Goal: Browse casually: Explore the website without a specific task or goal

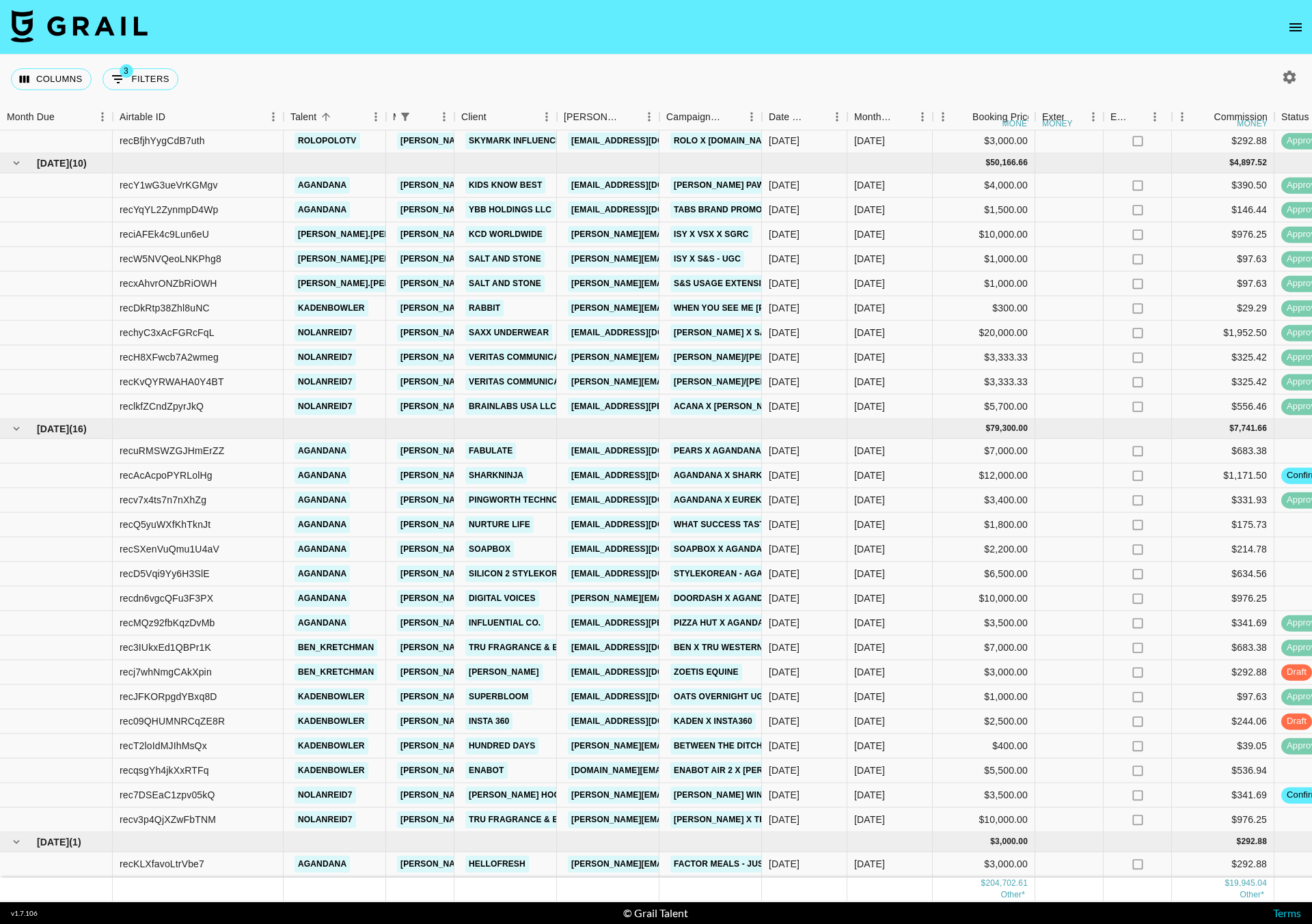
scroll to position [637, 0]
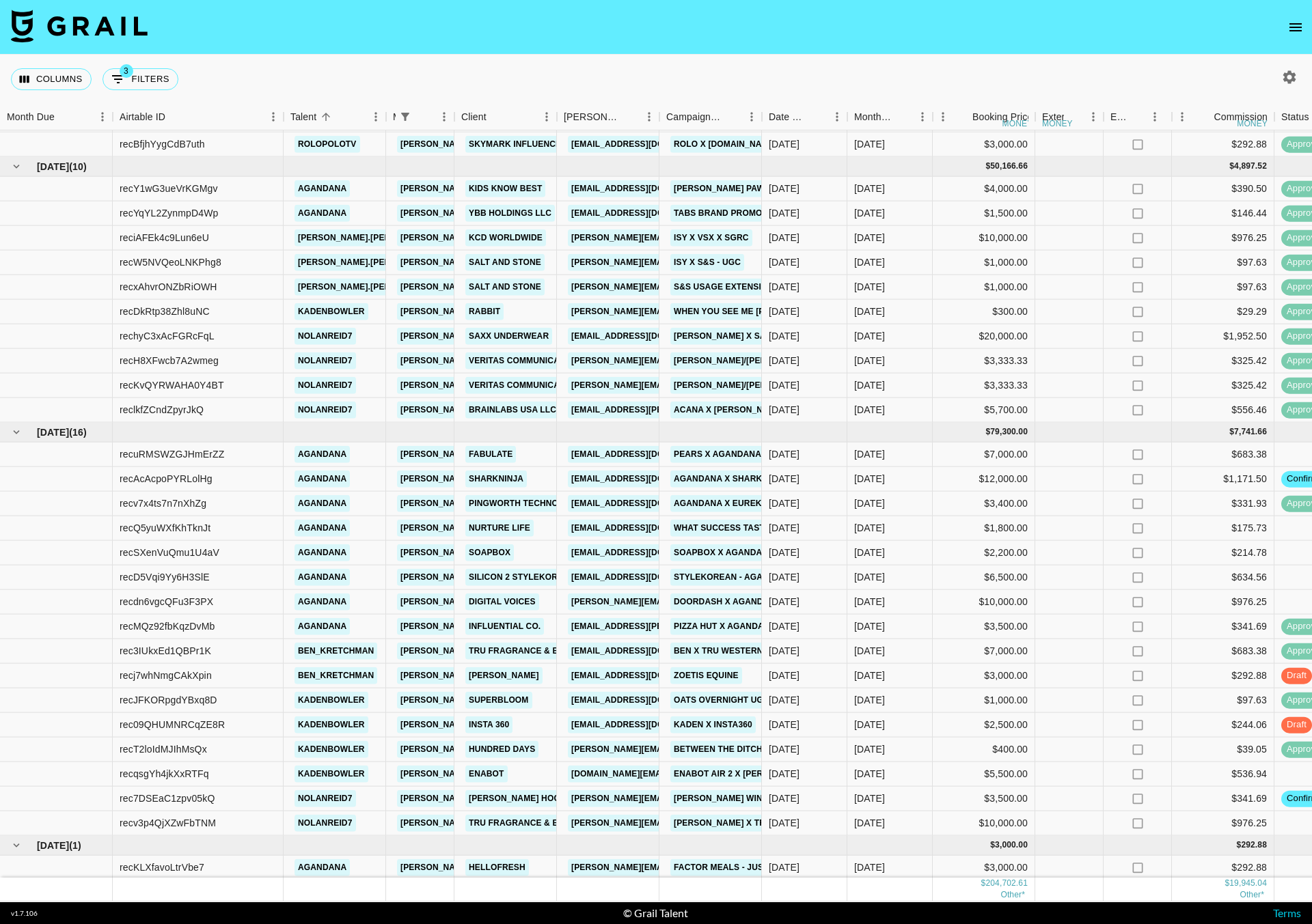
click at [1290, 74] on icon "button" at bounding box center [1289, 76] width 13 height 13
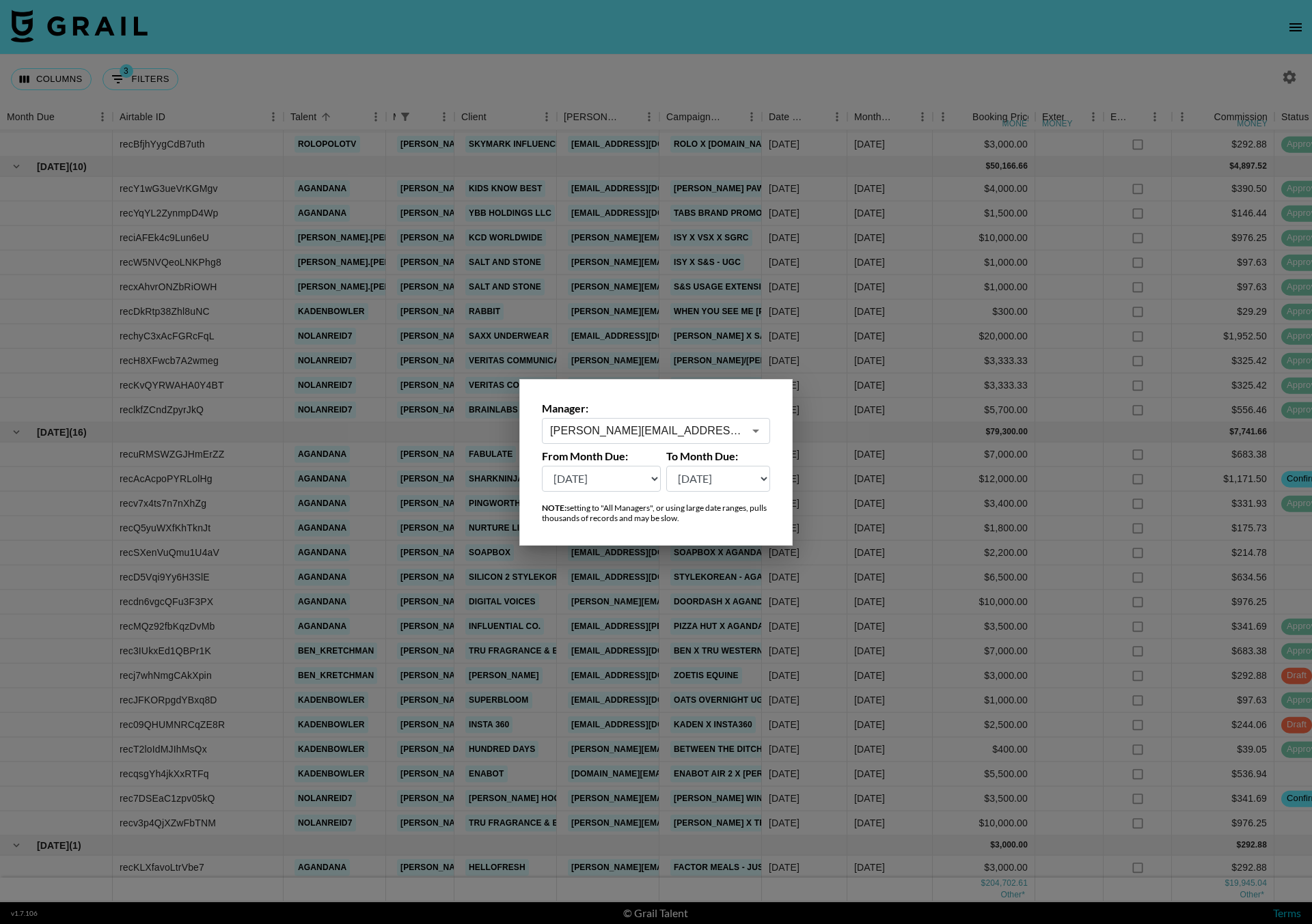
click at [621, 475] on select "[DATE] Sep '[DATE] [DATE] '[DATE] May '[DATE] Mar '[DATE] Jan '[DATE] Nov '[DAT…" at bounding box center [601, 478] width 119 height 26
select select "[DATE]"
click at [542, 465] on select "[DATE] Sep '[DATE] [DATE] '[DATE] May '[DATE] Mar '[DATE] Jan '[DATE] Nov '[DAT…" at bounding box center [601, 478] width 119 height 26
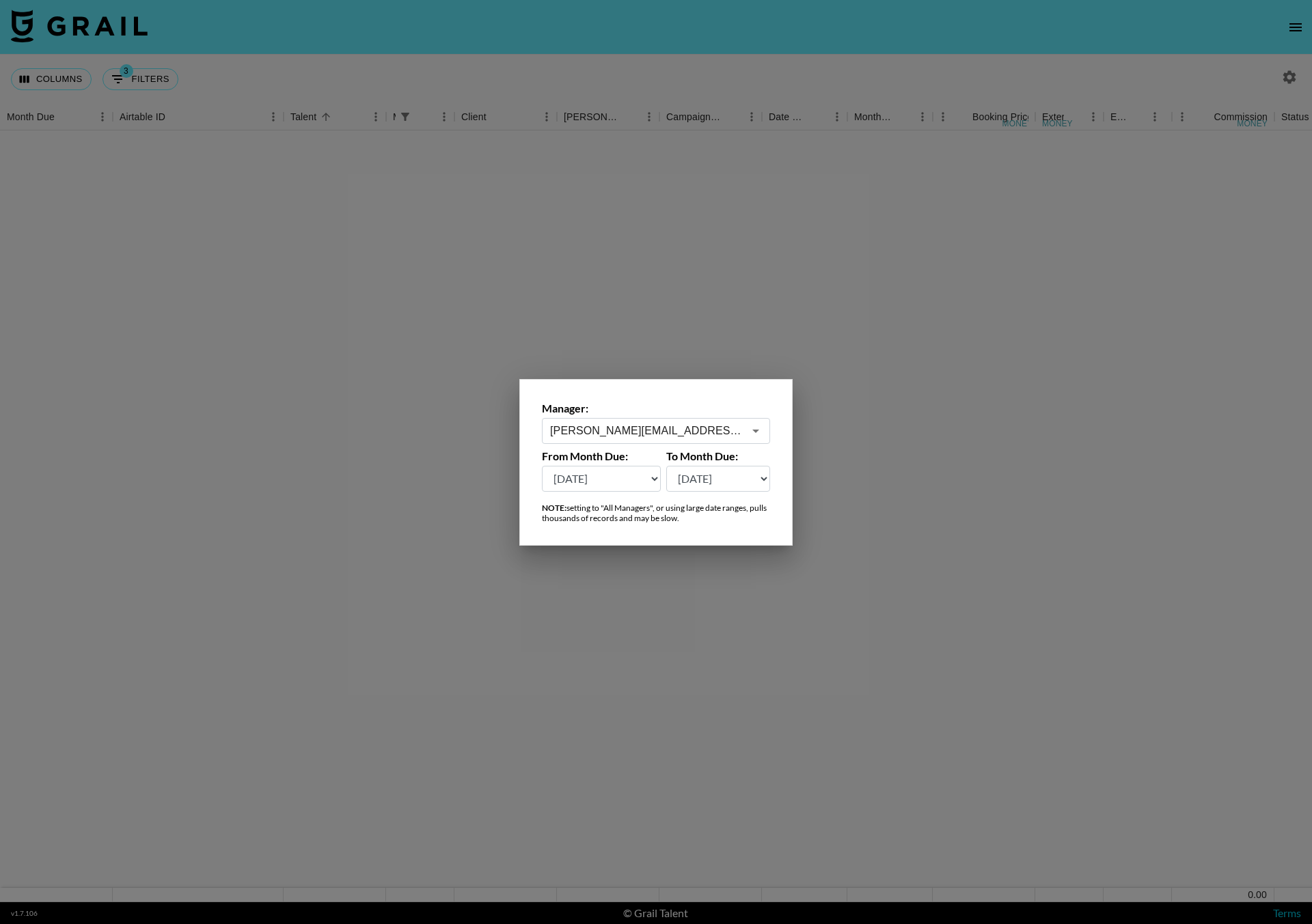
scroll to position [1, 0]
click at [701, 79] on div at bounding box center [656, 462] width 1312 height 924
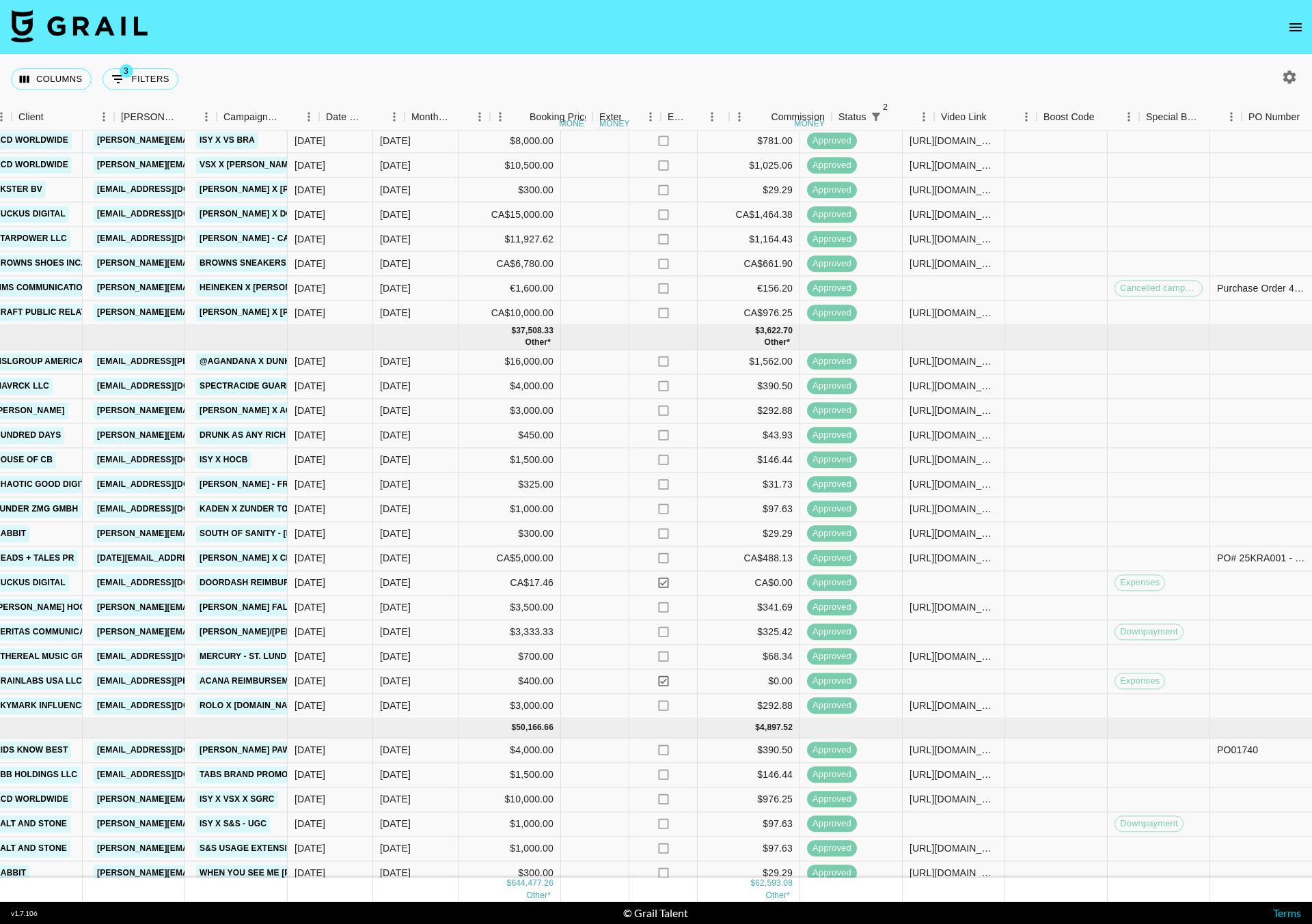
scroll to position [2960, 481]
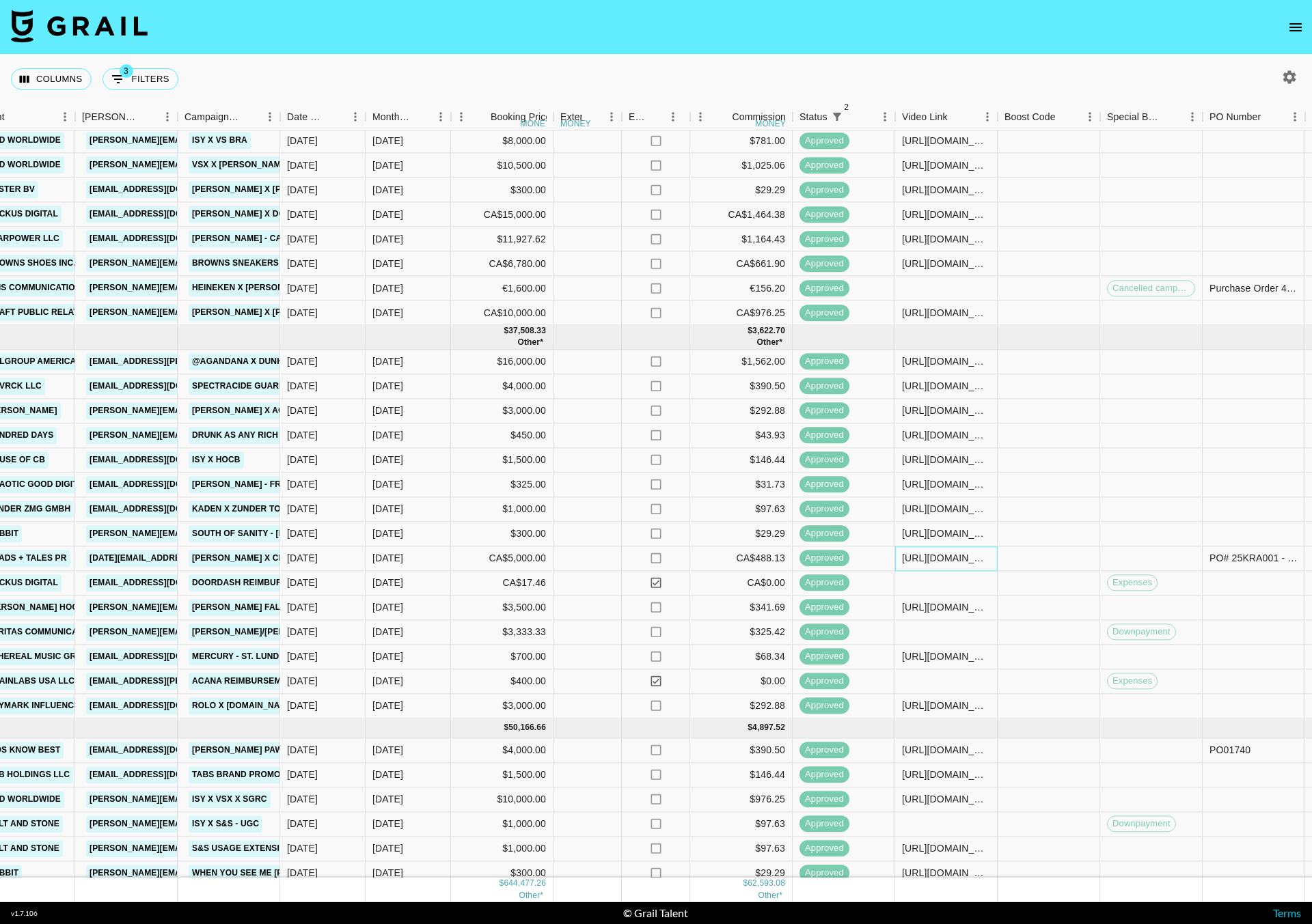
click at [937, 561] on div "[URL][DOMAIN_NAME]" at bounding box center [945, 558] width 88 height 14
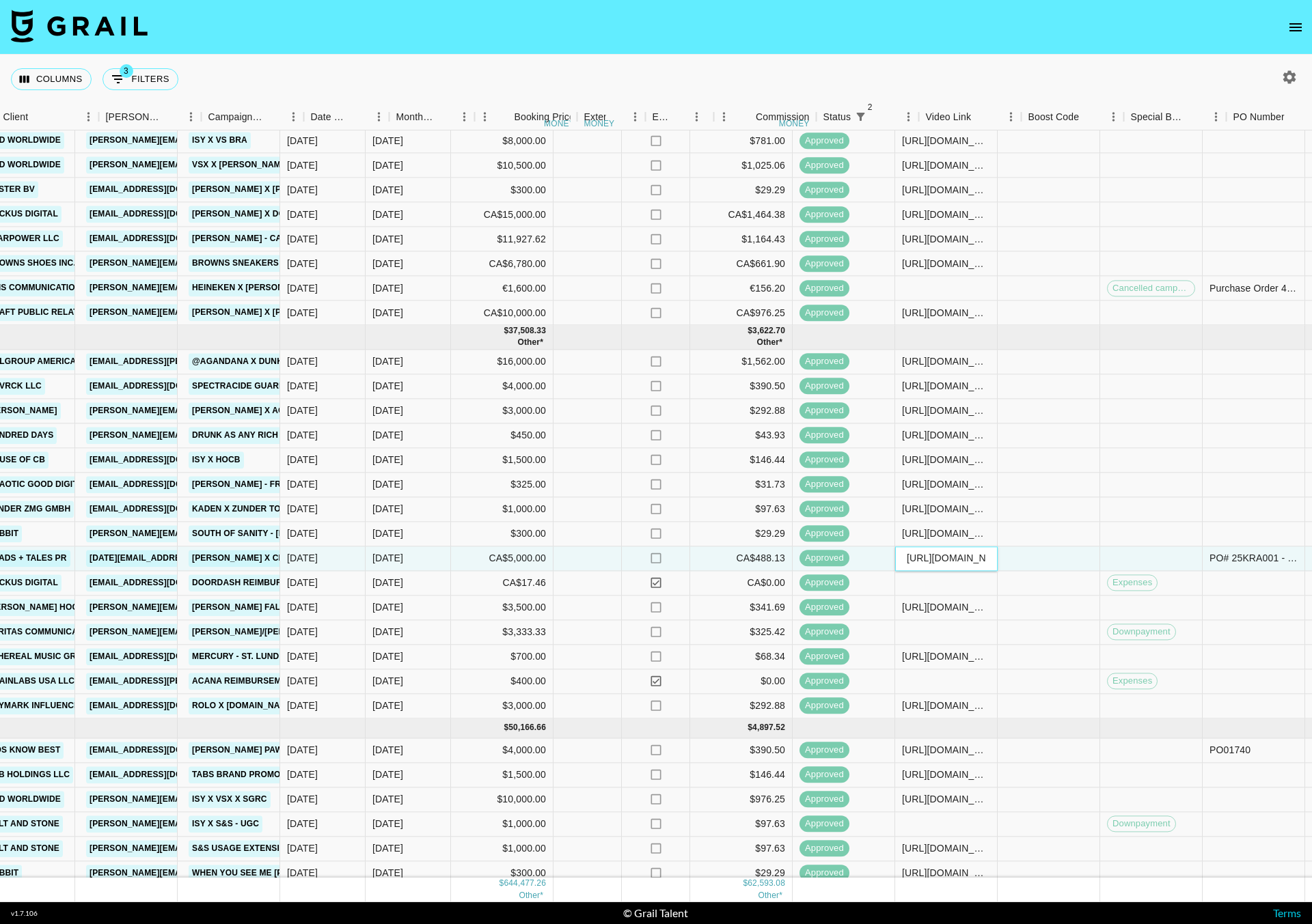
scroll to position [2960, 456]
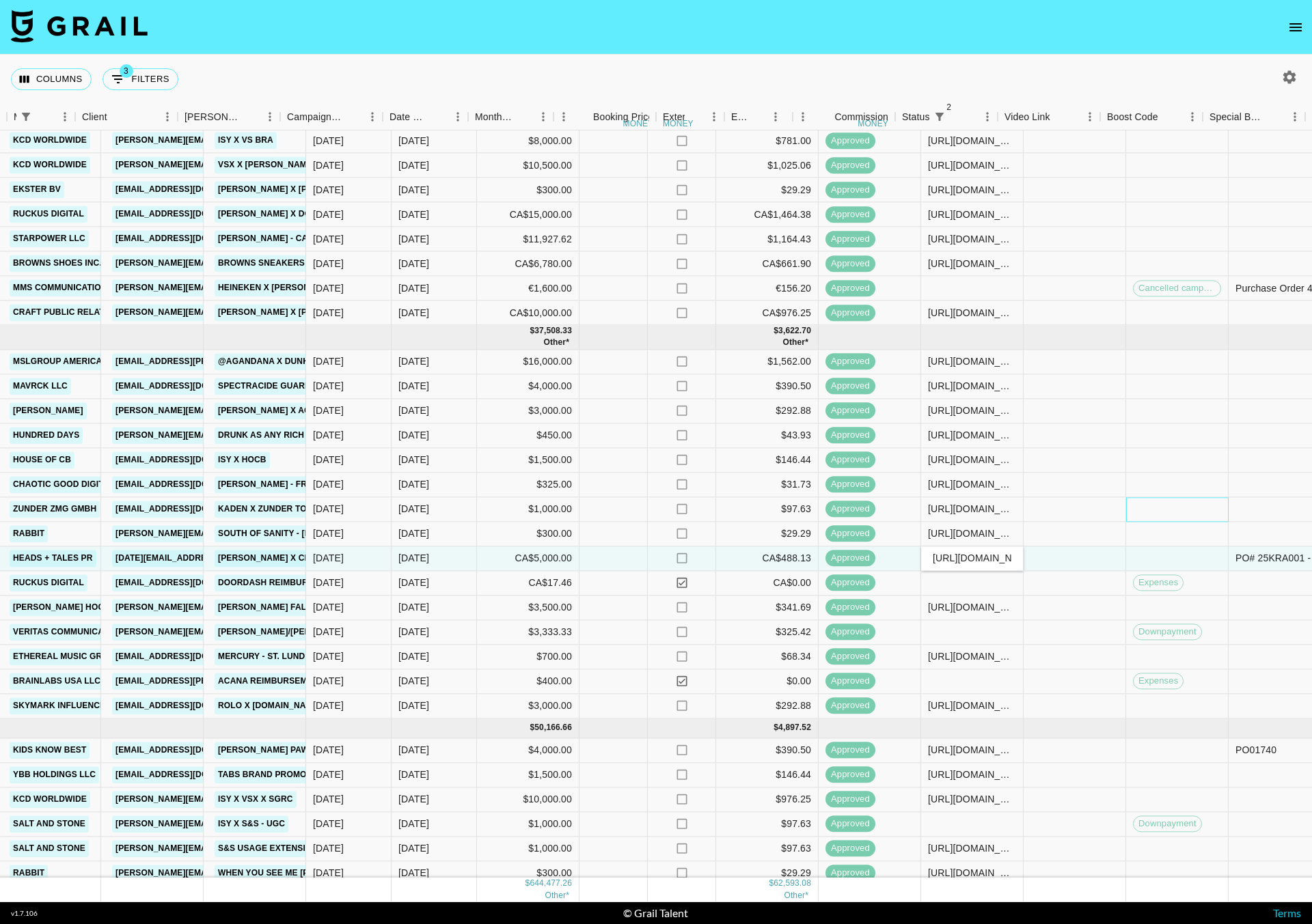
click at [1227, 517] on div at bounding box center [1178, 509] width 103 height 25
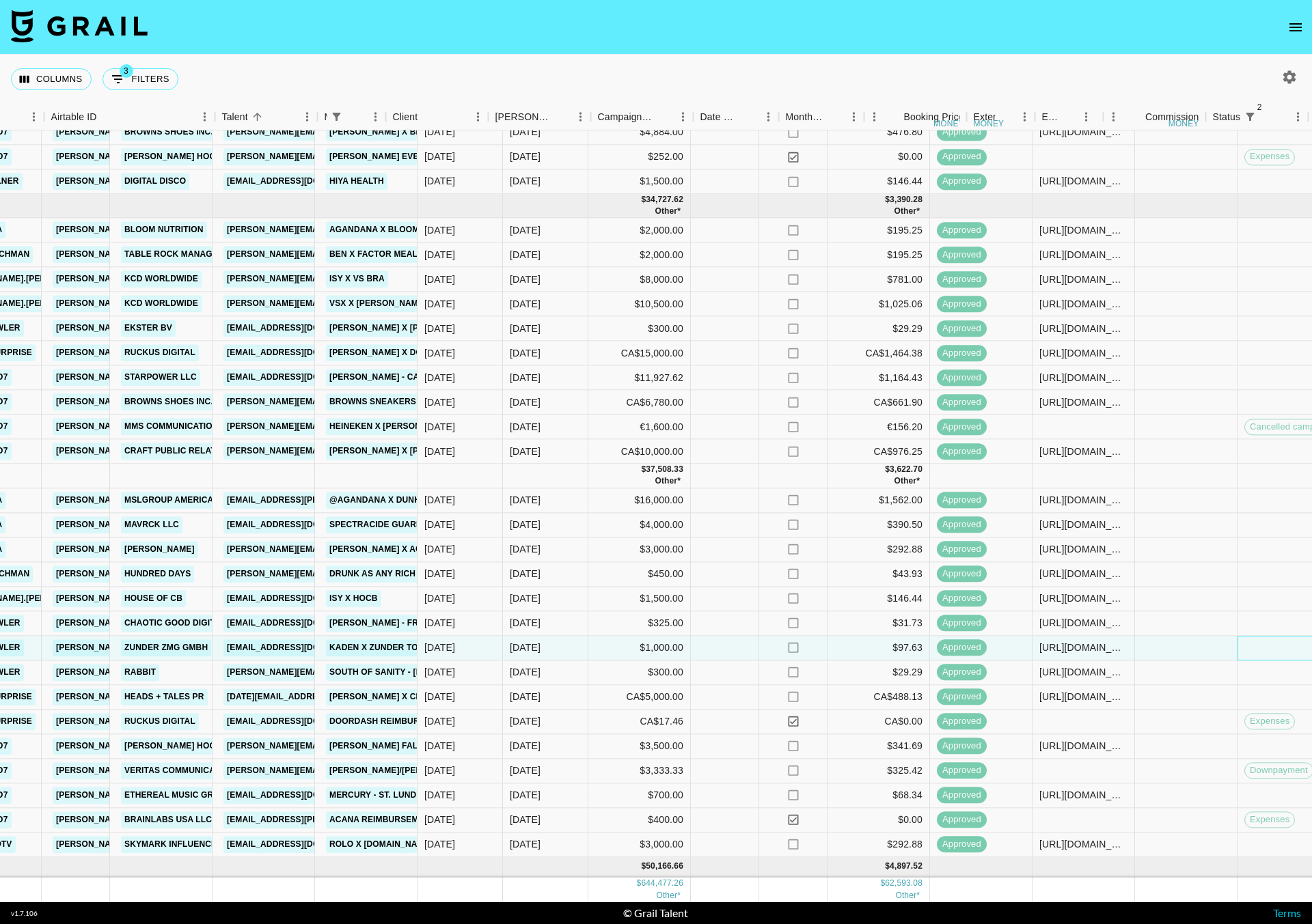
scroll to position [2821, 481]
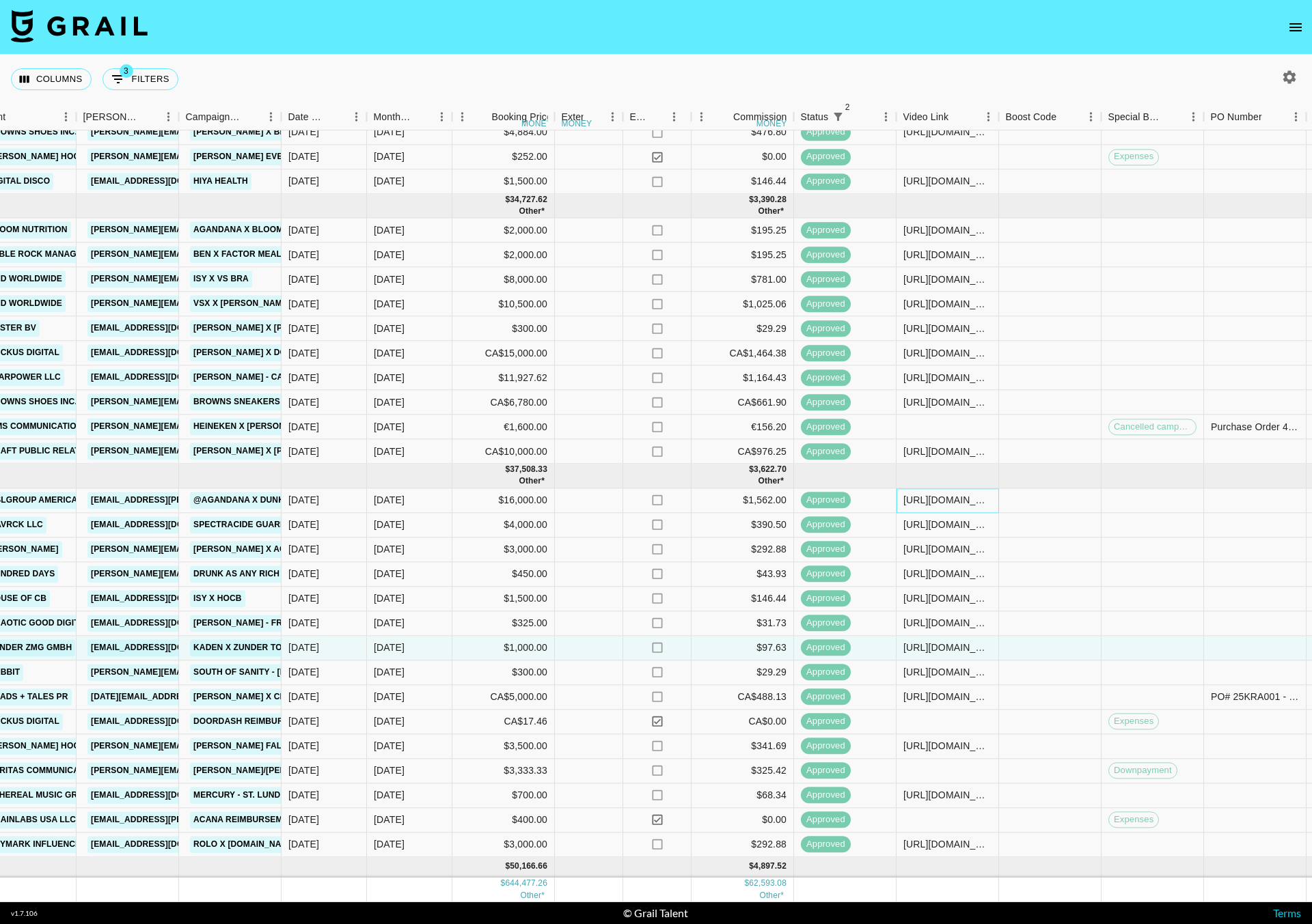
click at [956, 499] on div "[URL][DOMAIN_NAME]" at bounding box center [946, 500] width 88 height 14
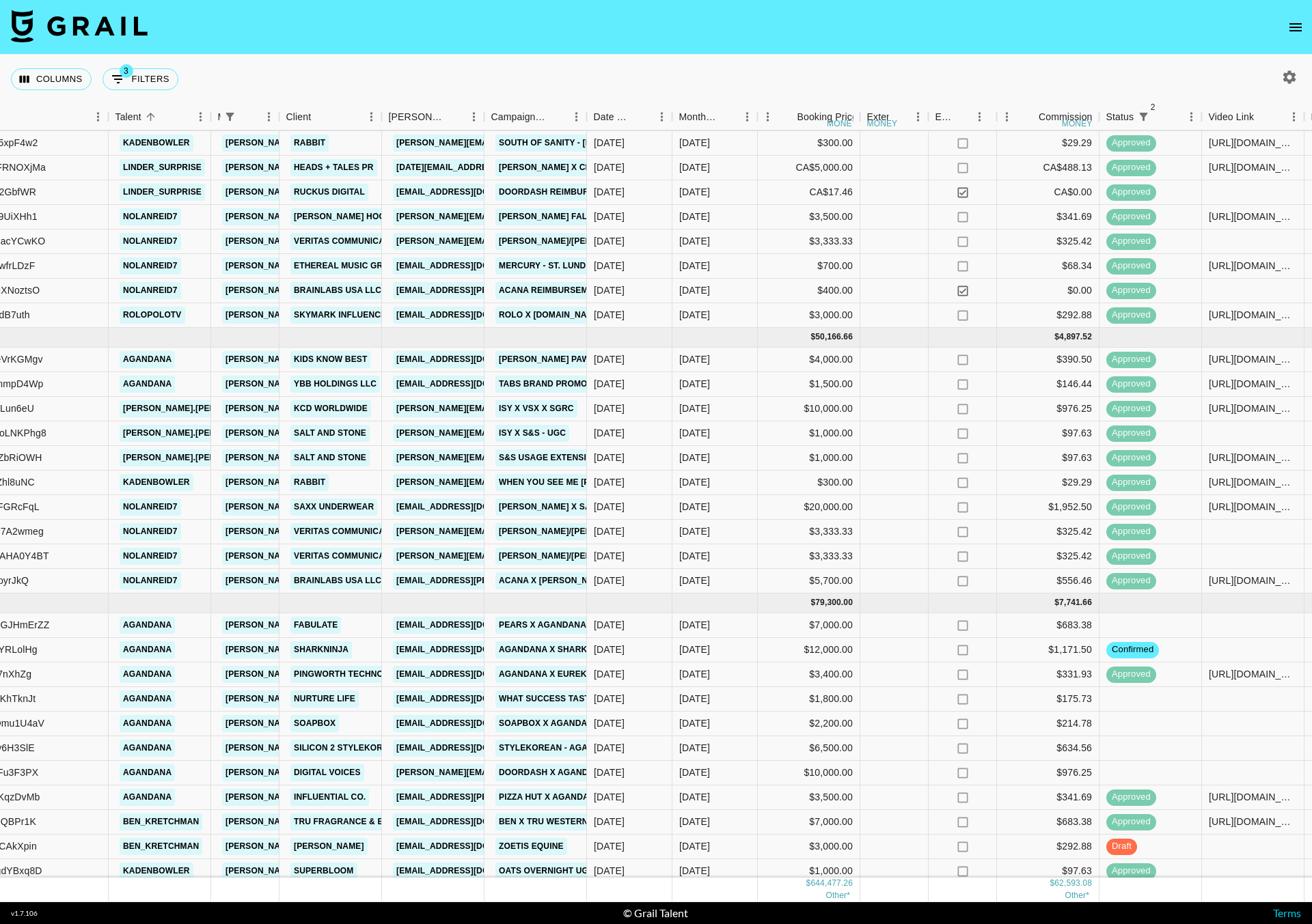
scroll to position [3364, 175]
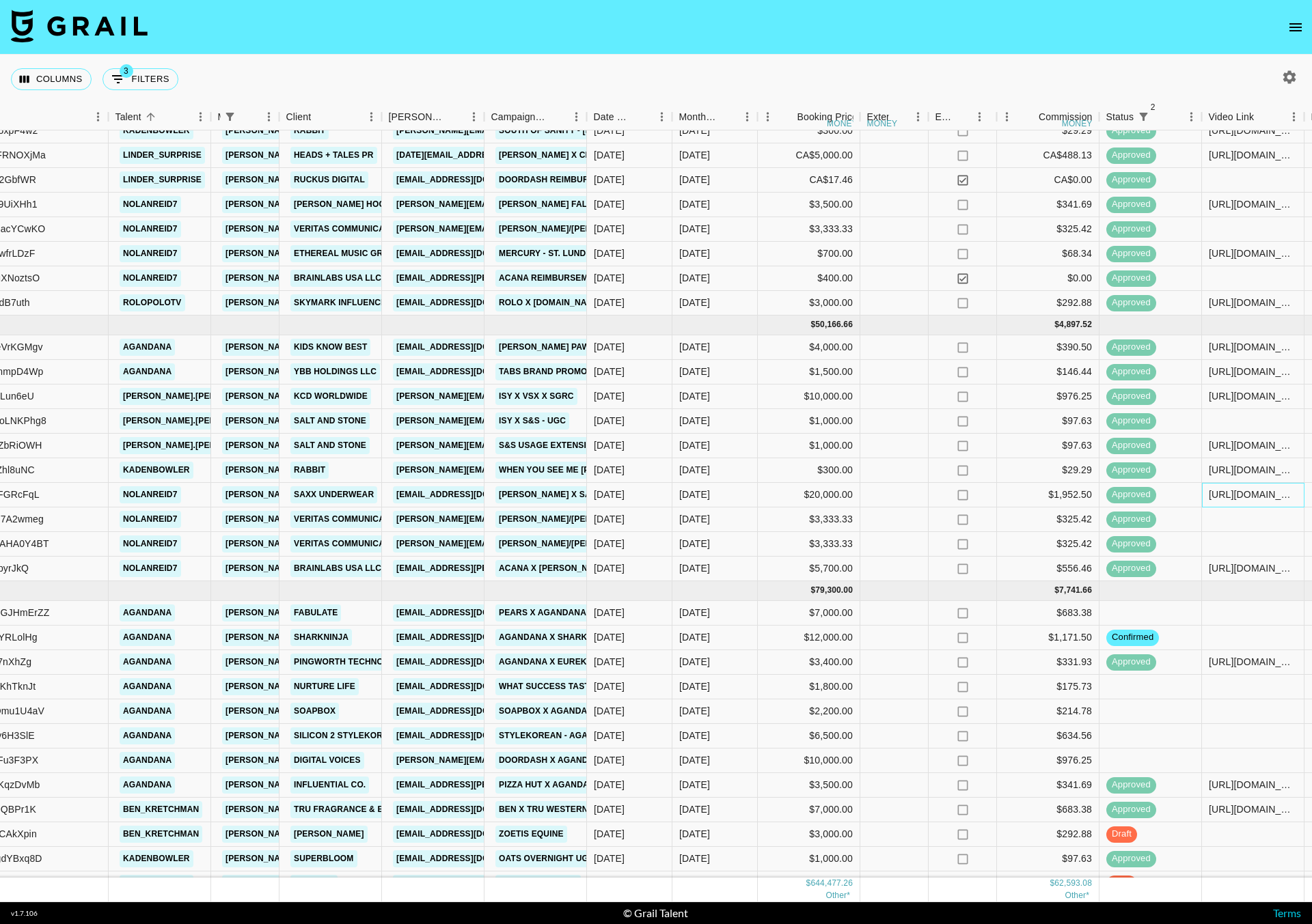
click at [1234, 498] on div "[URL][DOMAIN_NAME]" at bounding box center [1252, 494] width 88 height 14
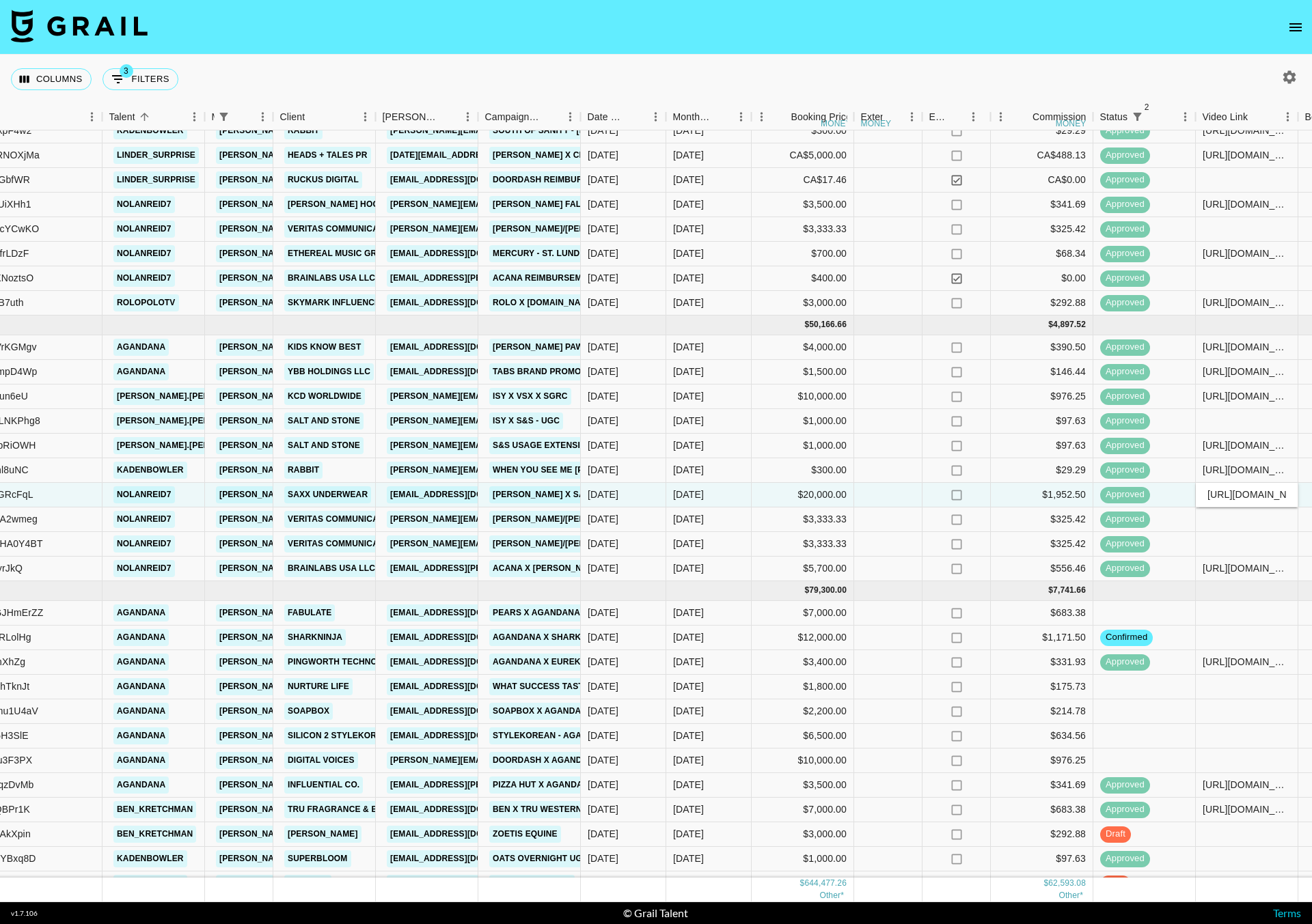
scroll to position [0, 278]
click at [1234, 498] on input "[URL][DOMAIN_NAME]" at bounding box center [1247, 494] width 101 height 11
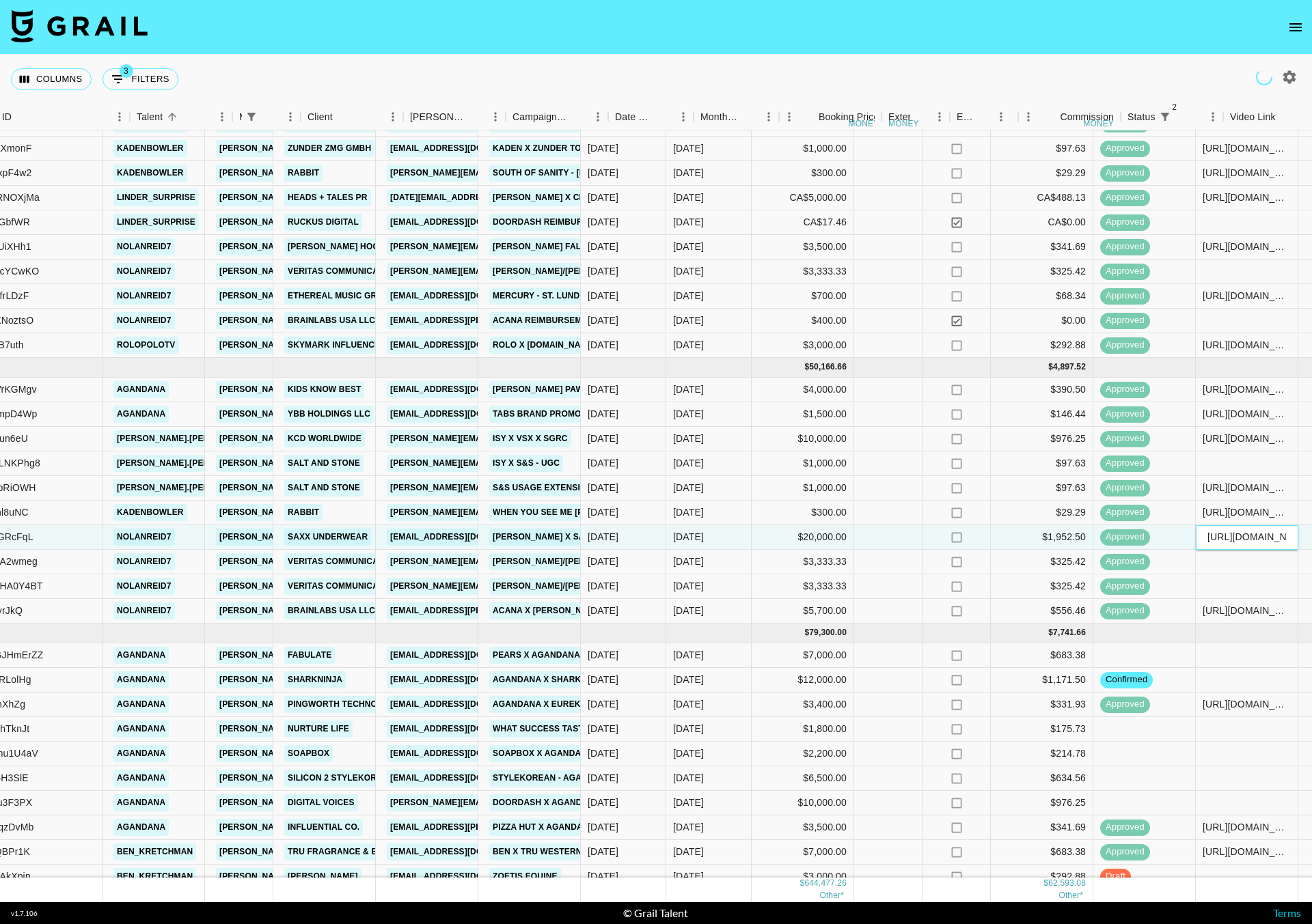
scroll to position [3255, 153]
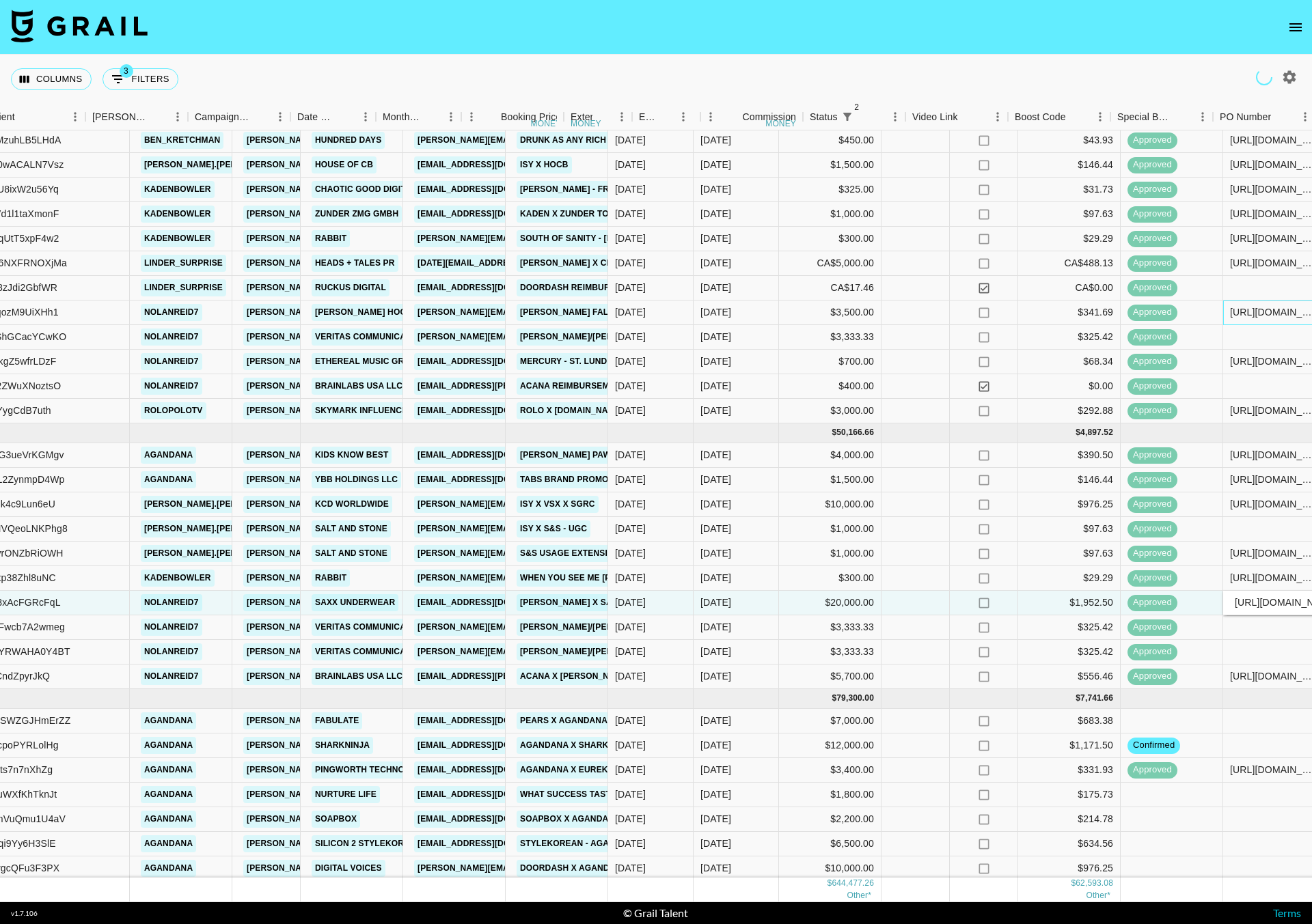
click at [1230, 309] on div "[URL][DOMAIN_NAME]" at bounding box center [1273, 312] width 88 height 14
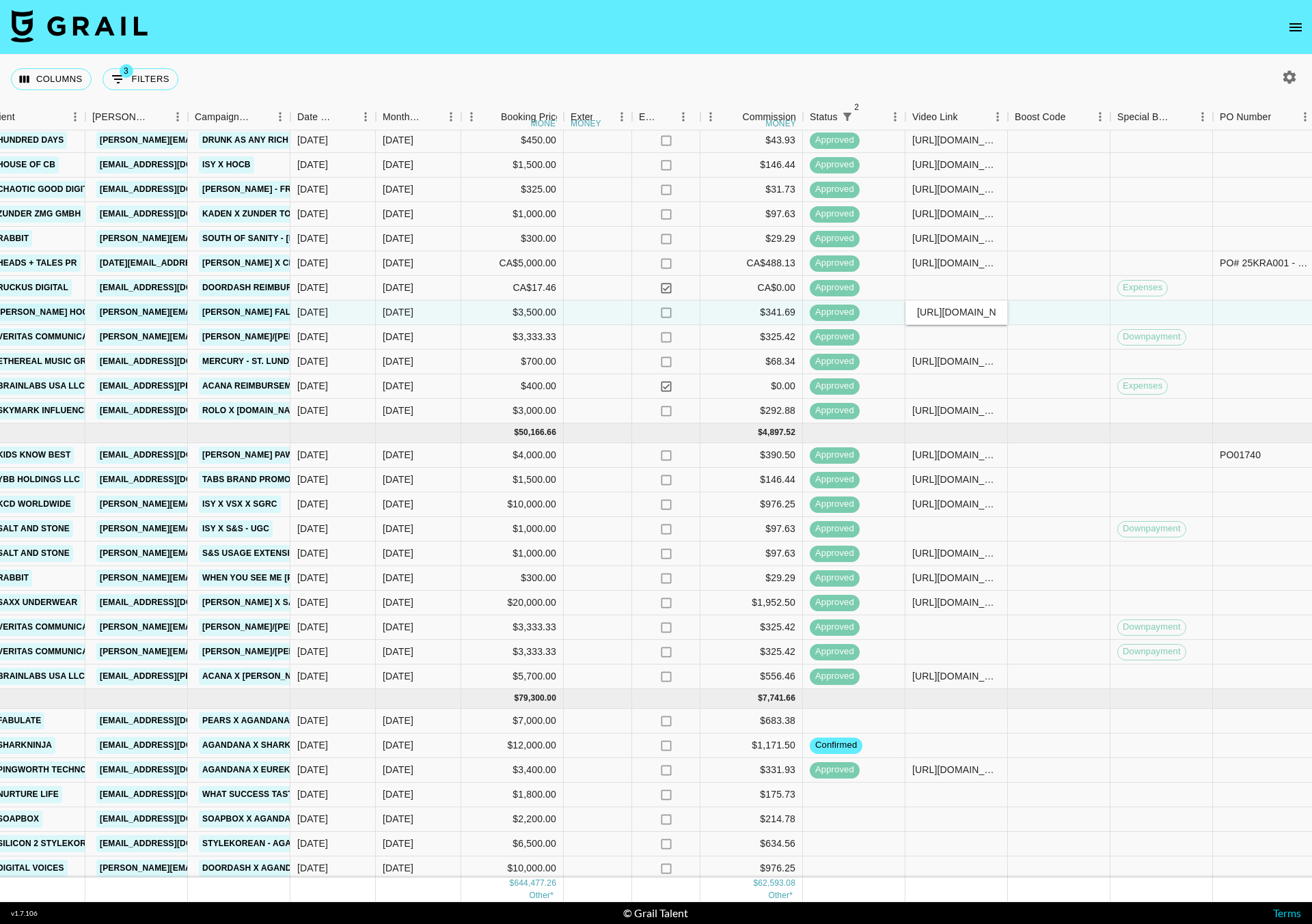
scroll to position [0, 260]
click at [942, 309] on input "[URL][DOMAIN_NAME]" at bounding box center [956, 311] width 101 height 11
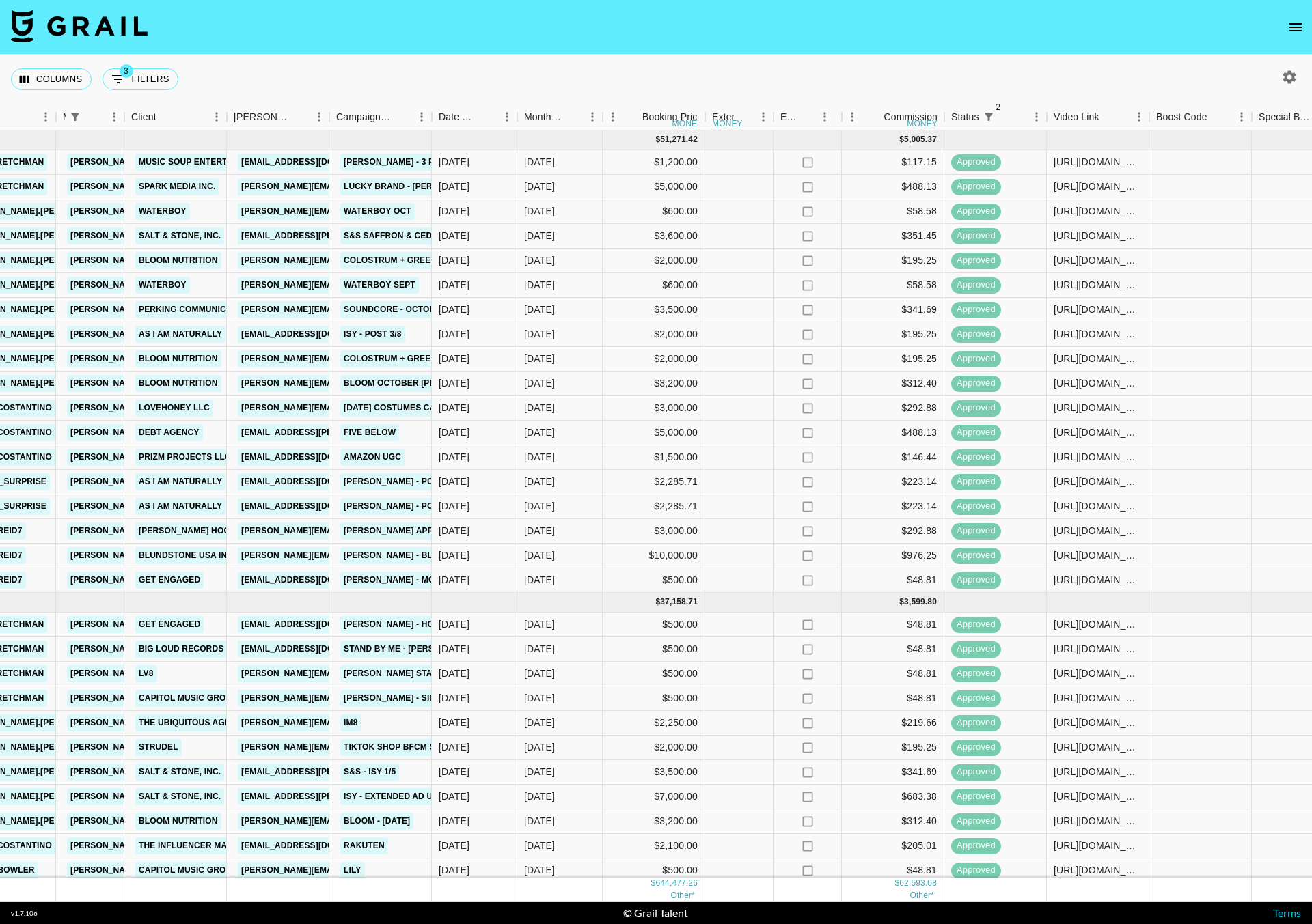
scroll to position [0, 339]
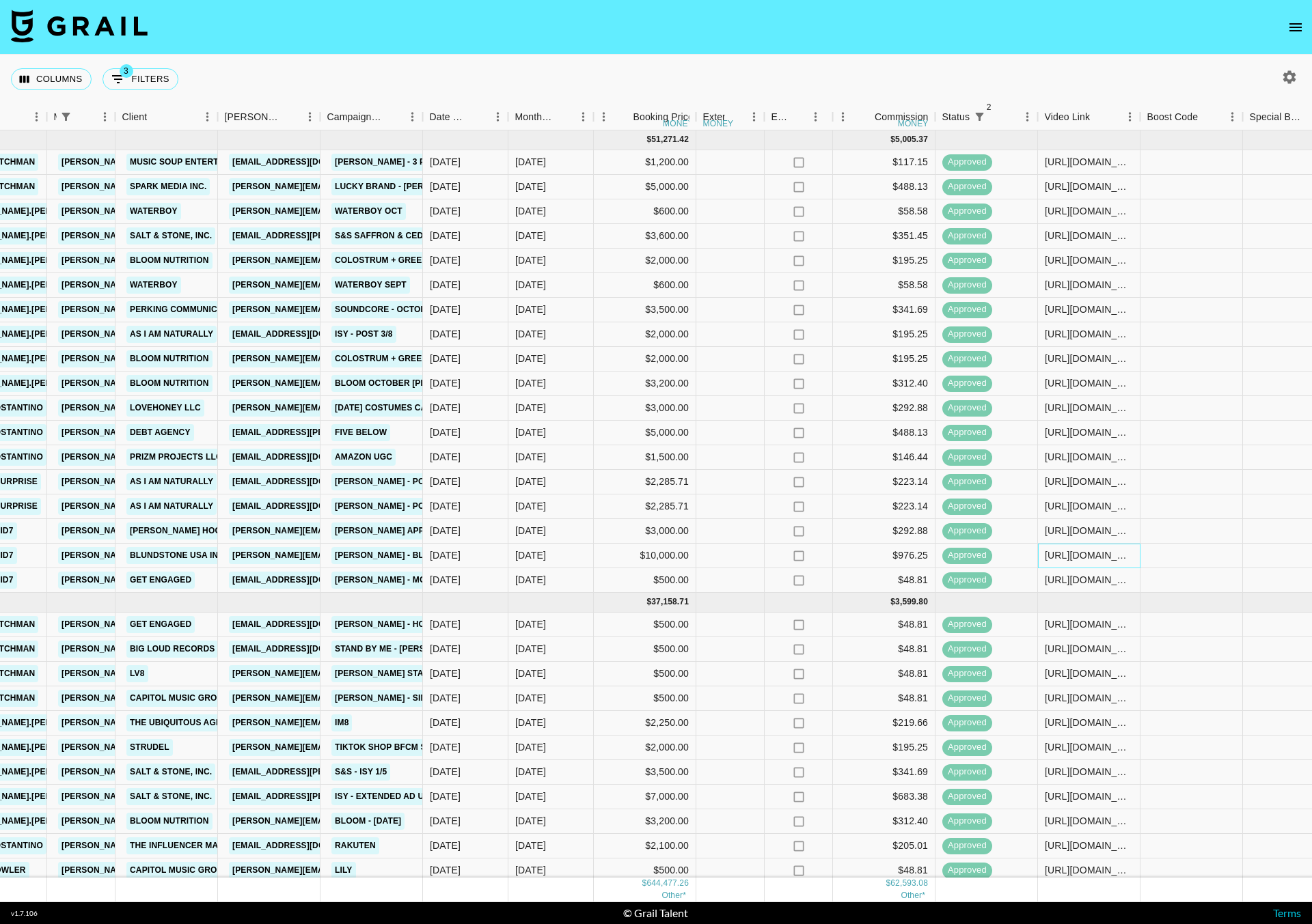
click at [1093, 557] on div "[URL][DOMAIN_NAME]" at bounding box center [1088, 555] width 88 height 14
click at [1164, 498] on div at bounding box center [1191, 506] width 103 height 25
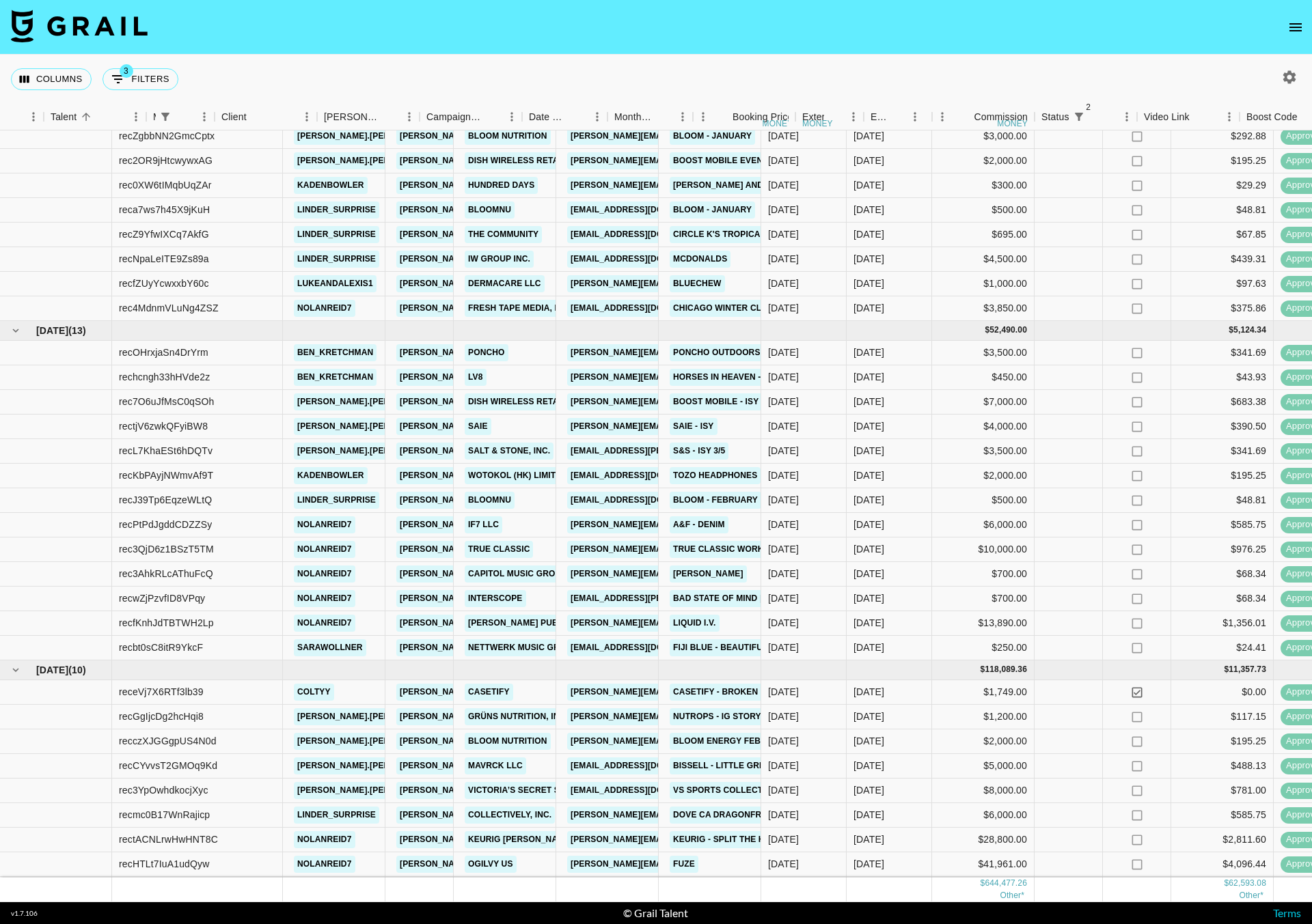
scroll to position [1389, 416]
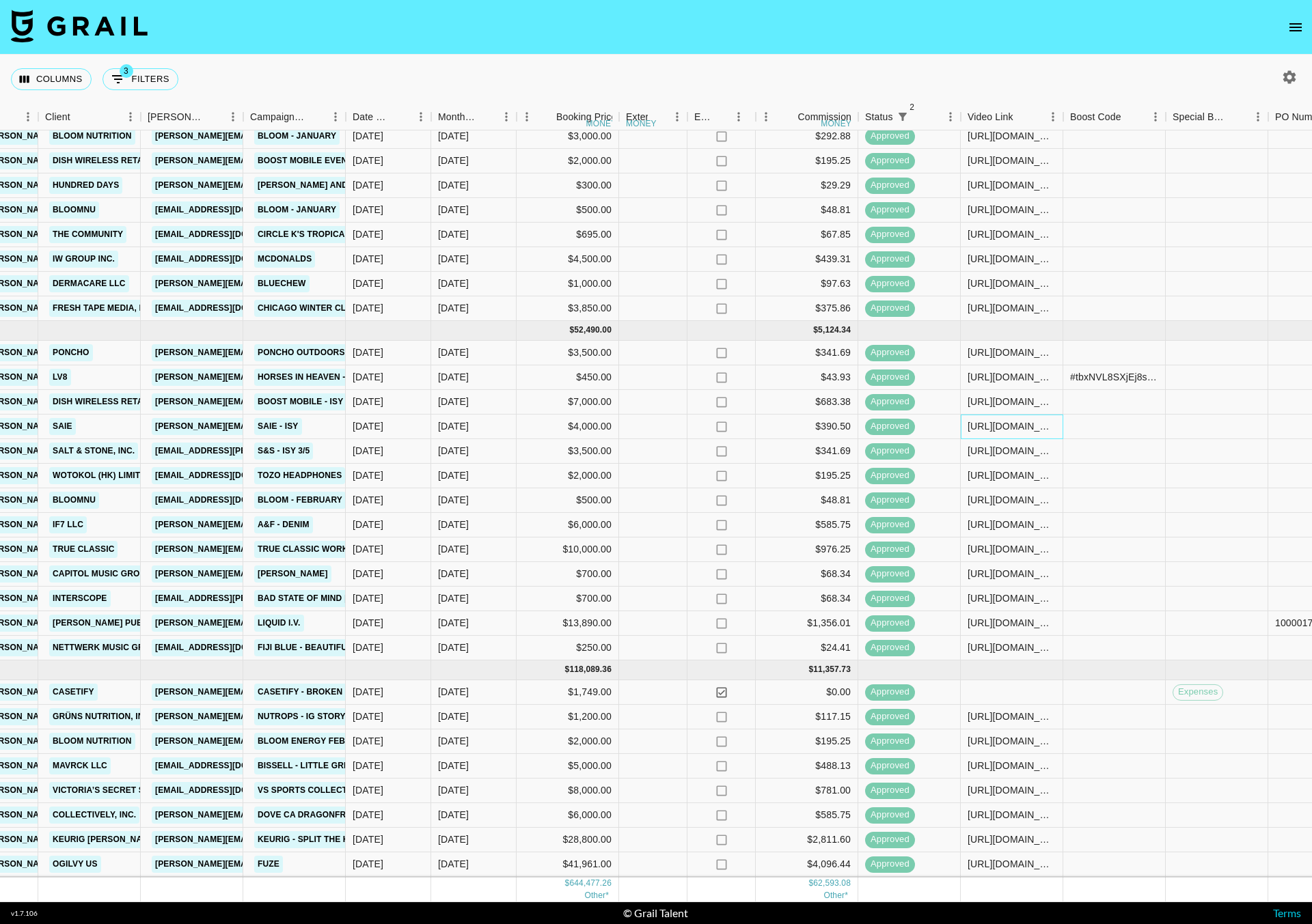
click at [1002, 426] on div "[URL][DOMAIN_NAME][PERSON_NAME][DOMAIN_NAME][PERSON_NAME]" at bounding box center [1010, 426] width 88 height 14
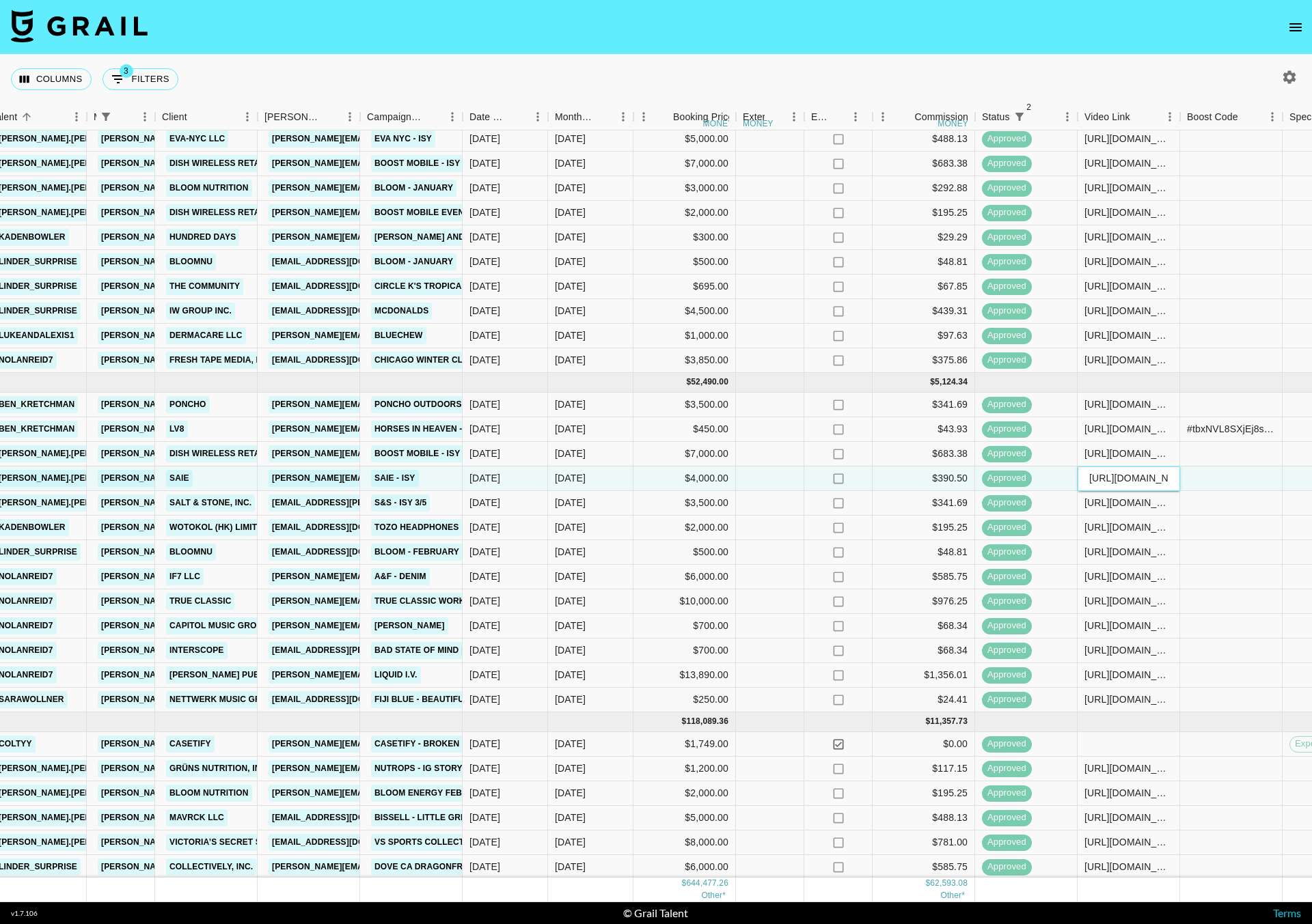
scroll to position [1303, 300]
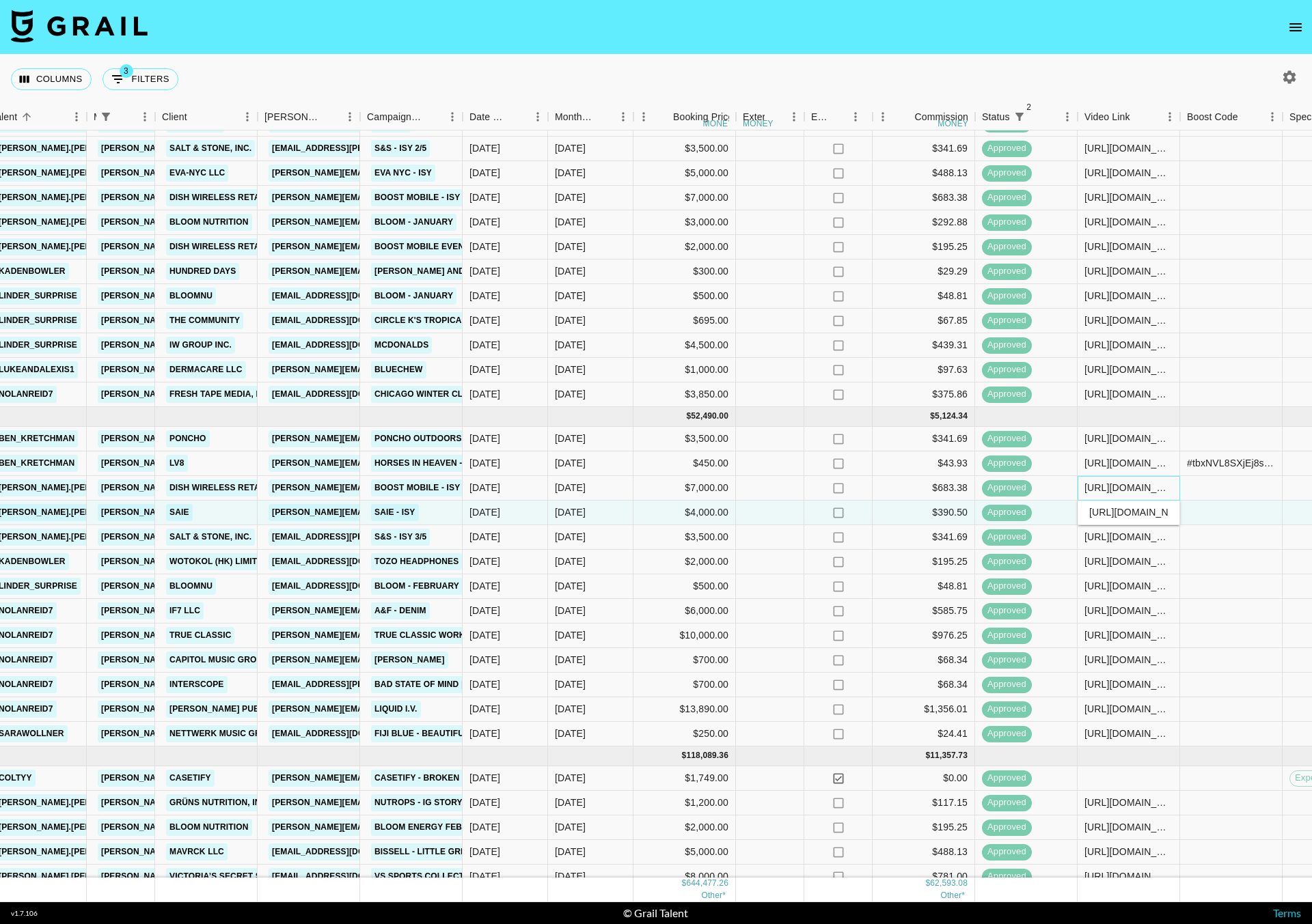
click at [1137, 487] on div "[URL][DOMAIN_NAME]" at bounding box center [1128, 487] width 88 height 14
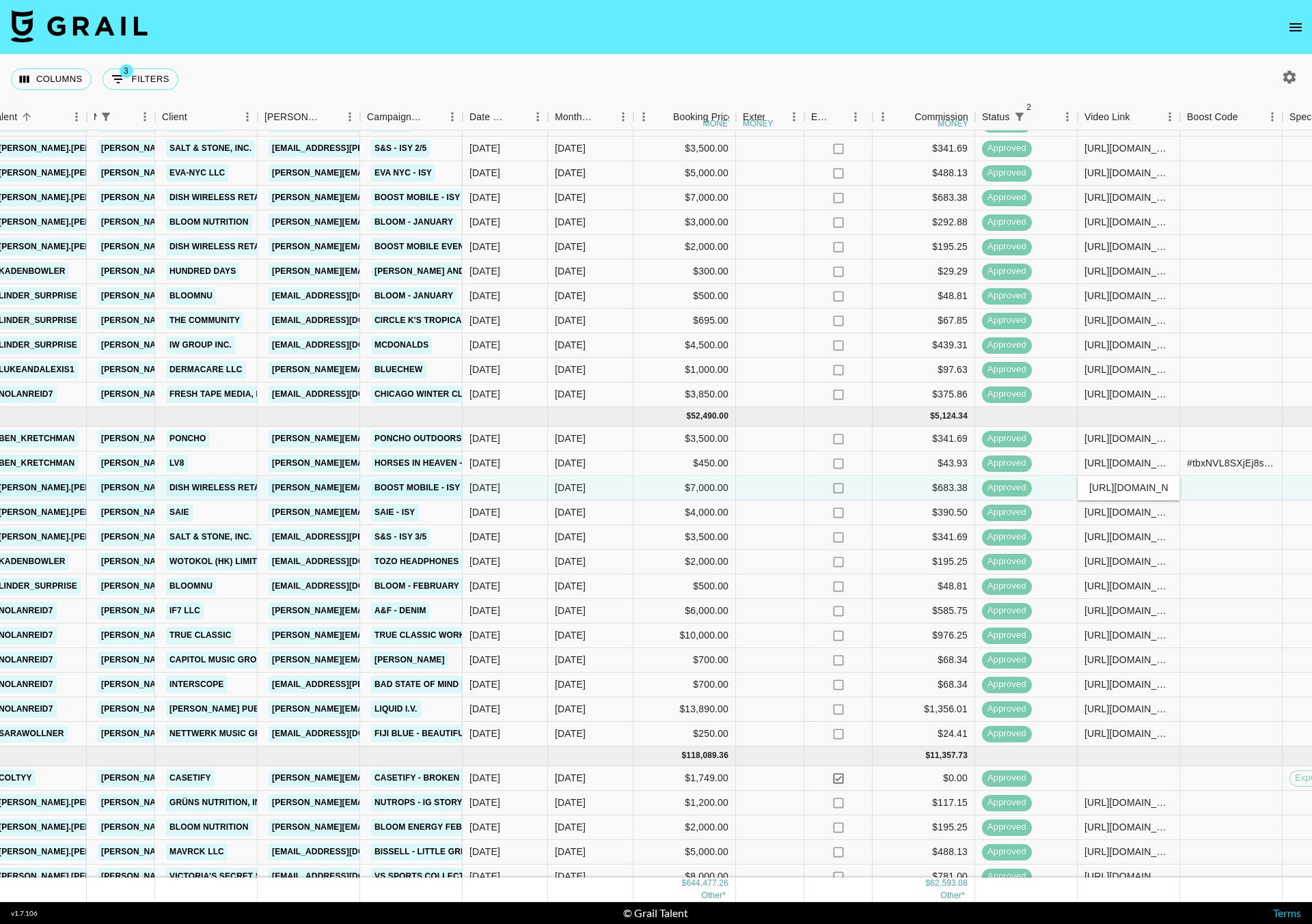
scroll to position [0, 262]
click at [1137, 487] on input "[URL][DOMAIN_NAME]" at bounding box center [1128, 487] width 101 height 11
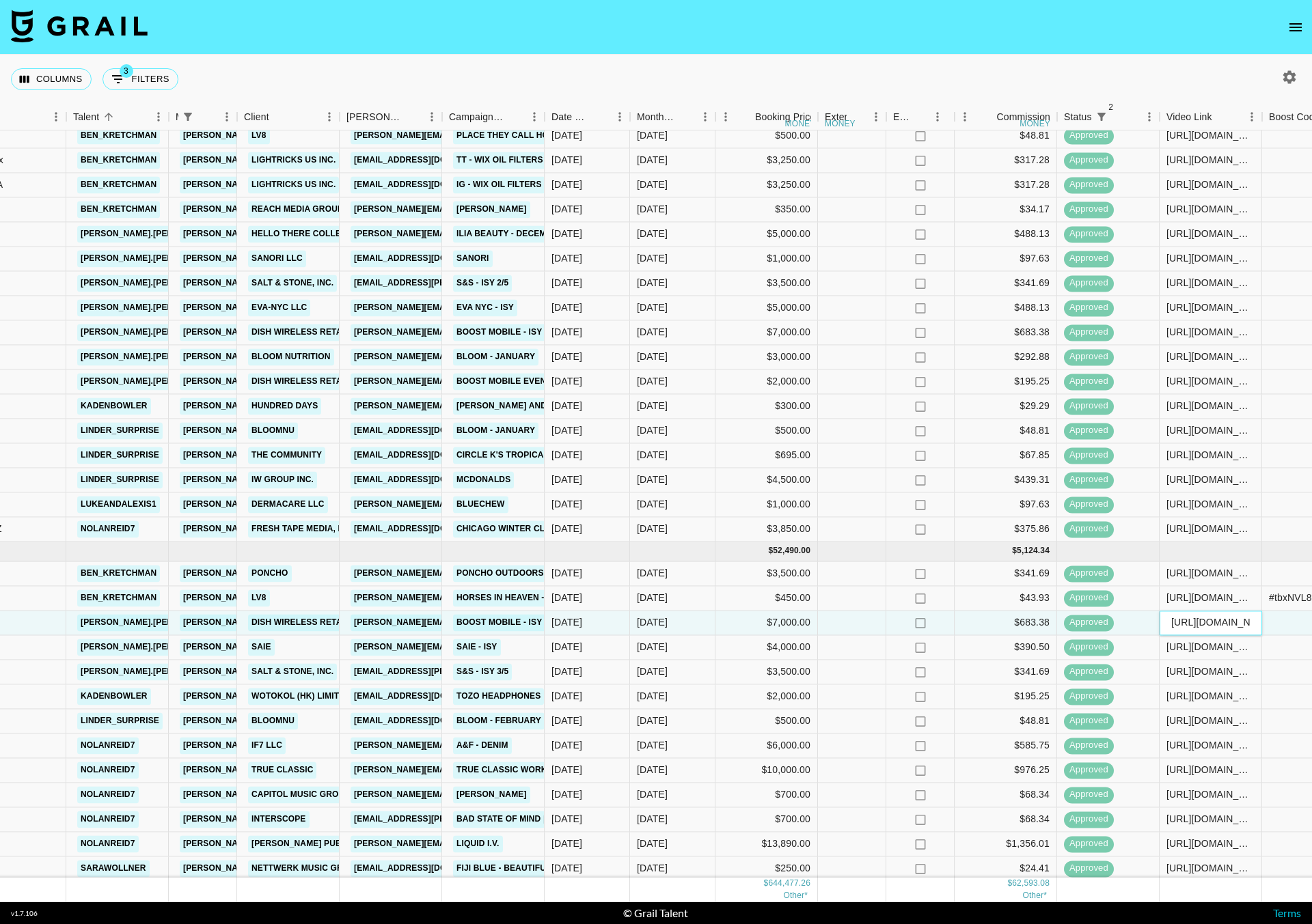
scroll to position [1166, 218]
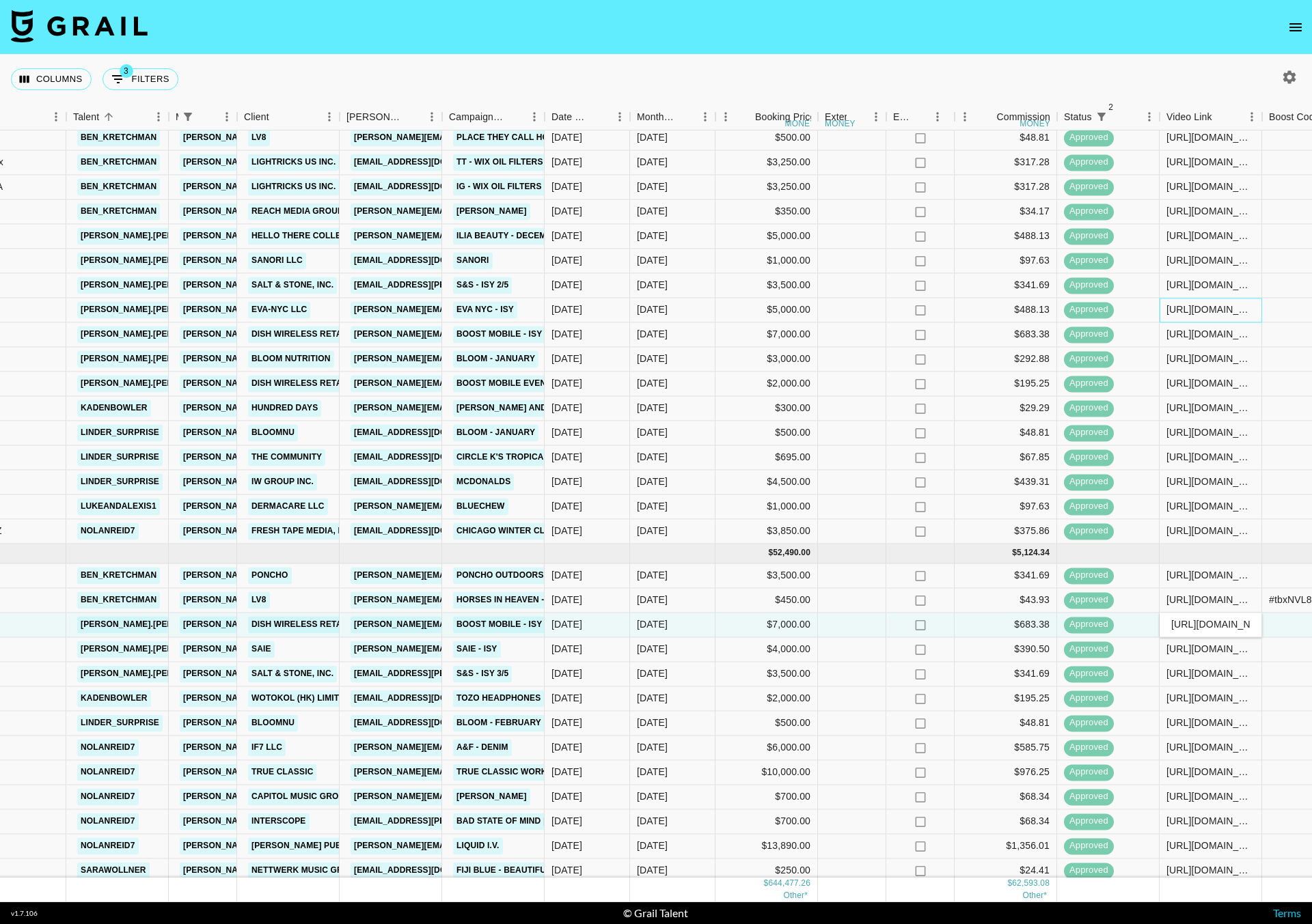
click at [1173, 310] on div "[URL][DOMAIN_NAME][PERSON_NAME][DOMAIN_NAME][PERSON_NAME]" at bounding box center [1209, 310] width 88 height 14
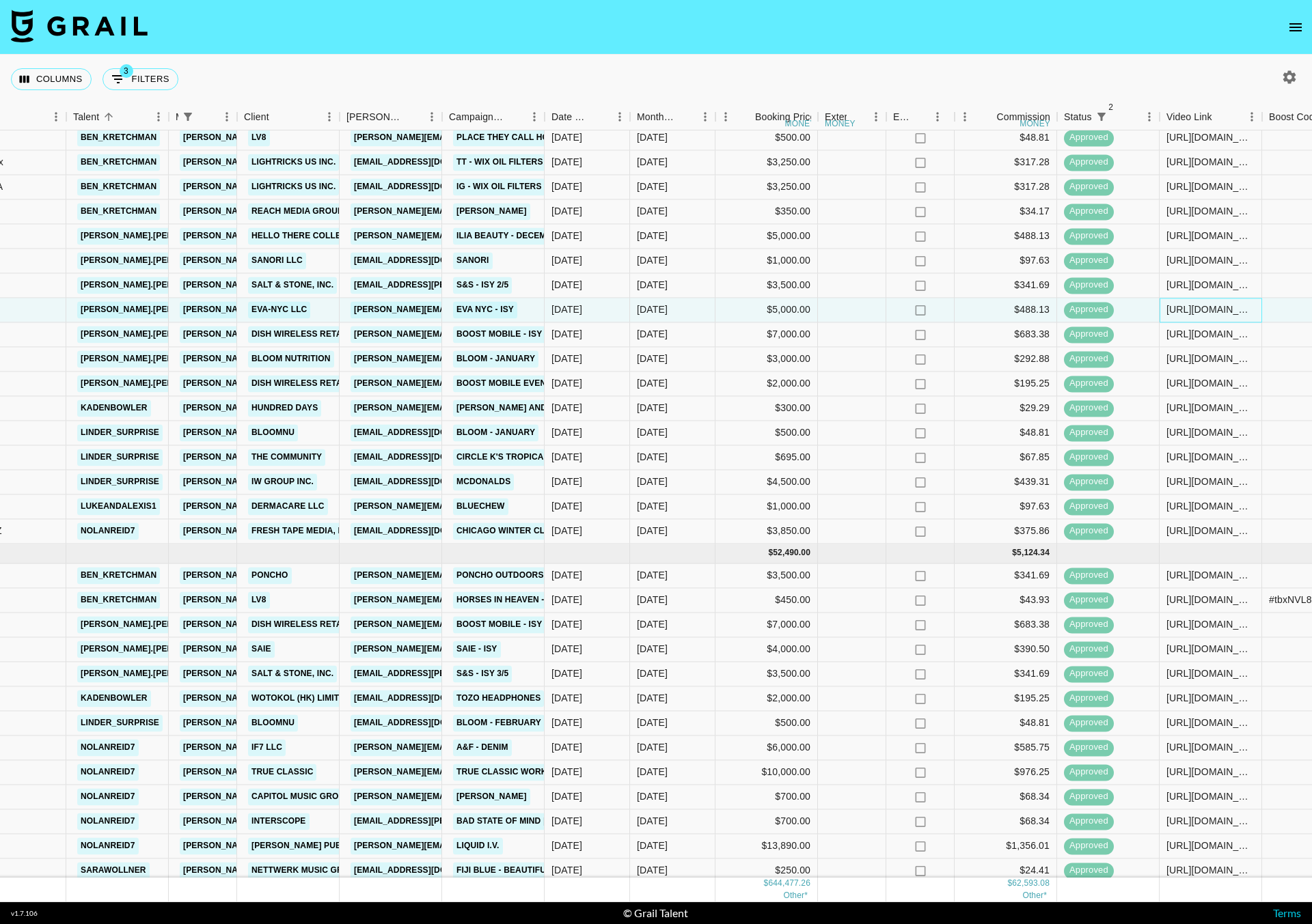
click at [1192, 310] on div "[URL][DOMAIN_NAME][PERSON_NAME][DOMAIN_NAME][PERSON_NAME]" at bounding box center [1209, 310] width 88 height 14
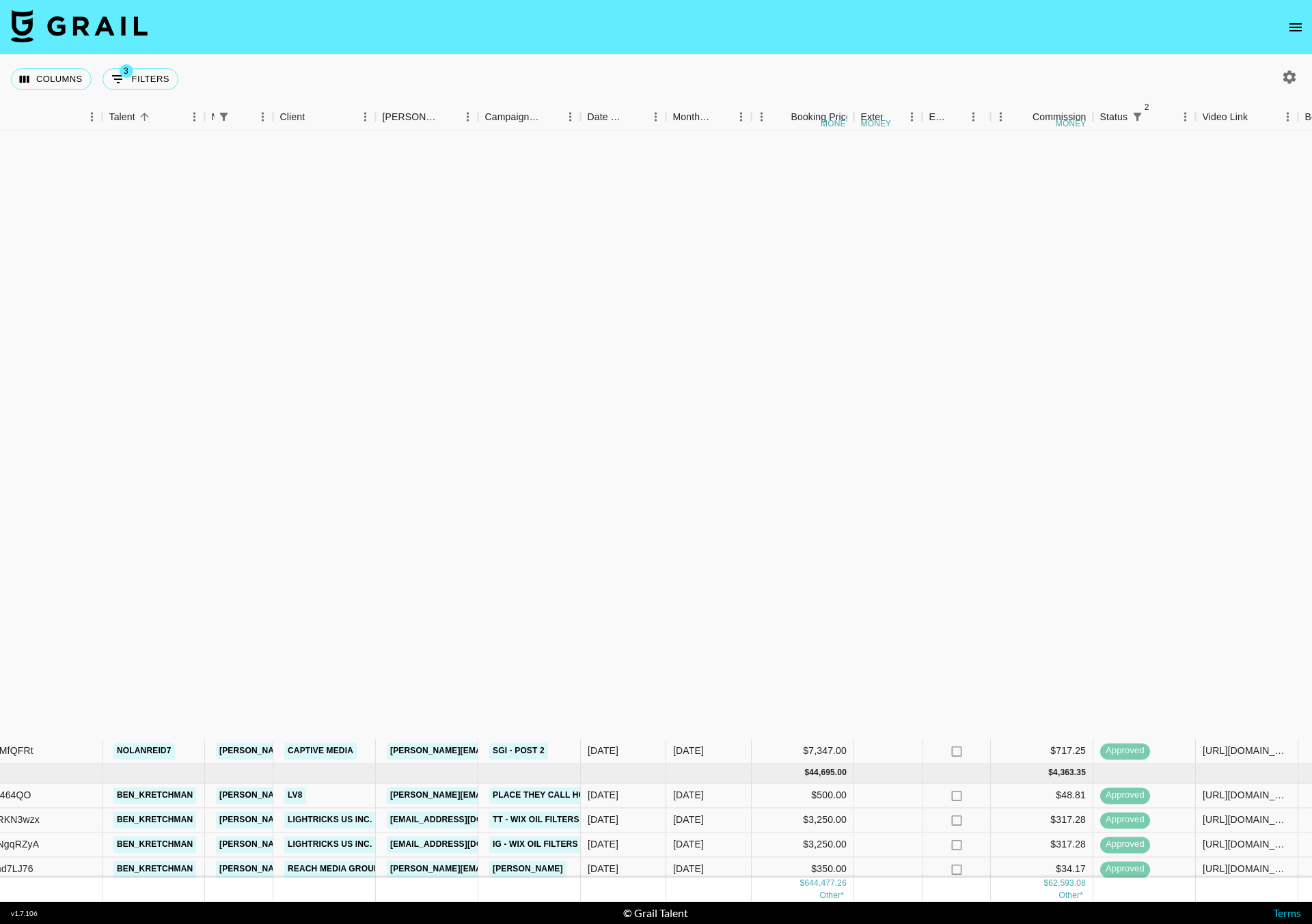
scroll to position [1165, 181]
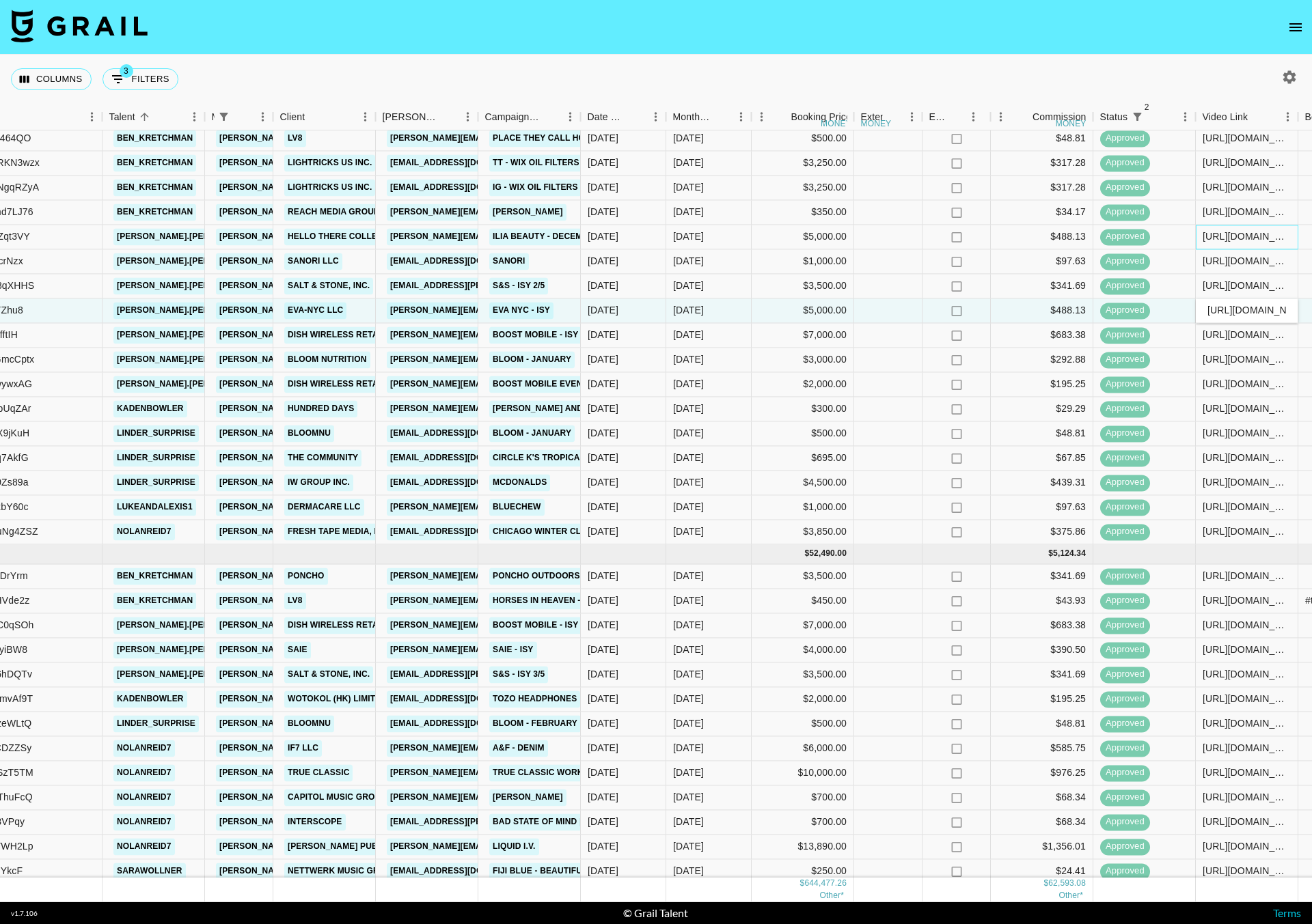
click at [1235, 234] on div "[URL][DOMAIN_NAME]" at bounding box center [1246, 237] width 88 height 14
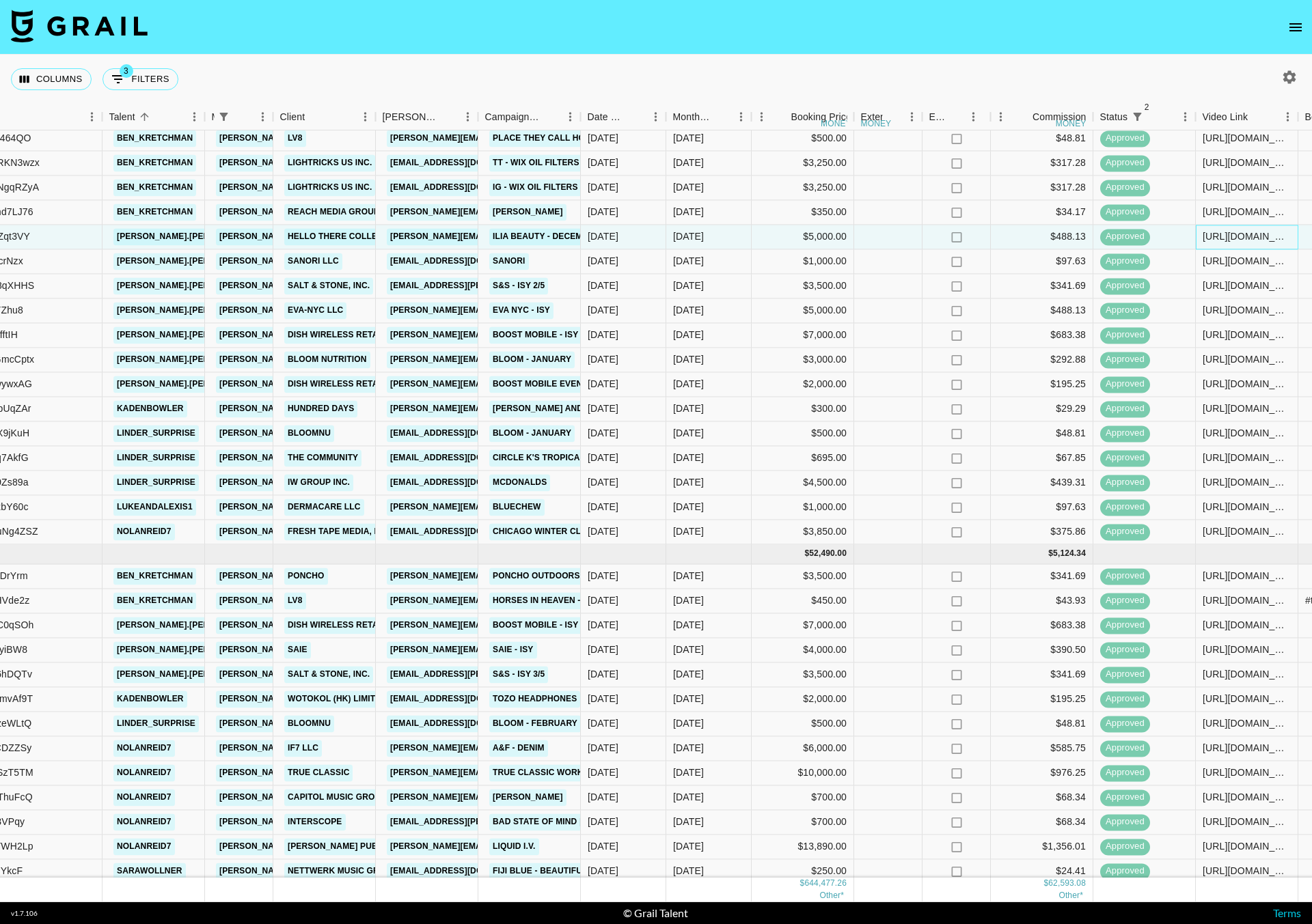
click at [1235, 234] on div "[URL][DOMAIN_NAME]" at bounding box center [1246, 237] width 88 height 14
click at [1232, 310] on div "[URL][DOMAIN_NAME][PERSON_NAME][DOMAIN_NAME][PERSON_NAME]" at bounding box center [1246, 310] width 88 height 14
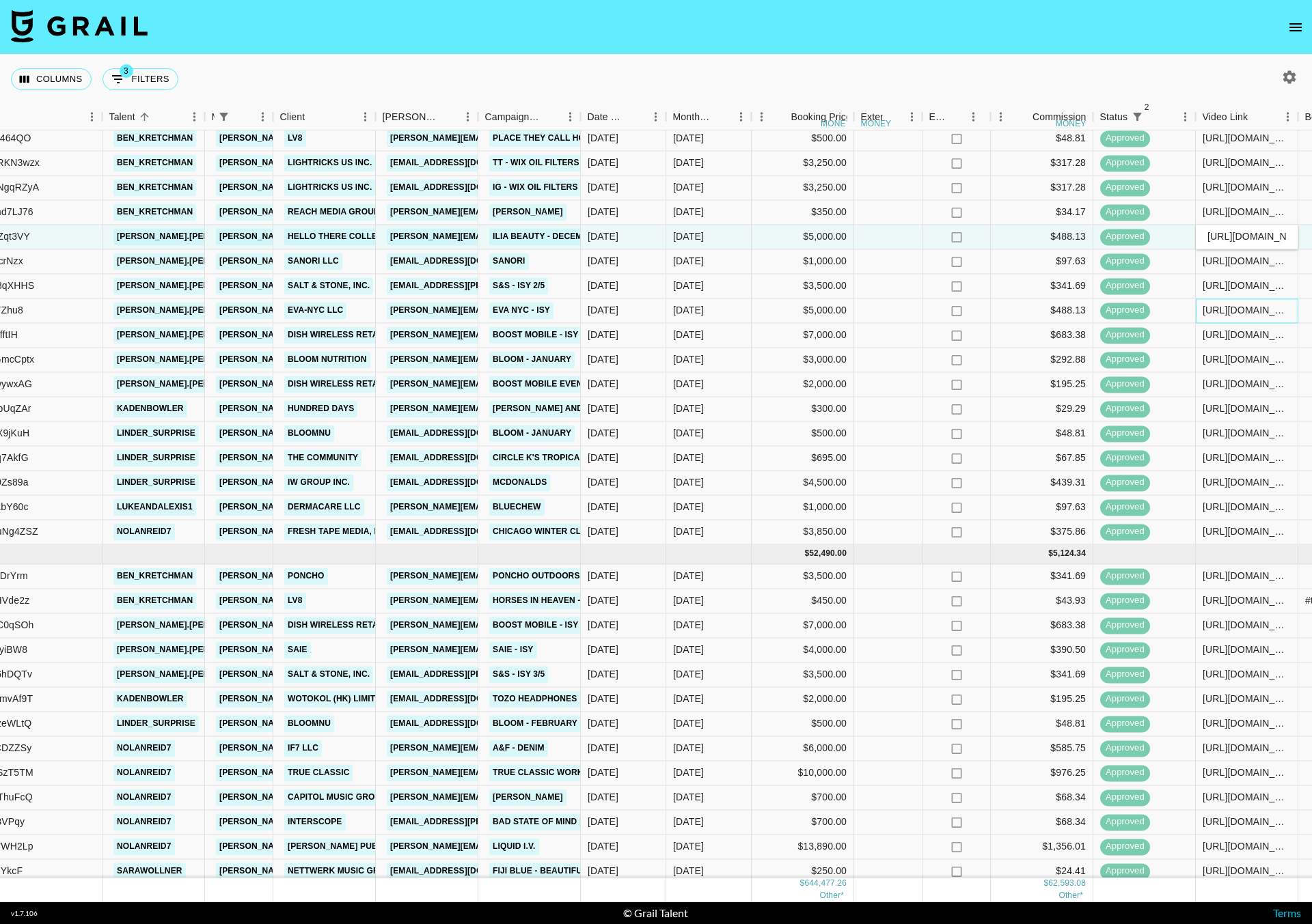
click at [1232, 310] on div "[URL][DOMAIN_NAME][PERSON_NAME][DOMAIN_NAME][PERSON_NAME]" at bounding box center [1246, 310] width 88 height 14
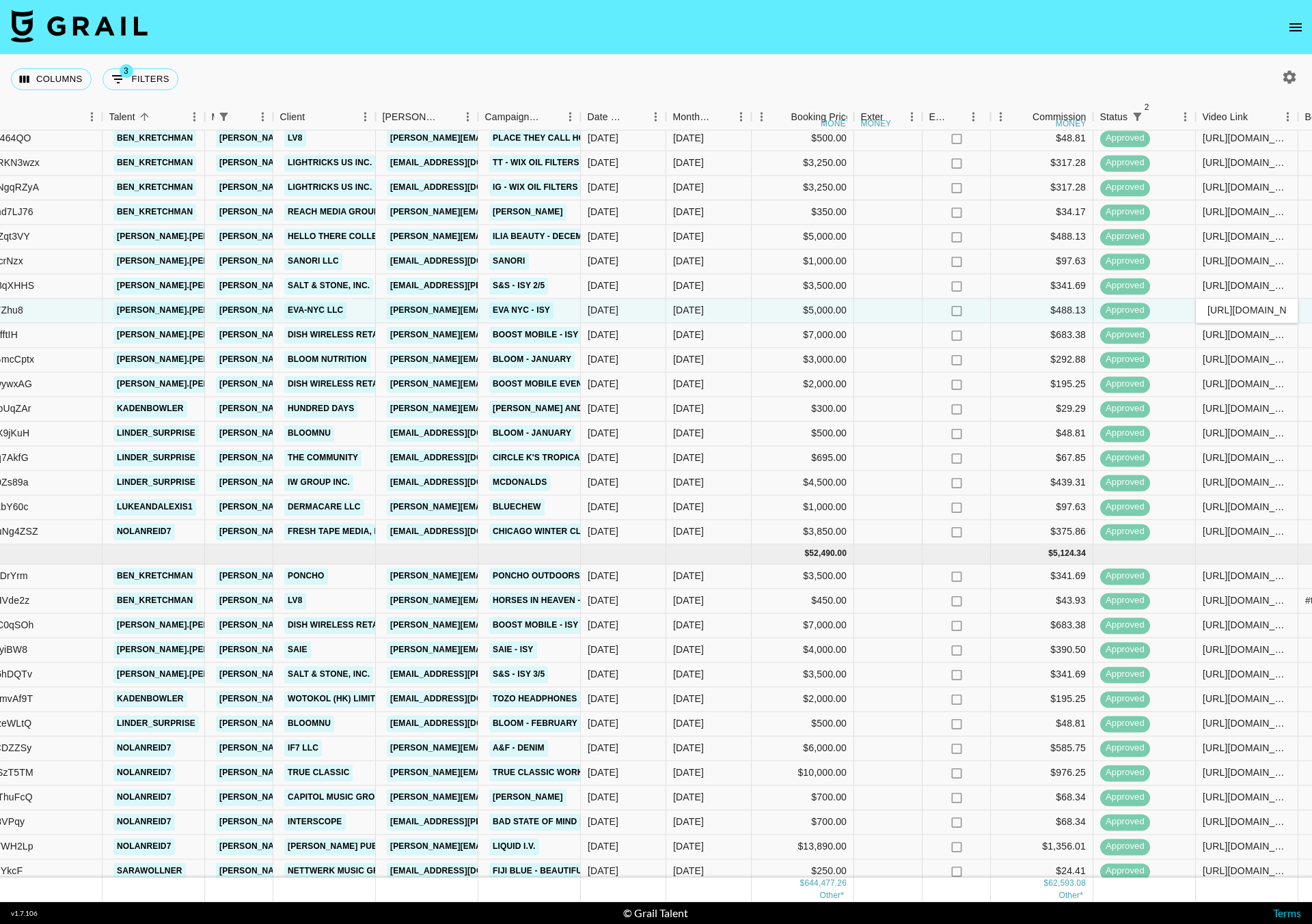
scroll to position [0, 357]
click at [1232, 310] on input "[URL][DOMAIN_NAME][PERSON_NAME][DOMAIN_NAME][PERSON_NAME]" at bounding box center [1247, 310] width 101 height 11
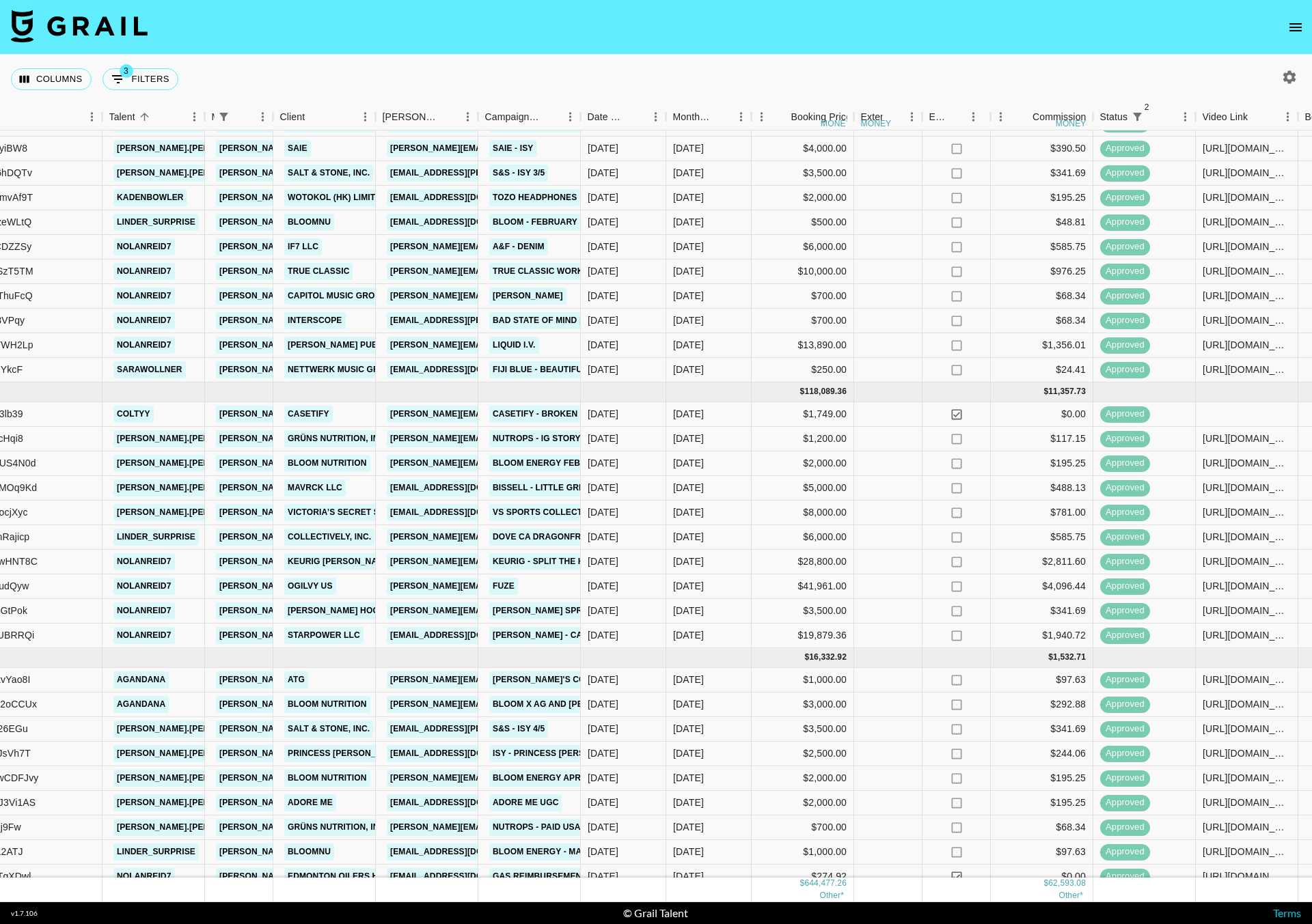
scroll to position [1411, 181]
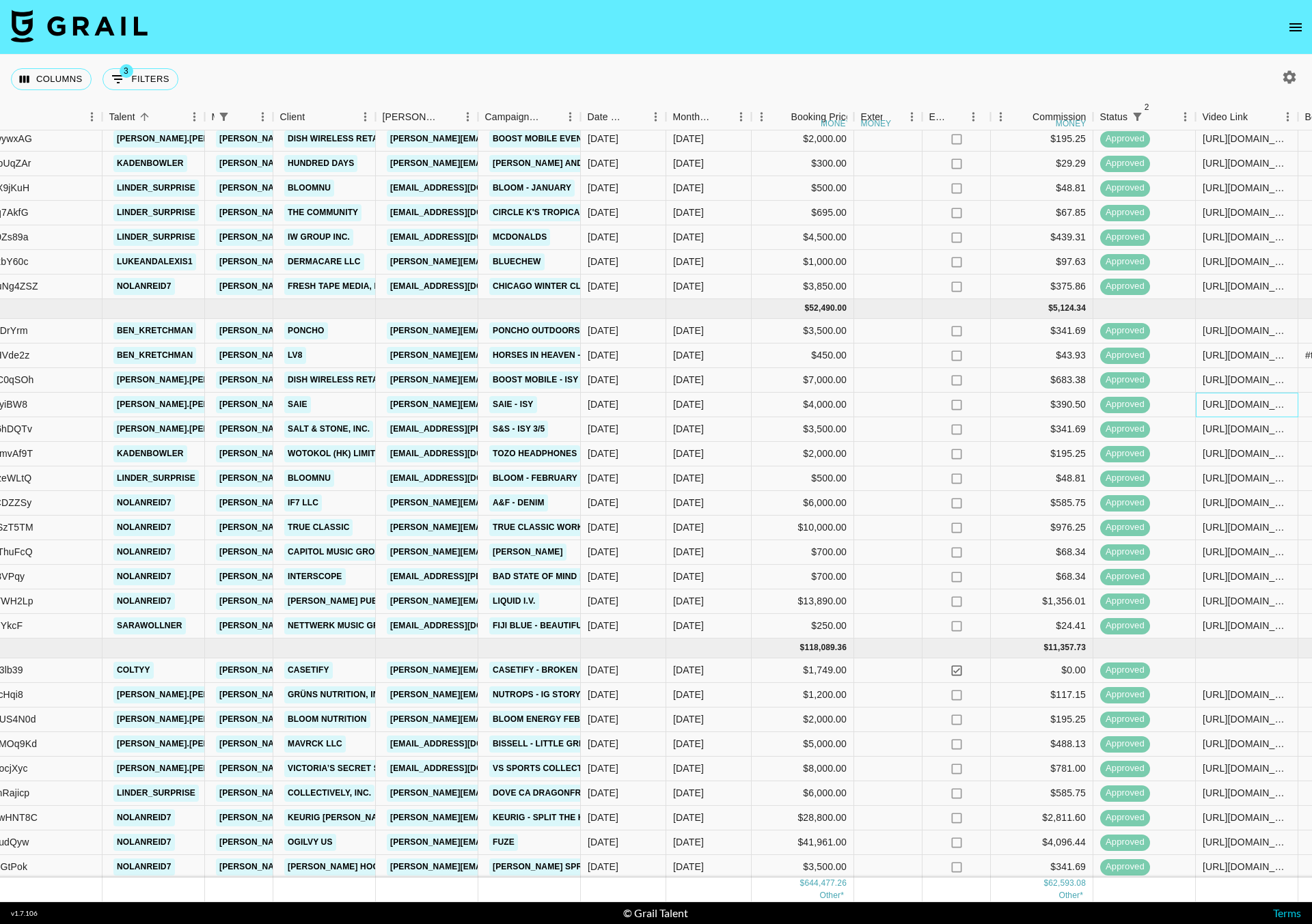
click at [1238, 410] on div "[URL][DOMAIN_NAME][PERSON_NAME][DOMAIN_NAME][PERSON_NAME]" at bounding box center [1246, 404] width 88 height 14
click at [1238, 410] on div "[URL][DOMAIN_NAME][PERSON_NAME][DOMAIN_NAME][PERSON_NAME]" at bounding box center [1247, 404] width 101 height 14
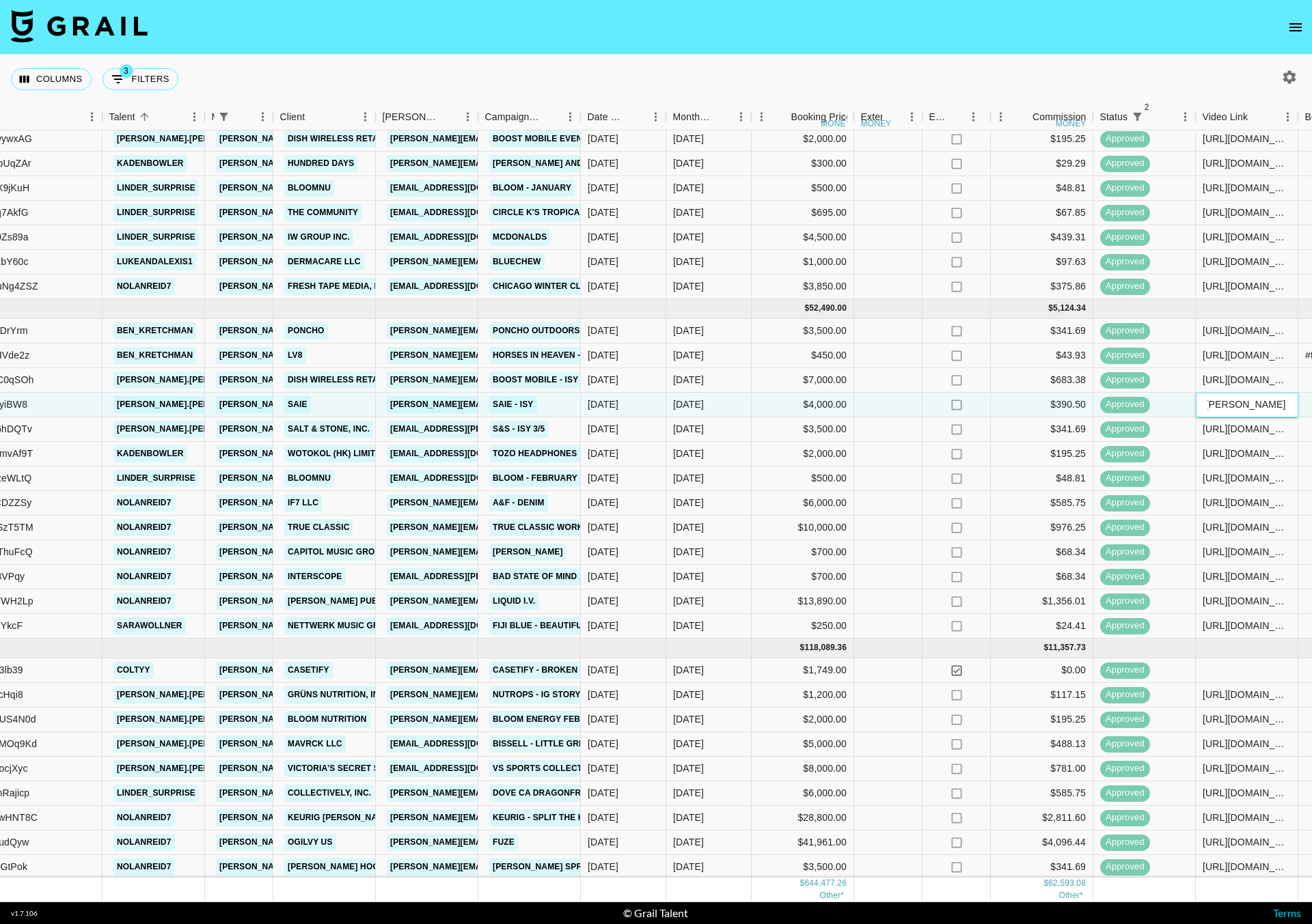
scroll to position [0, 0]
click at [1238, 410] on div "[URL][DOMAIN_NAME][PERSON_NAME][DOMAIN_NAME][PERSON_NAME]" at bounding box center [1247, 404] width 101 height 14
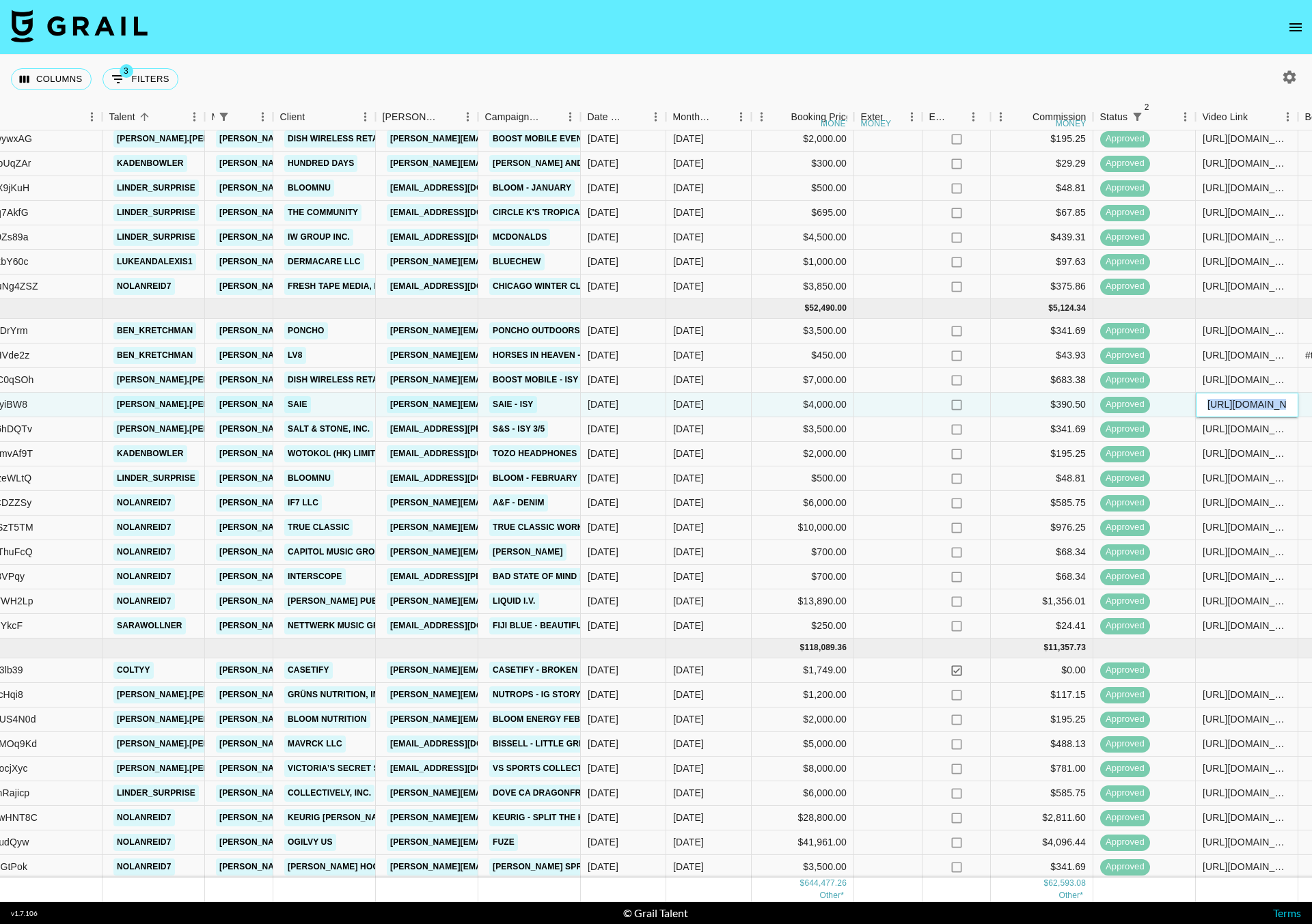
copy div
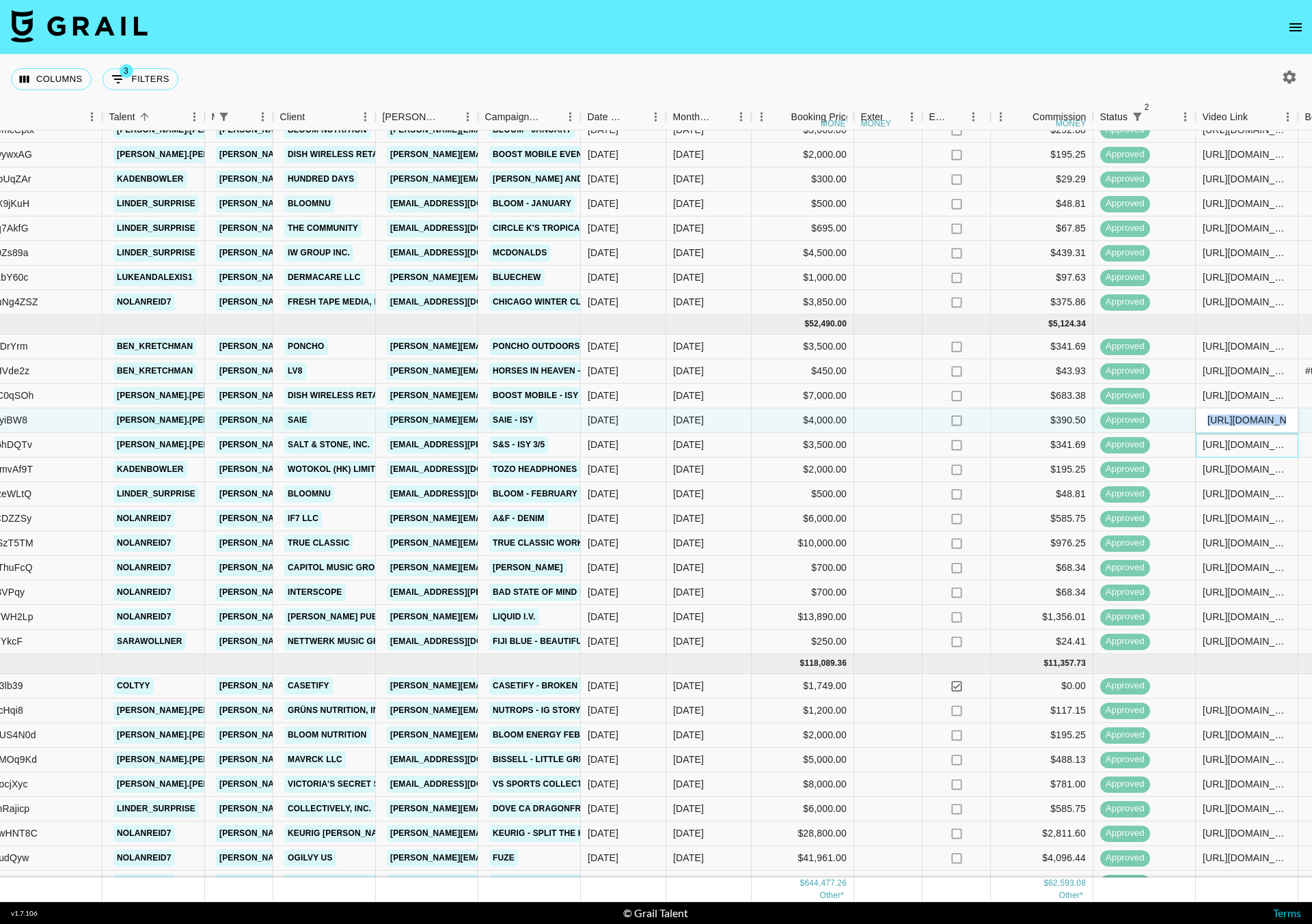
click at [1240, 452] on div "[URL][DOMAIN_NAME][PERSON_NAME][DOMAIN_NAME][PERSON_NAME]" at bounding box center [1247, 445] width 103 height 25
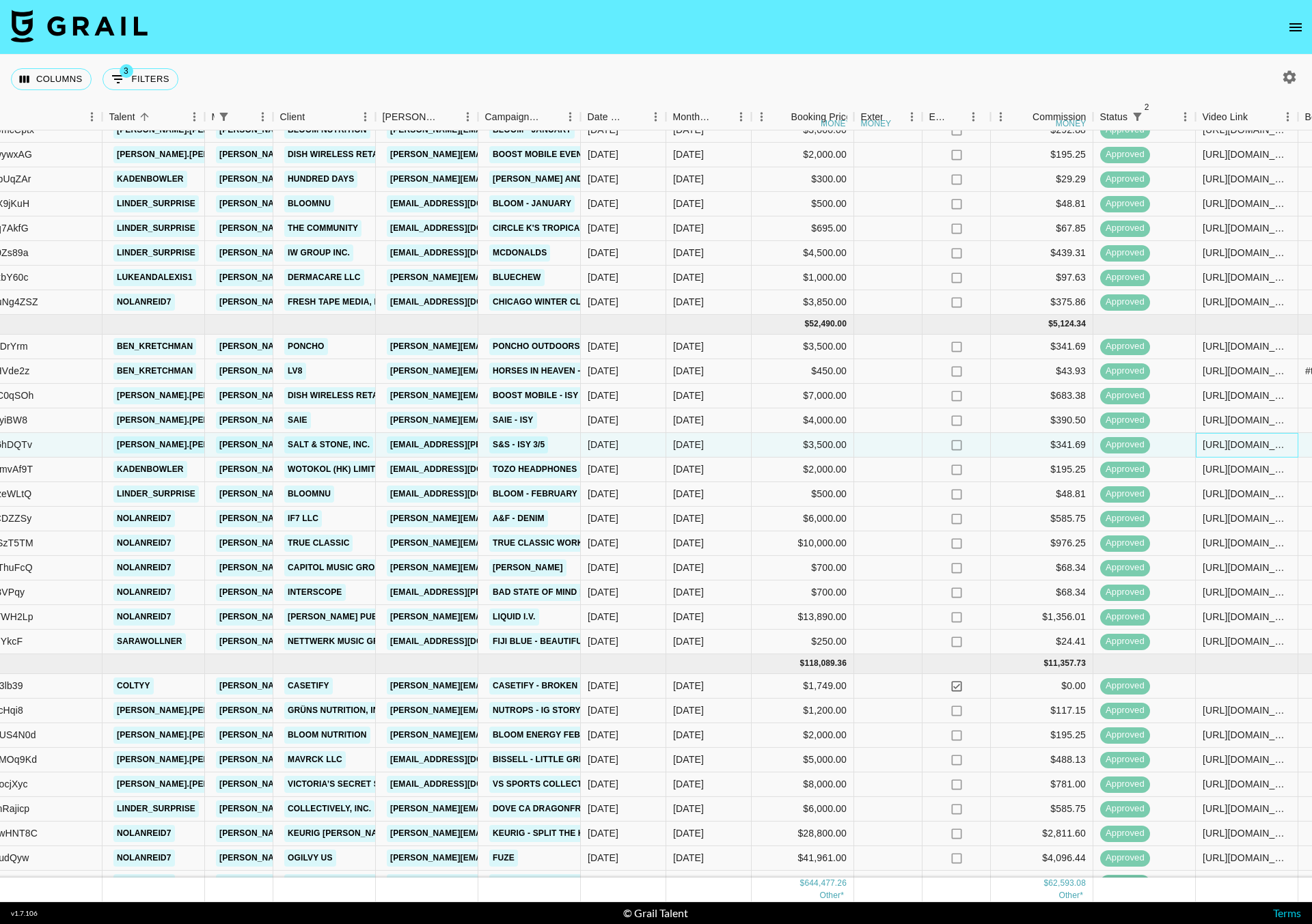
click at [1242, 452] on div "[URL][DOMAIN_NAME][PERSON_NAME][DOMAIN_NAME][PERSON_NAME]" at bounding box center [1247, 445] width 103 height 25
click at [1249, 445] on input "[URL][DOMAIN_NAME][PERSON_NAME][DOMAIN_NAME][PERSON_NAME]" at bounding box center [1247, 444] width 101 height 11
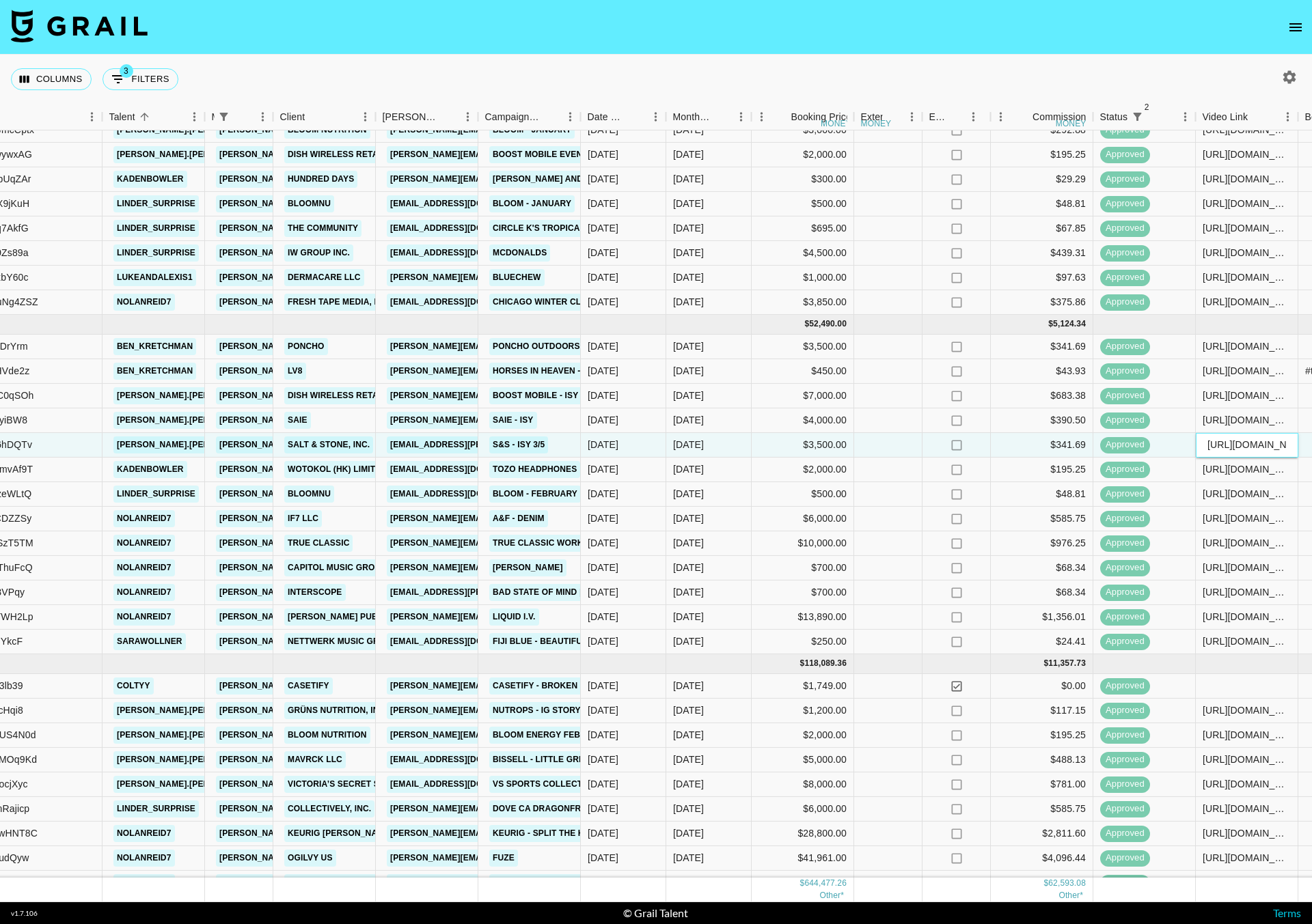
click at [1249, 445] on input "[URL][DOMAIN_NAME][PERSON_NAME][DOMAIN_NAME][PERSON_NAME]" at bounding box center [1247, 444] width 101 height 11
click at [1267, 397] on div "[URL][DOMAIN_NAME]" at bounding box center [1246, 395] width 88 height 14
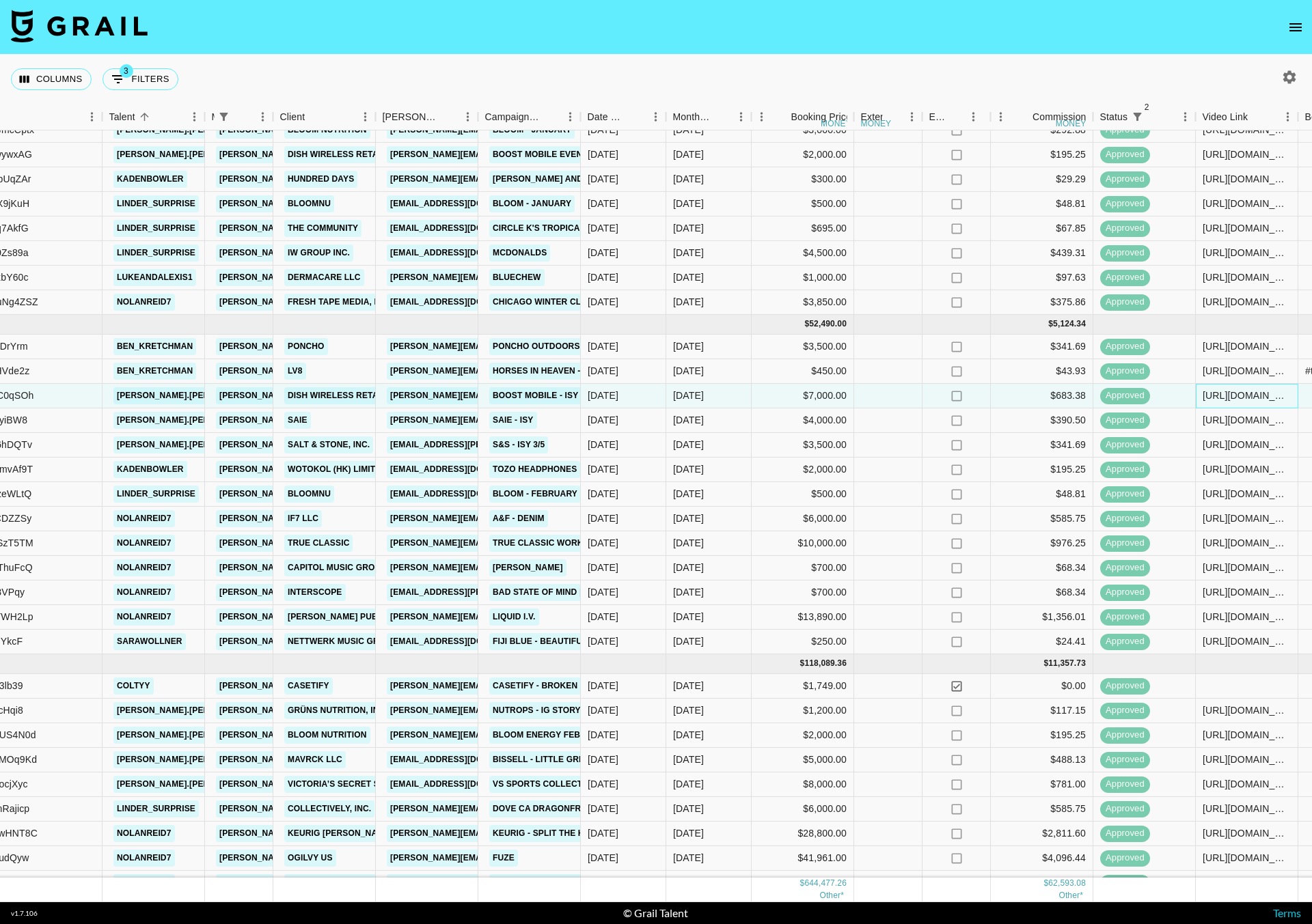
click at [1259, 396] on div "[URL][DOMAIN_NAME]" at bounding box center [1246, 395] width 88 height 14
click at [910, 273] on div at bounding box center [888, 278] width 68 height 25
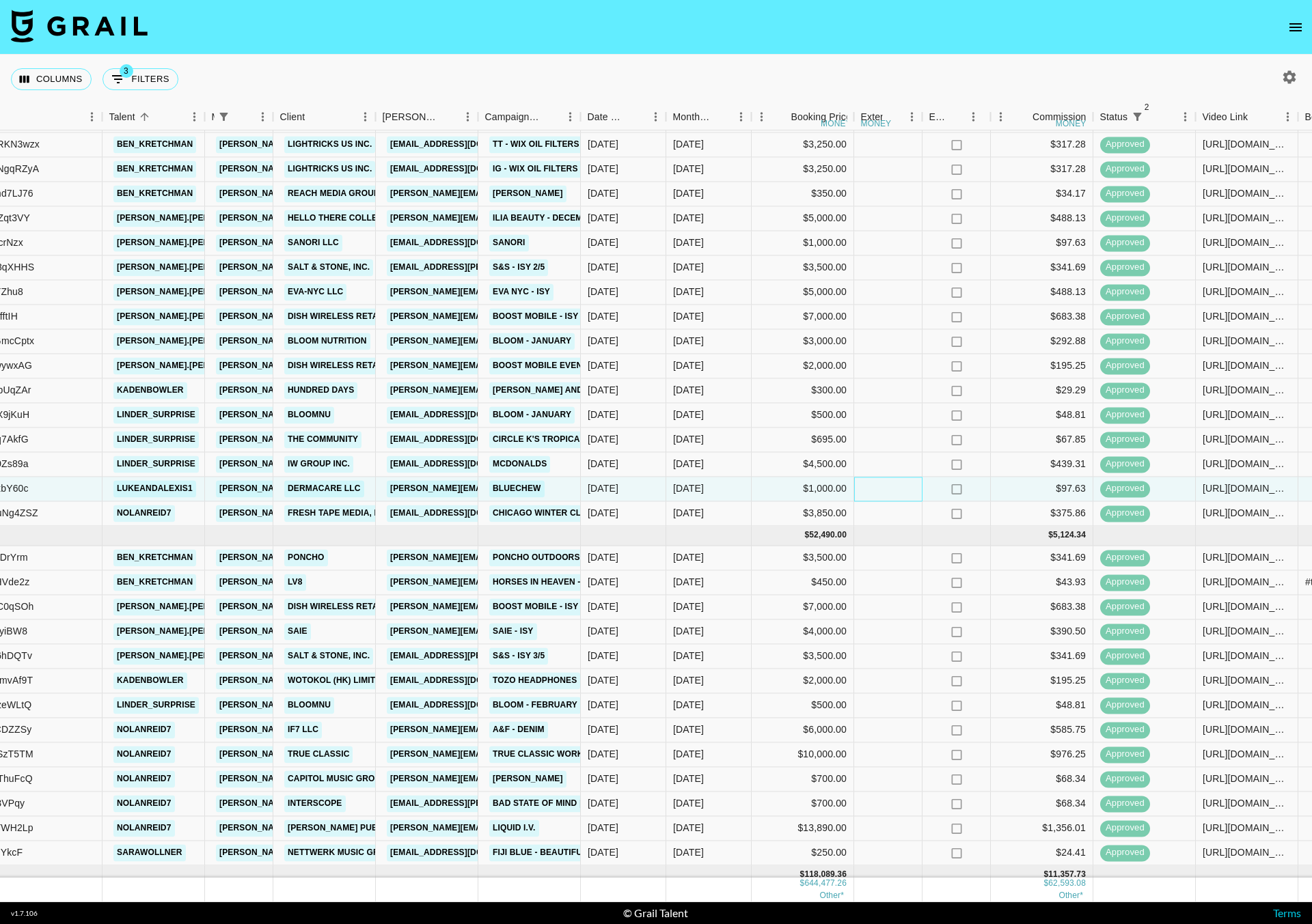
scroll to position [1176, 181]
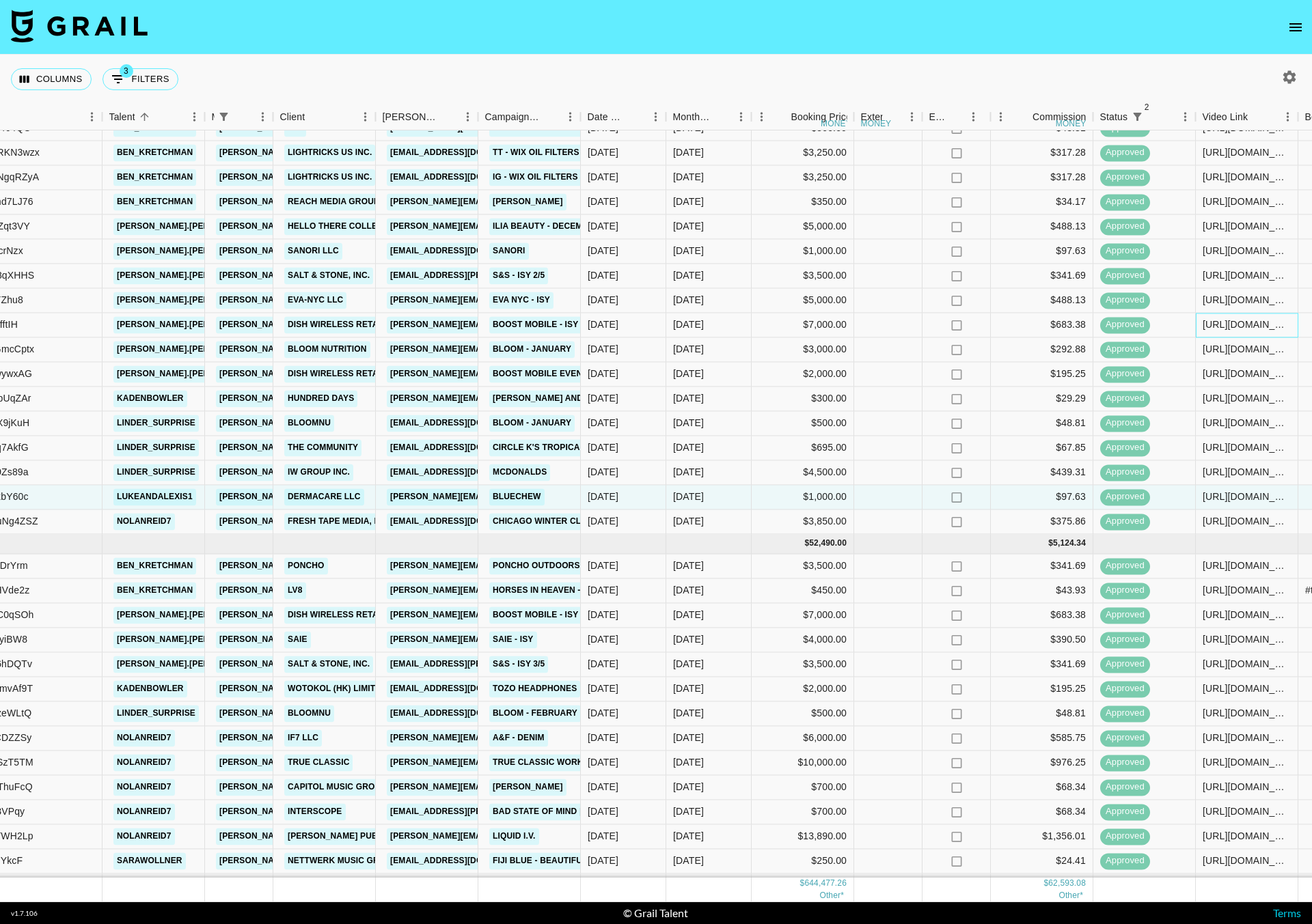
click at [1244, 327] on div "[URL][DOMAIN_NAME]" at bounding box center [1246, 325] width 88 height 14
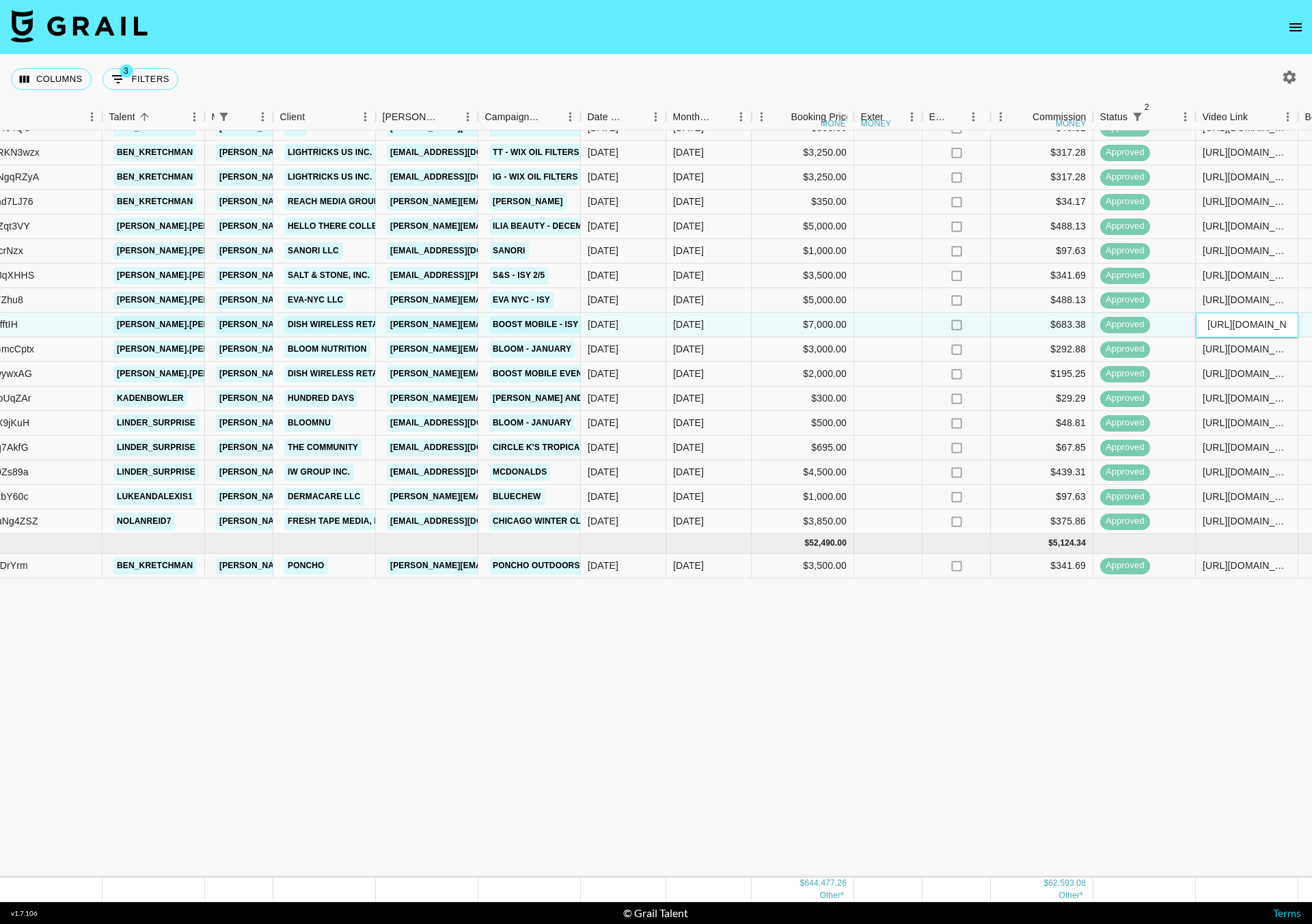
scroll to position [790, 181]
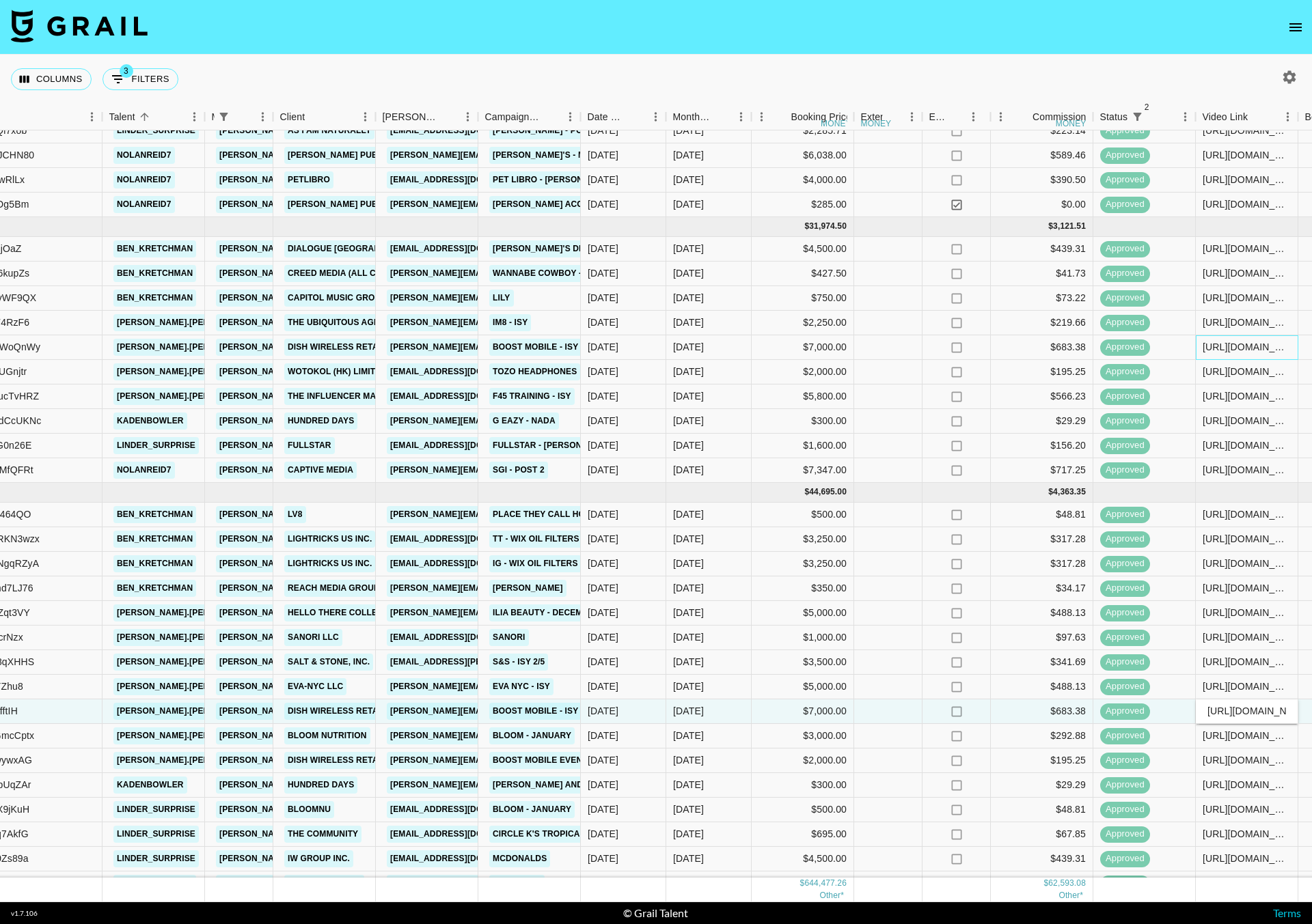
click at [1250, 343] on div "[URL][DOMAIN_NAME]" at bounding box center [1246, 347] width 88 height 14
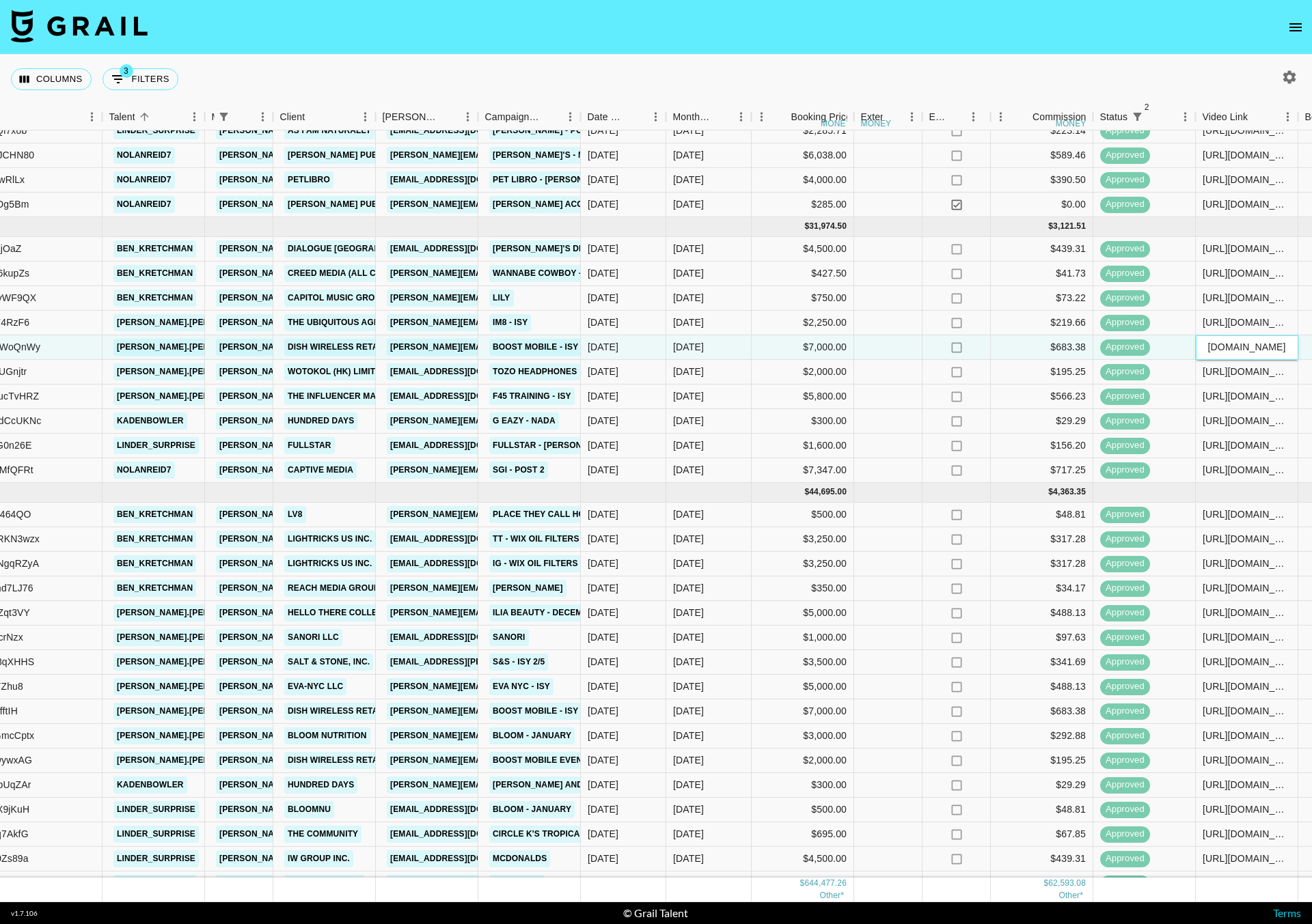
scroll to position [0, 0]
click at [1244, 321] on div "[URL][DOMAIN_NAME][PERSON_NAME][DOMAIN_NAME][PERSON_NAME]" at bounding box center [1246, 322] width 88 height 14
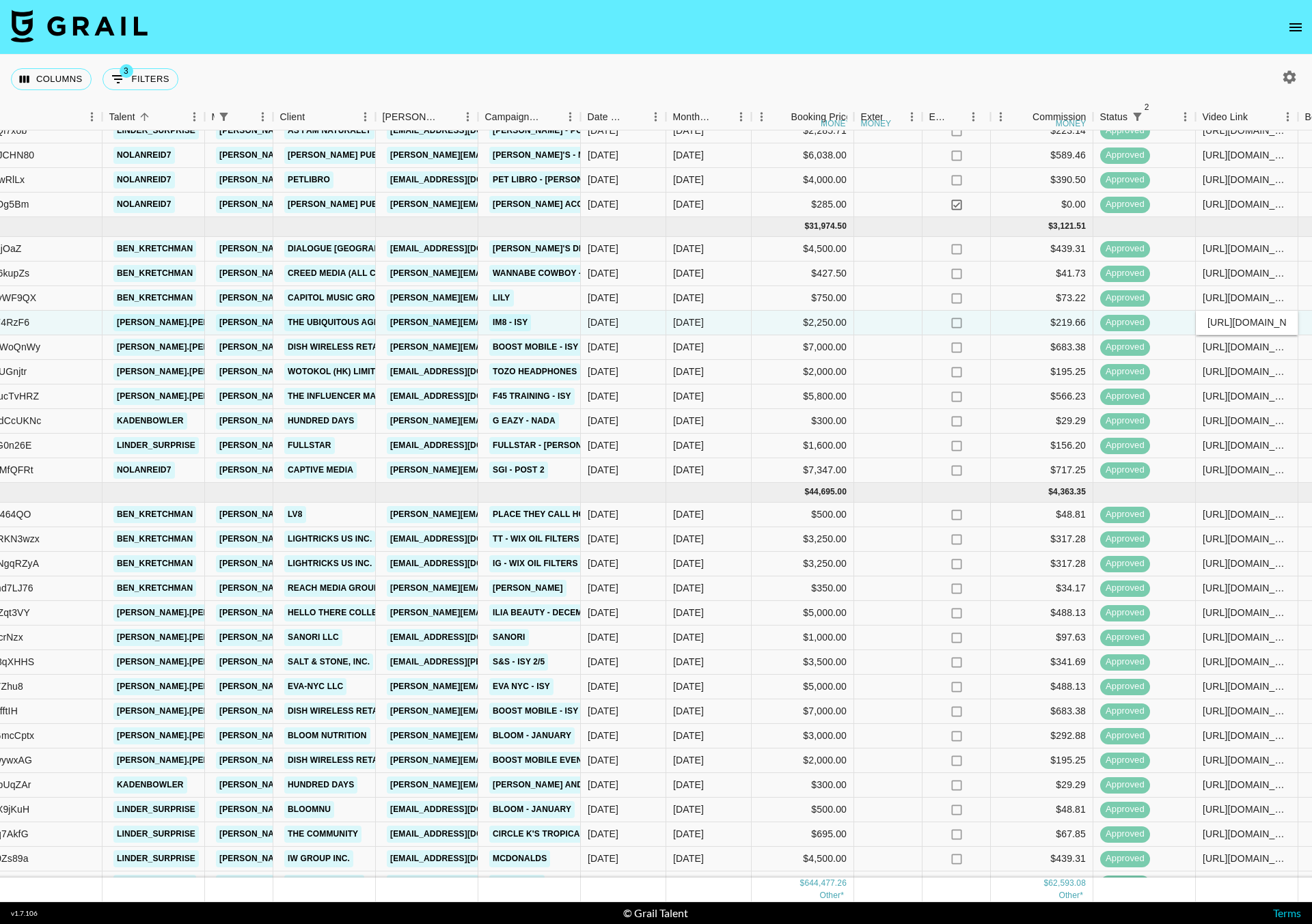
click at [1244, 321] on input "[URL][DOMAIN_NAME][PERSON_NAME][DOMAIN_NAME][PERSON_NAME]" at bounding box center [1247, 322] width 101 height 11
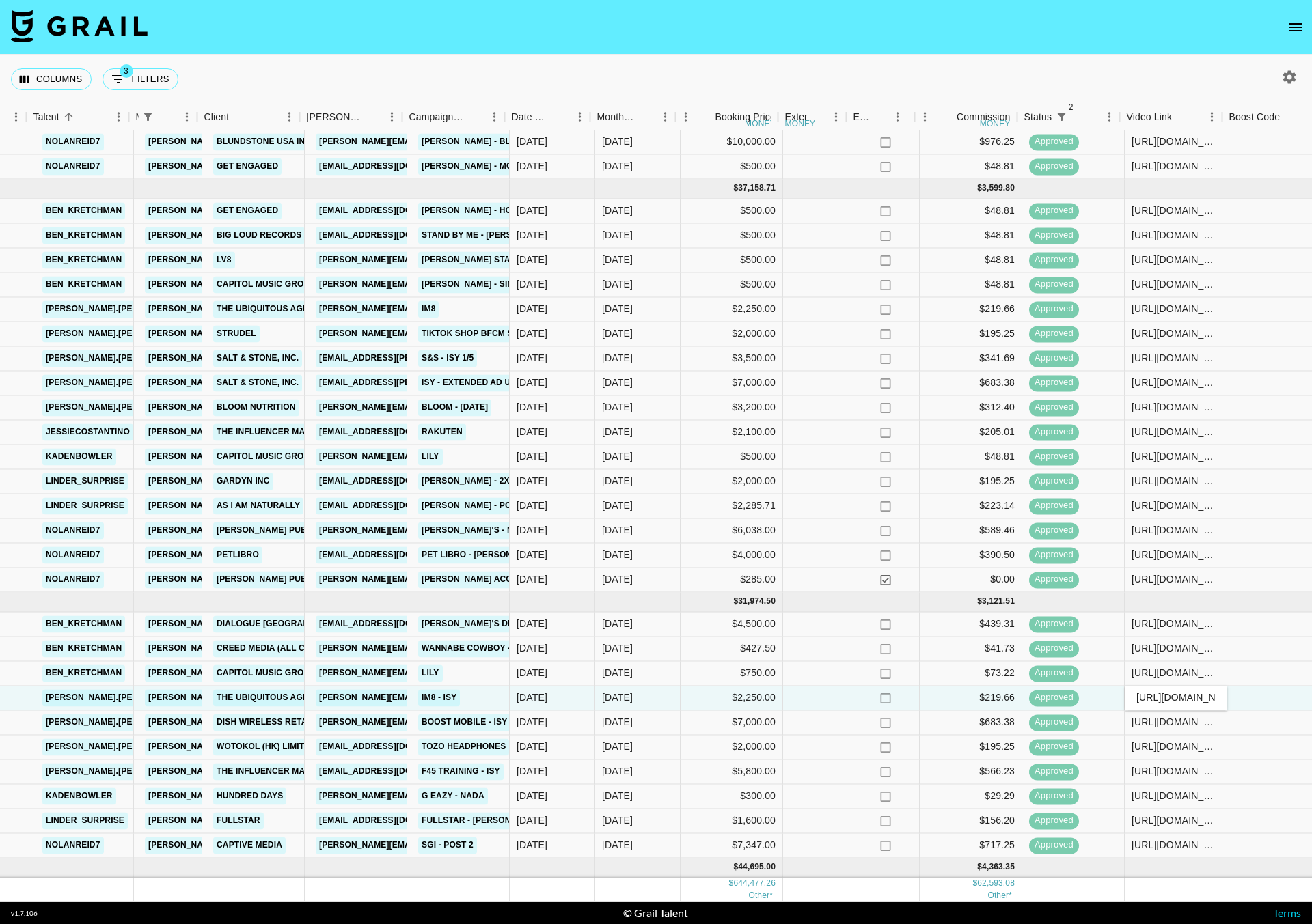
scroll to position [414, 257]
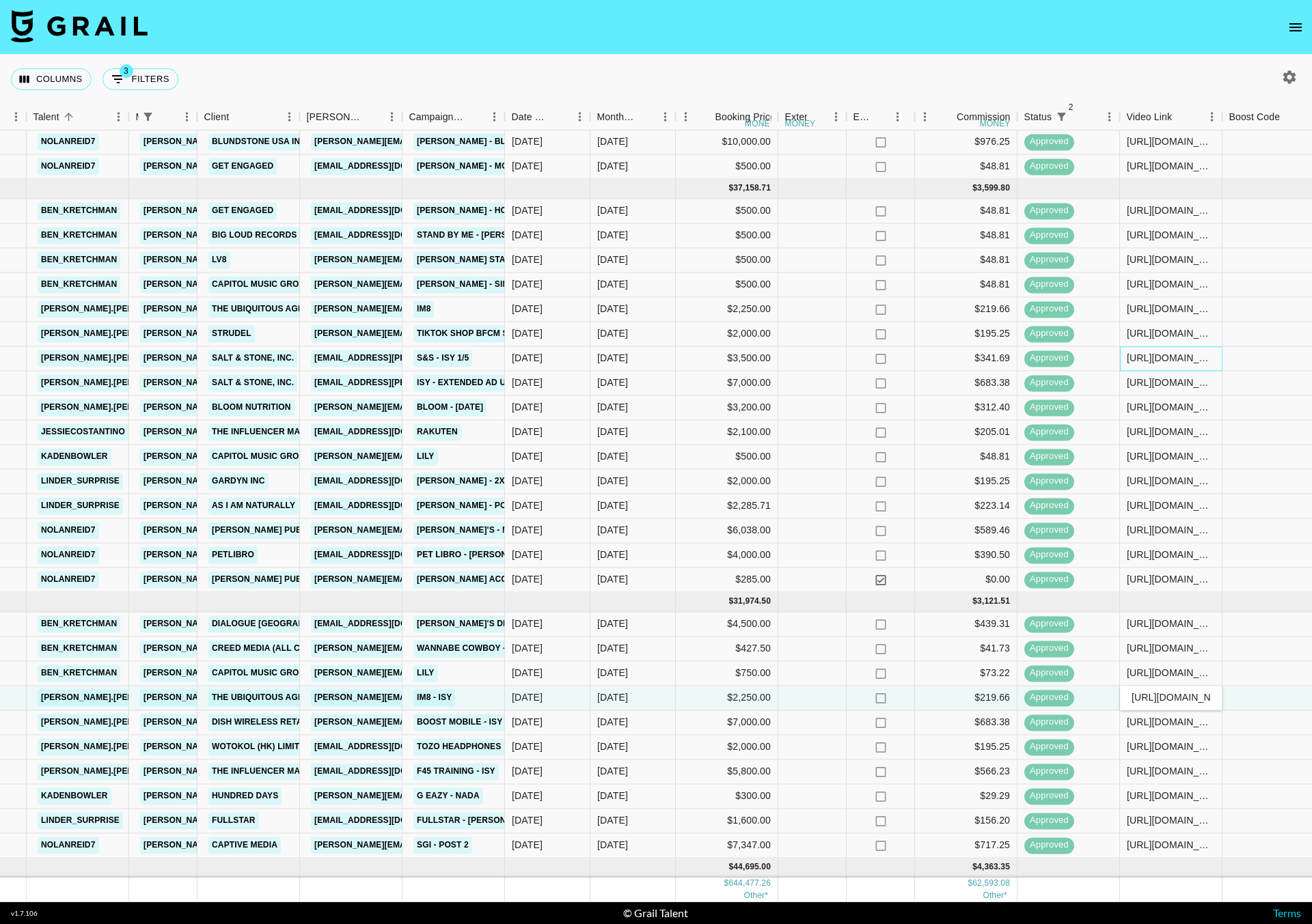
click at [1171, 365] on div "[URL][DOMAIN_NAME][PERSON_NAME][DOMAIN_NAME][PERSON_NAME]" at bounding box center [1170, 359] width 88 height 14
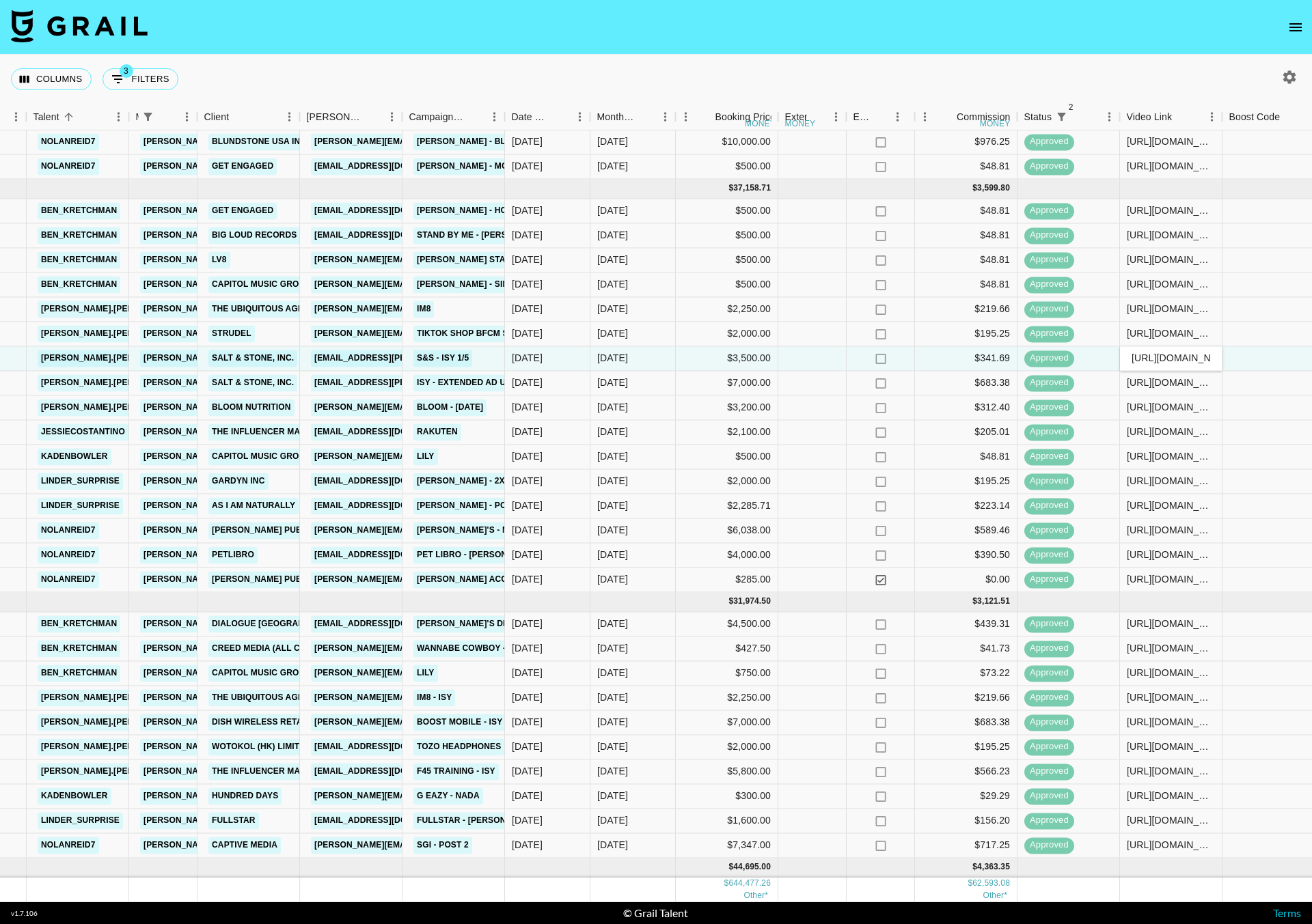
scroll to position [0, 337]
click at [1171, 365] on div "[URL][DOMAIN_NAME][PERSON_NAME][DOMAIN_NAME][PERSON_NAME]" at bounding box center [1171, 359] width 101 height 14
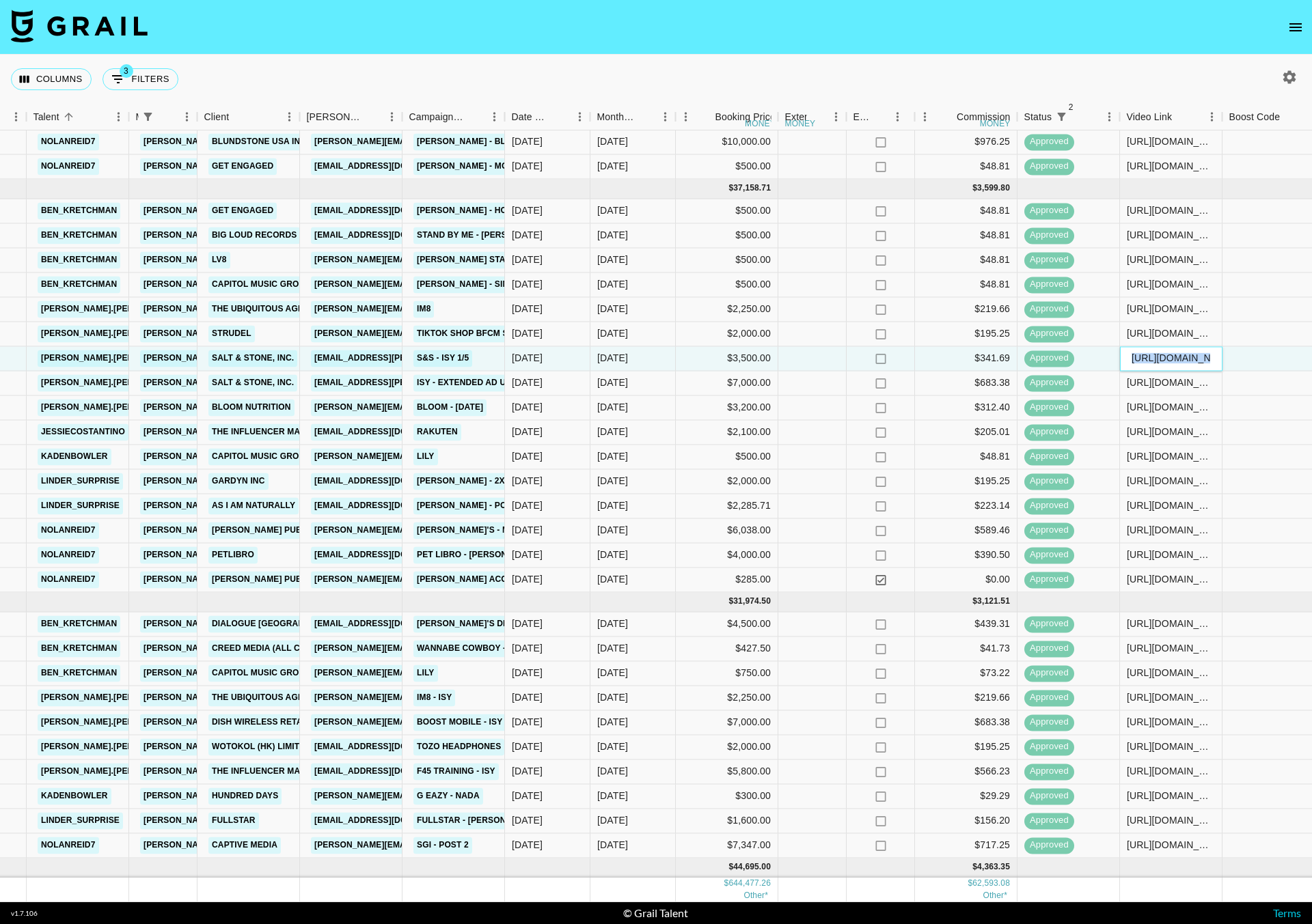
click at [1171, 365] on div "[URL][DOMAIN_NAME][PERSON_NAME][DOMAIN_NAME][PERSON_NAME]" at bounding box center [1171, 359] width 101 height 14
click at [1173, 355] on input "[URL][DOMAIN_NAME][PERSON_NAME][DOMAIN_NAME][PERSON_NAME]" at bounding box center [1171, 358] width 101 height 11
click at [1278, 328] on div at bounding box center [1273, 333] width 103 height 25
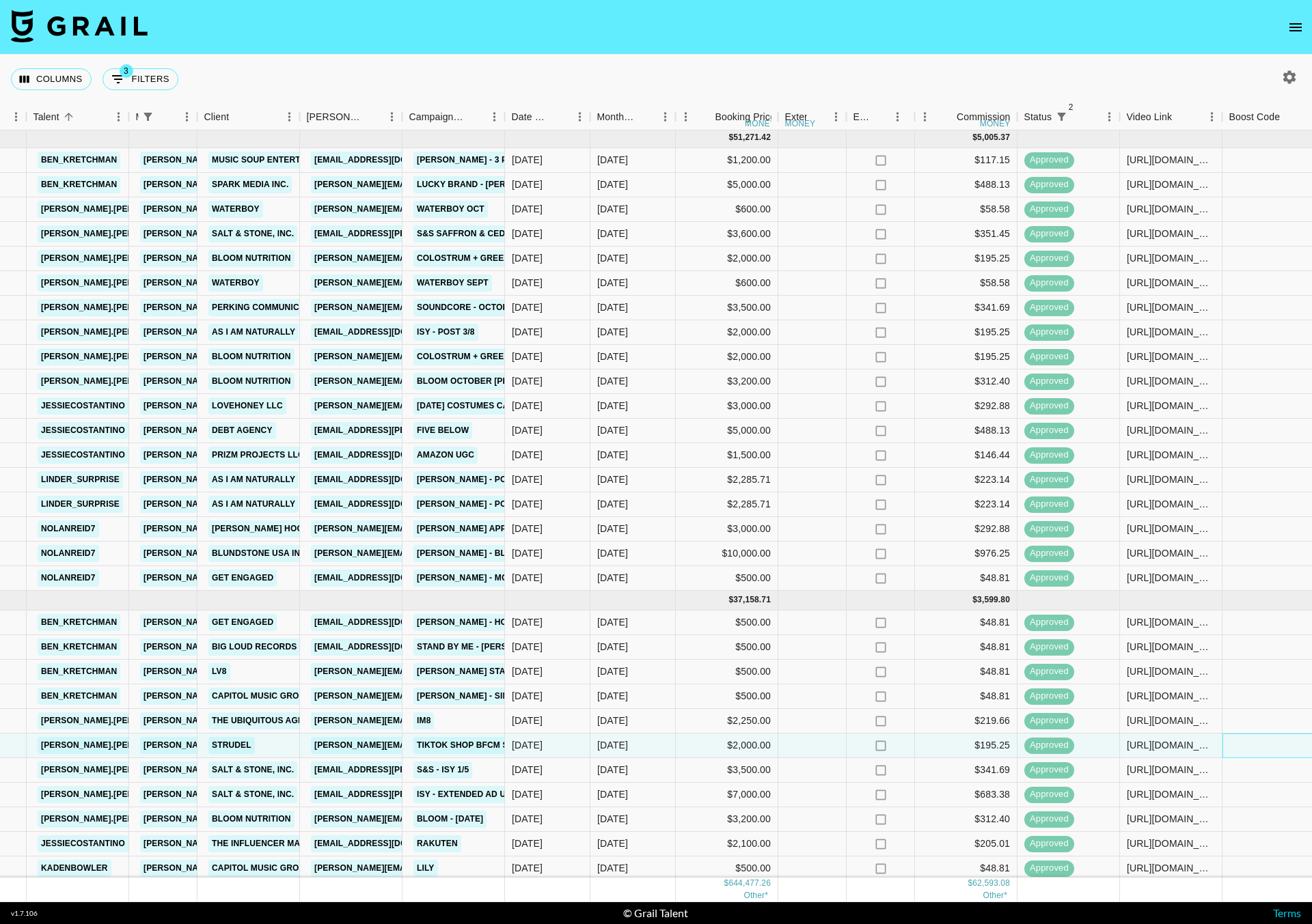
scroll to position [0, 257]
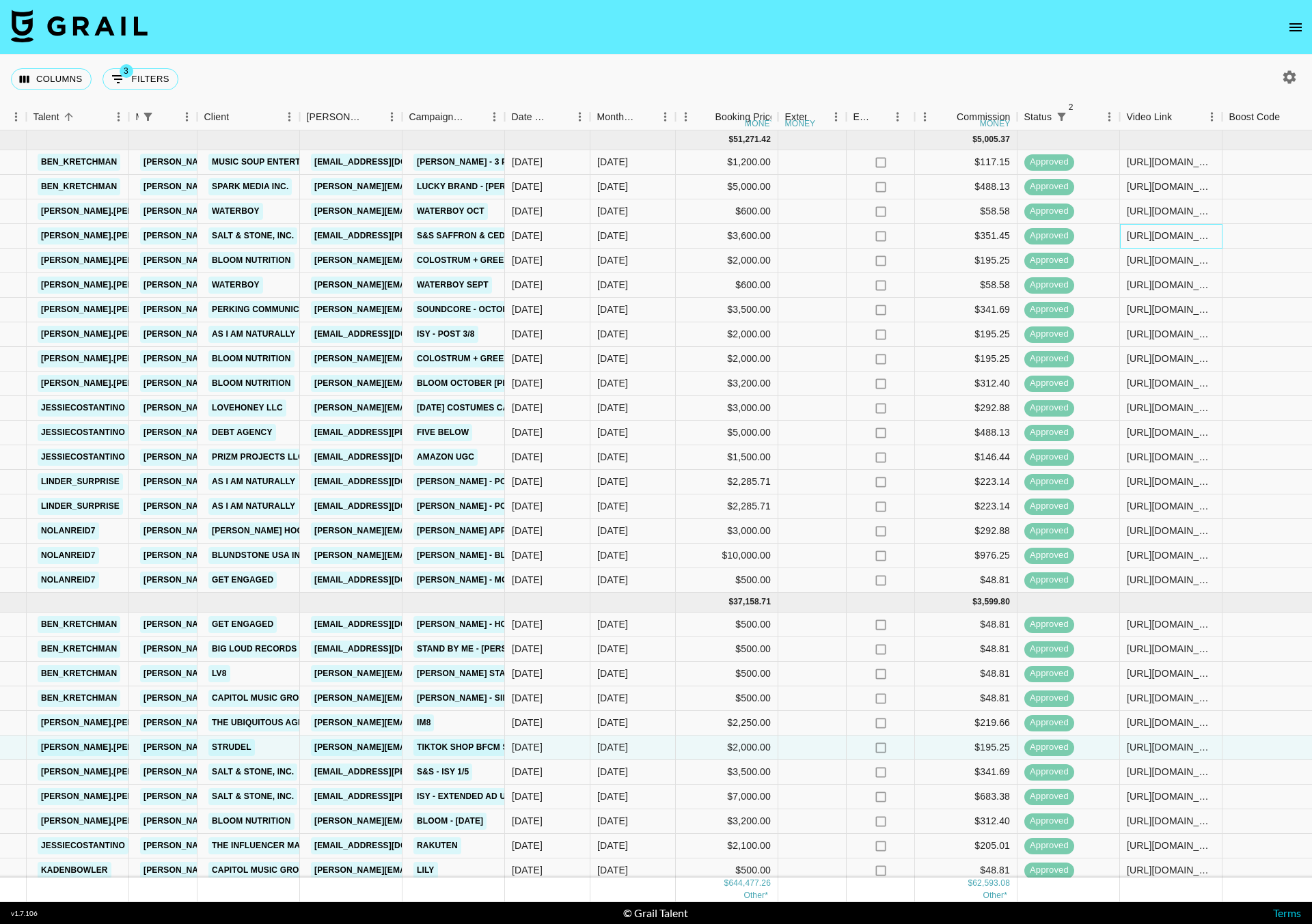
click at [1164, 236] on div "[URL][DOMAIN_NAME][PERSON_NAME][DOMAIN_NAME][PERSON_NAME]" at bounding box center [1170, 235] width 88 height 14
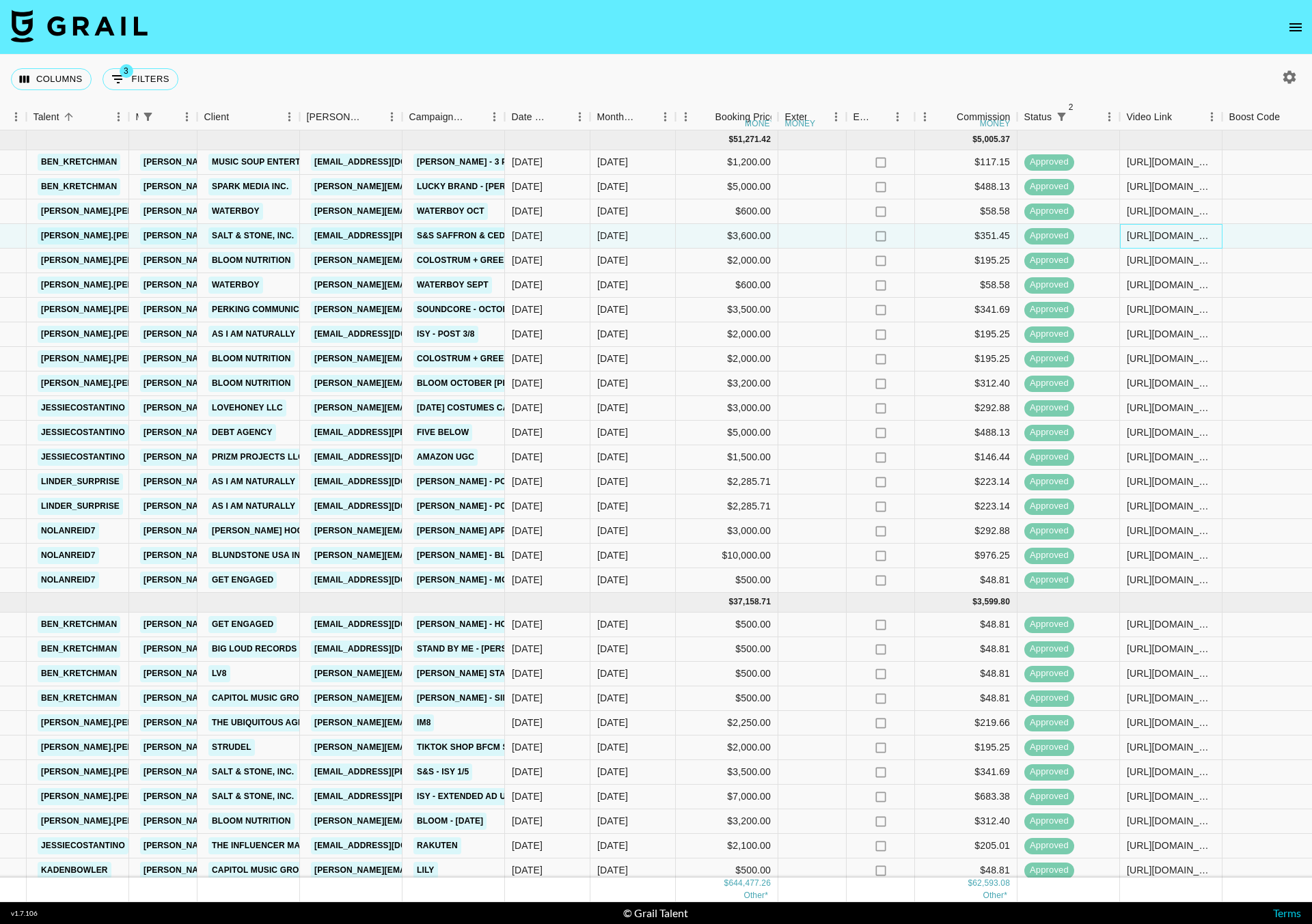
click at [1164, 236] on div "[URL][DOMAIN_NAME][PERSON_NAME][DOMAIN_NAME][PERSON_NAME]" at bounding box center [1170, 235] width 88 height 14
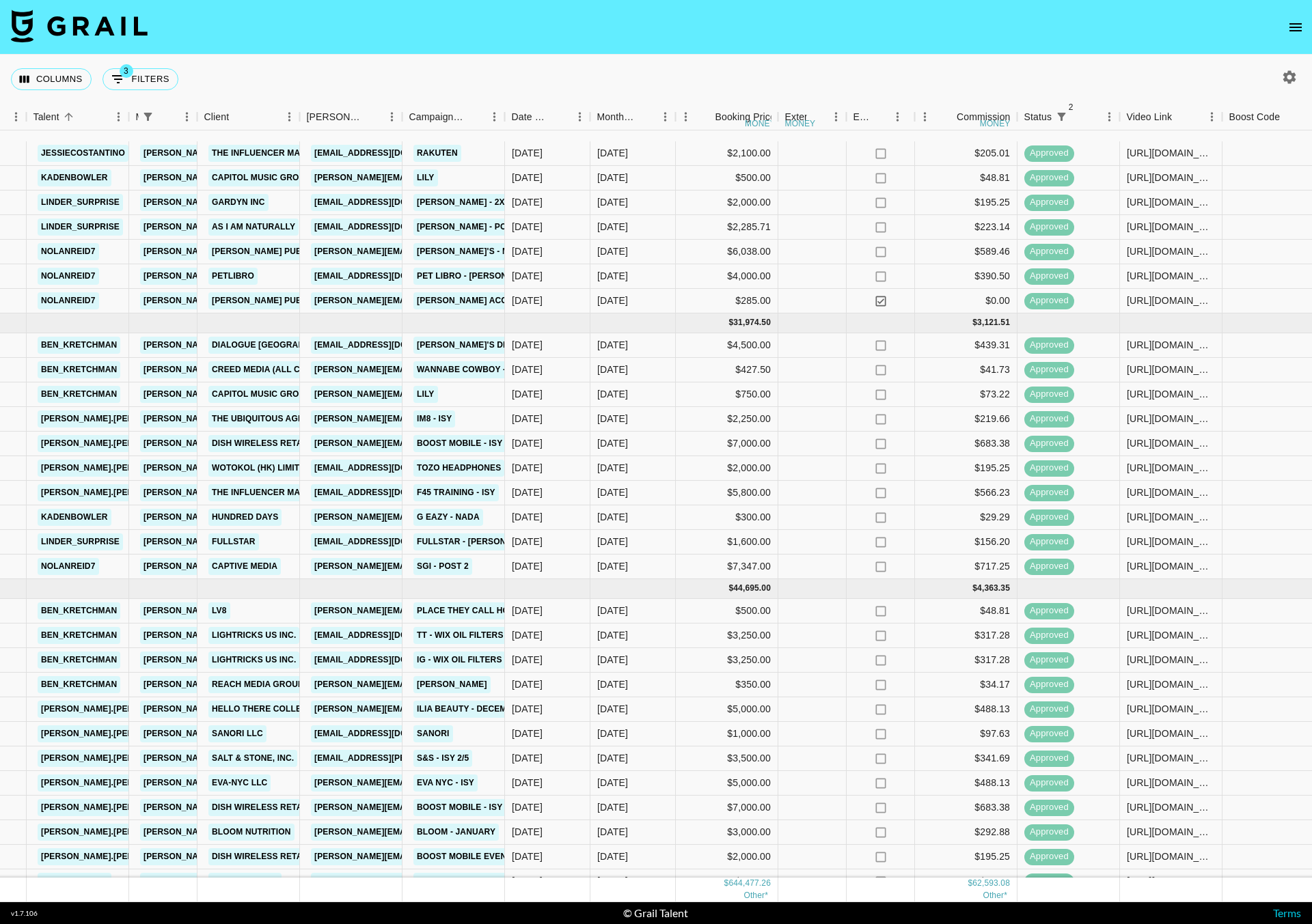
scroll to position [836, 257]
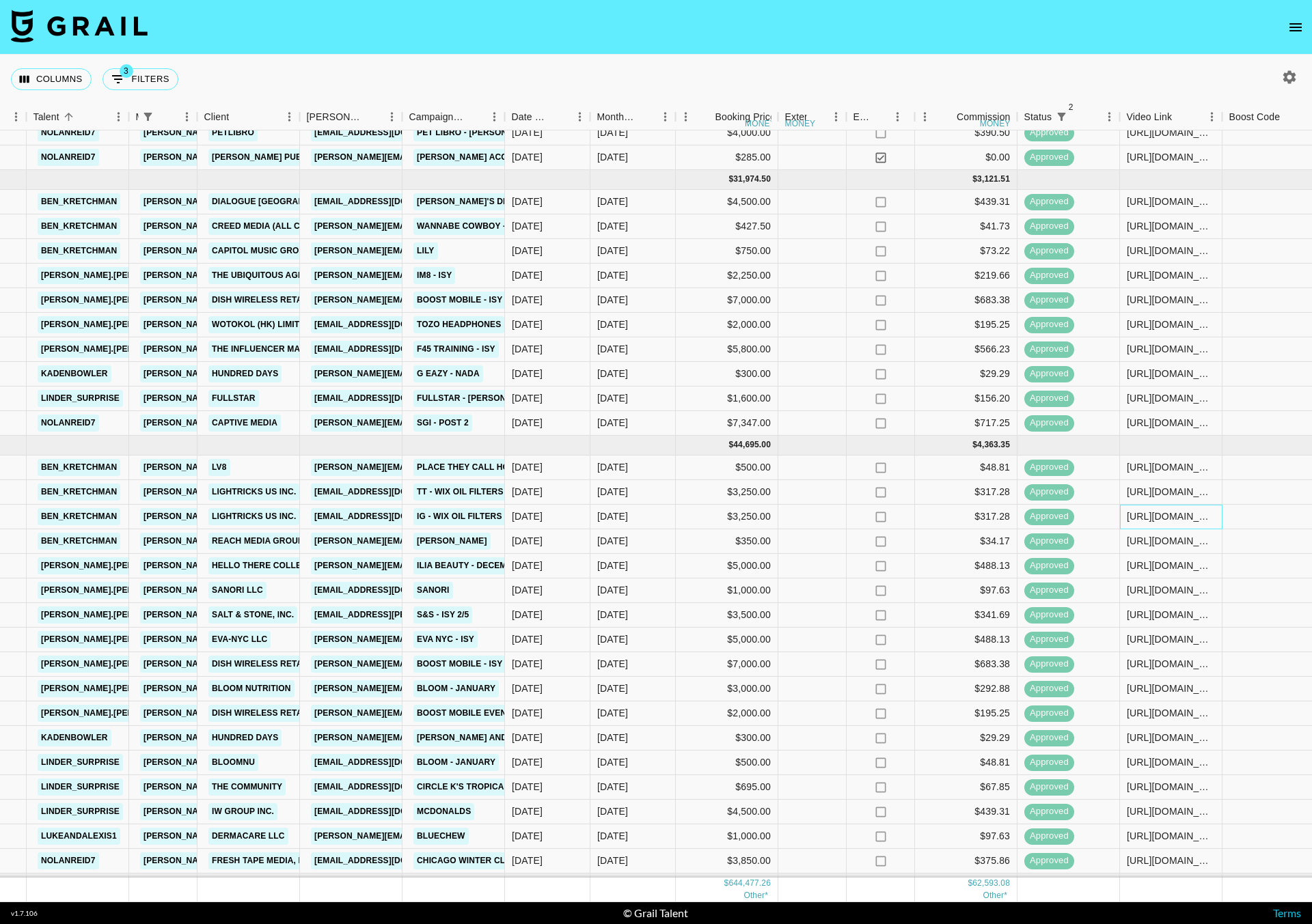
click at [1164, 525] on div "[URL][DOMAIN_NAME]" at bounding box center [1171, 517] width 103 height 25
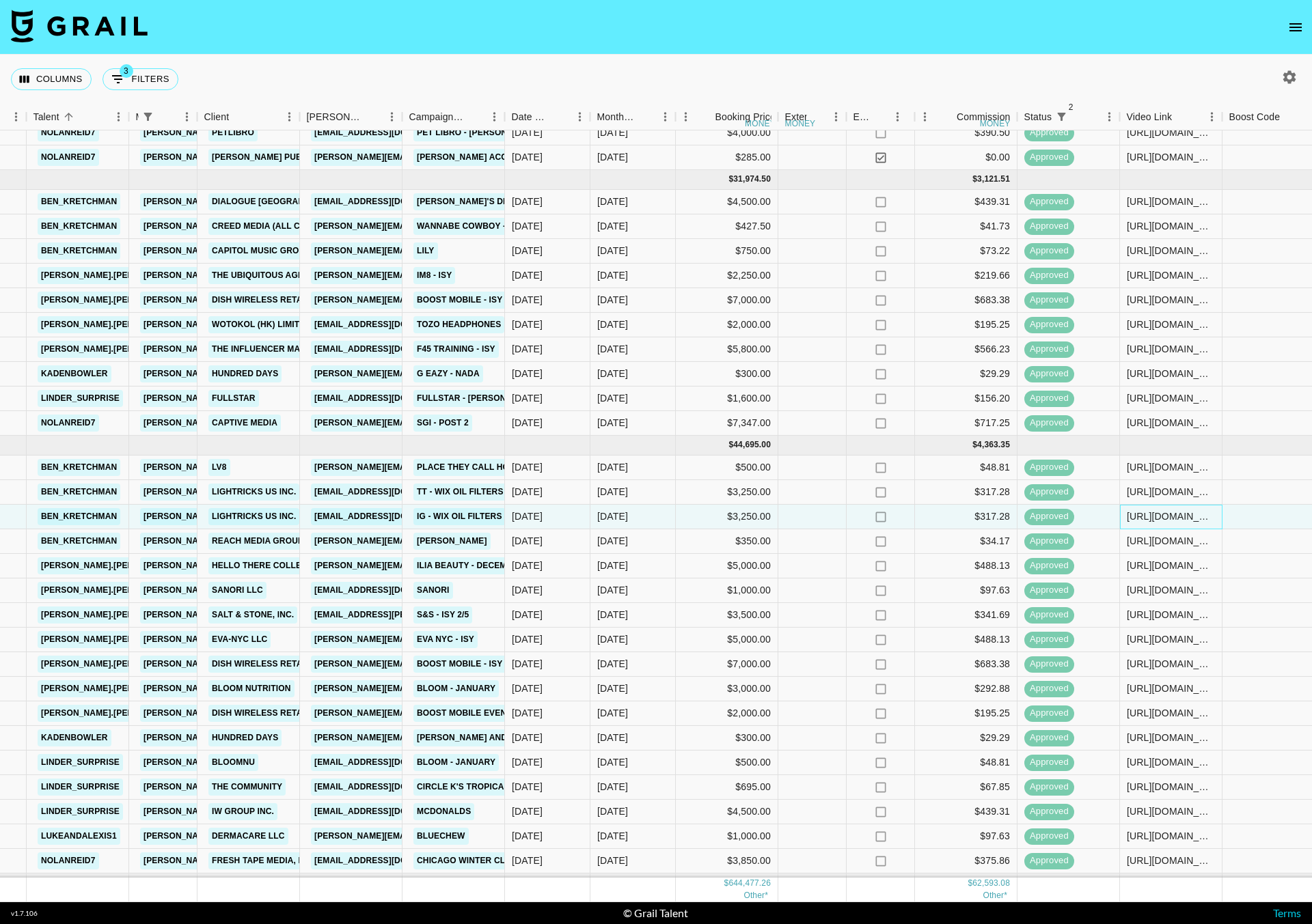
click at [1178, 519] on div "[URL][DOMAIN_NAME]" at bounding box center [1170, 516] width 88 height 14
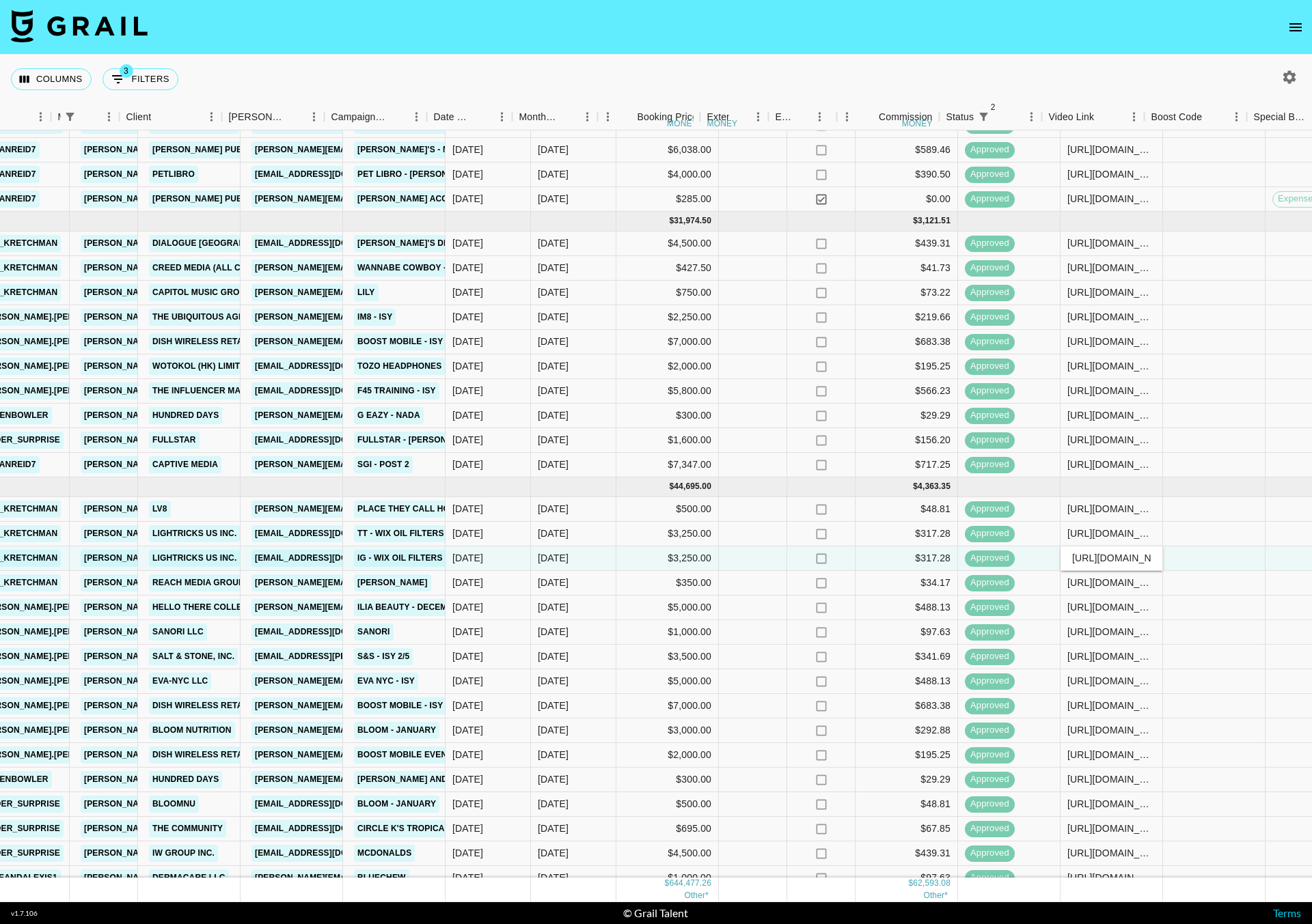
scroll to position [795, 338]
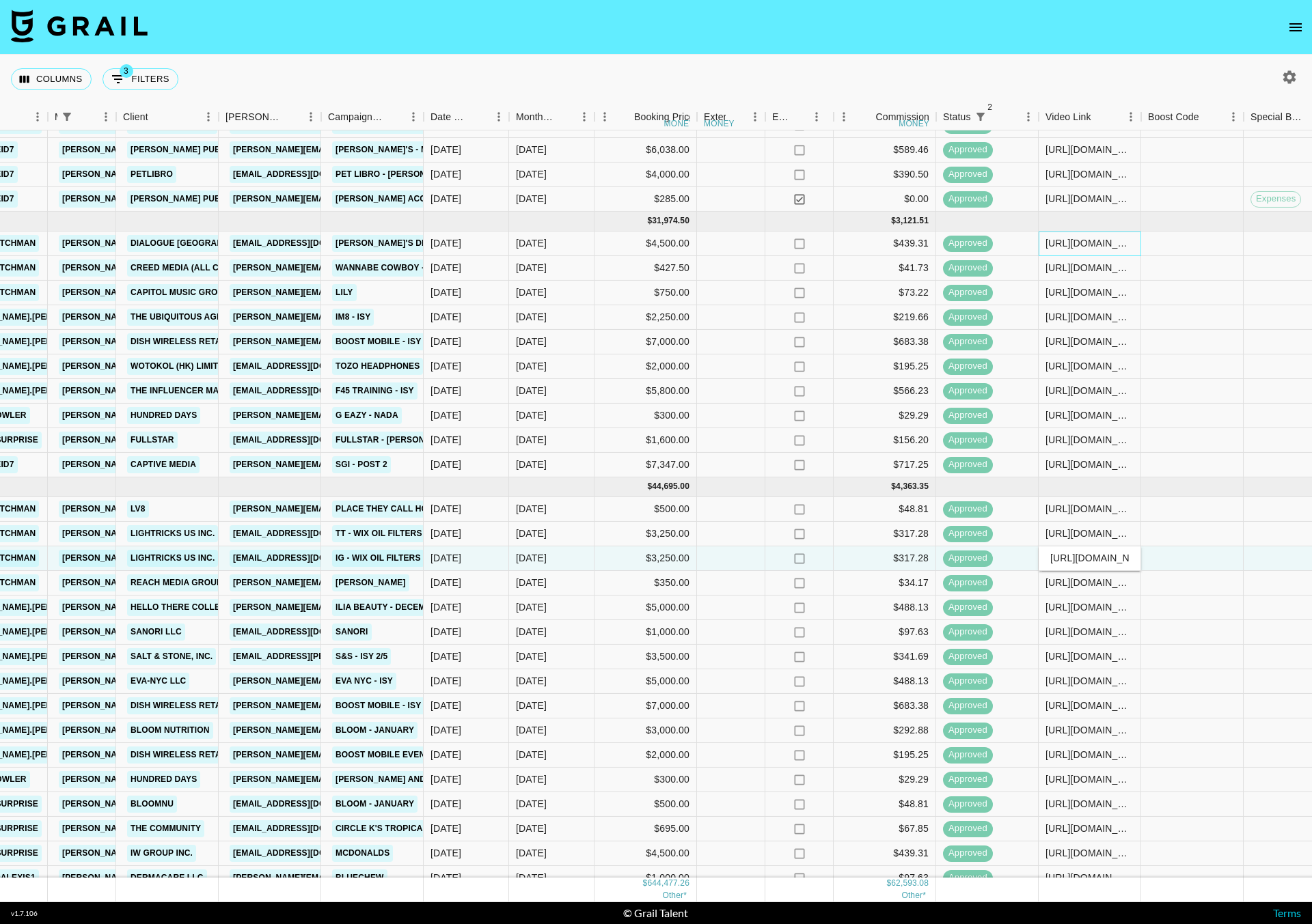
click at [1107, 240] on div "[URL][DOMAIN_NAME]" at bounding box center [1089, 243] width 88 height 14
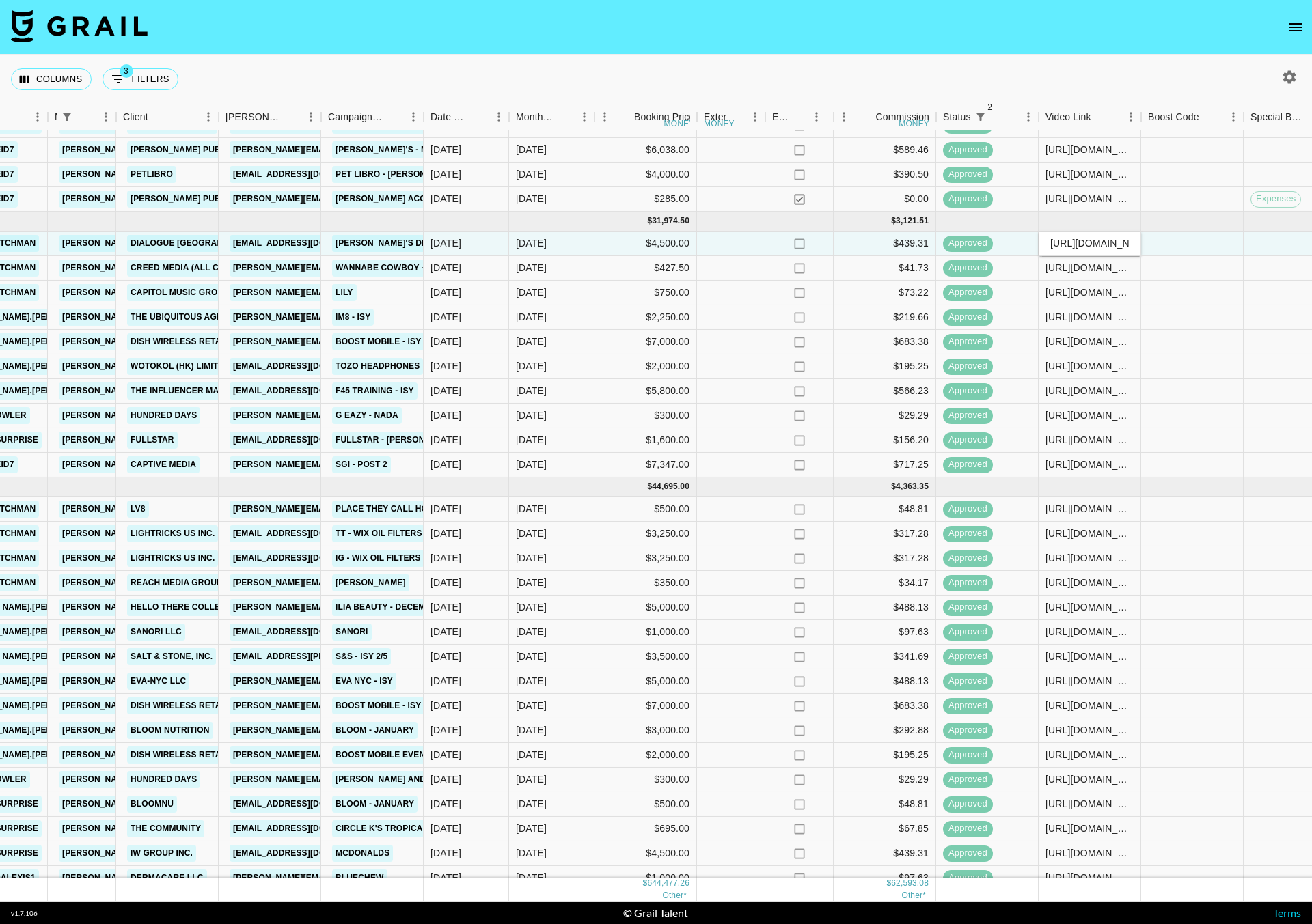
scroll to position [0, 357]
click at [1107, 240] on input "[URL][DOMAIN_NAME]" at bounding box center [1090, 242] width 101 height 11
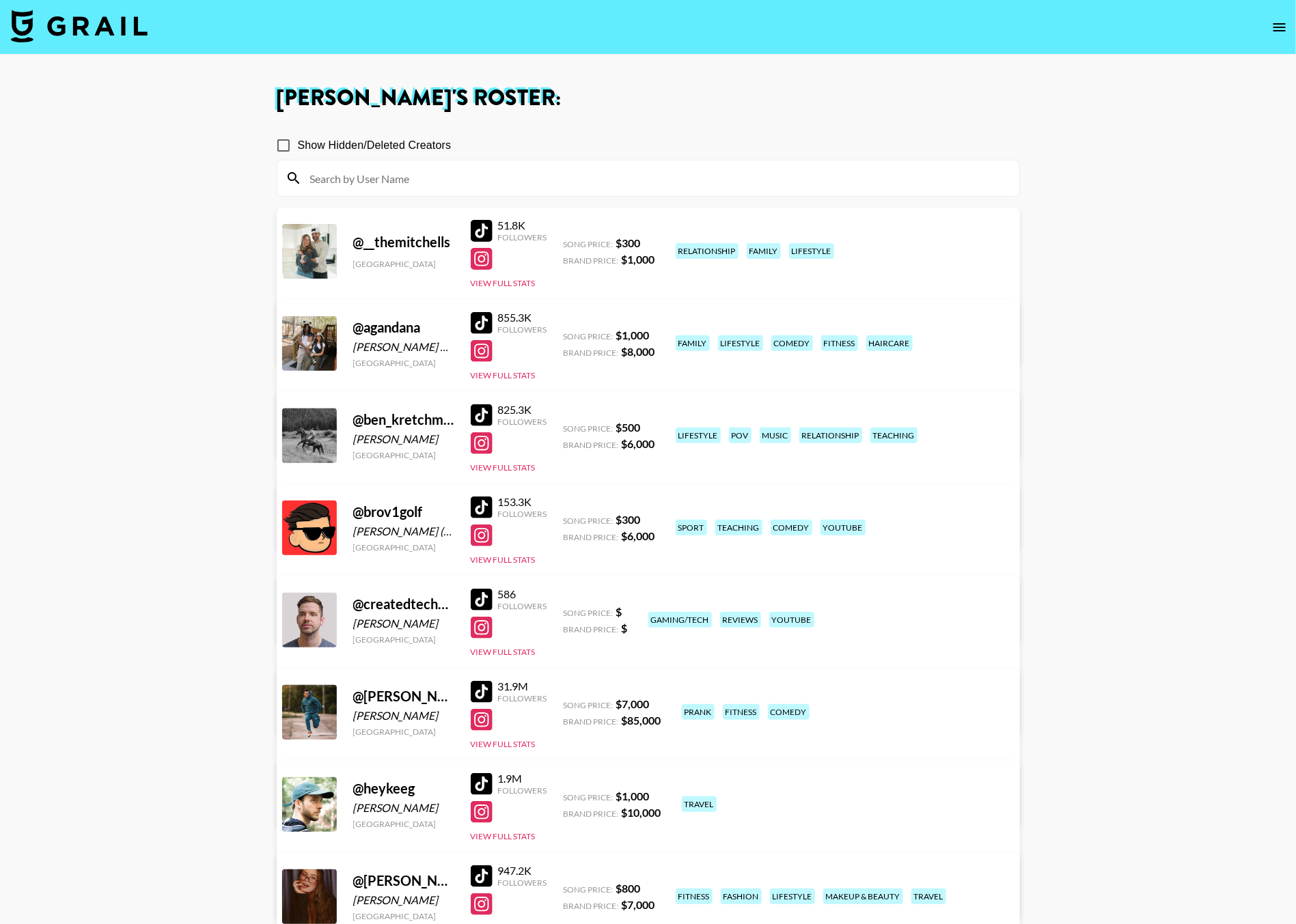
click at [286, 144] on input "Show Hidden/Deleted Creators" at bounding box center [283, 145] width 29 height 29
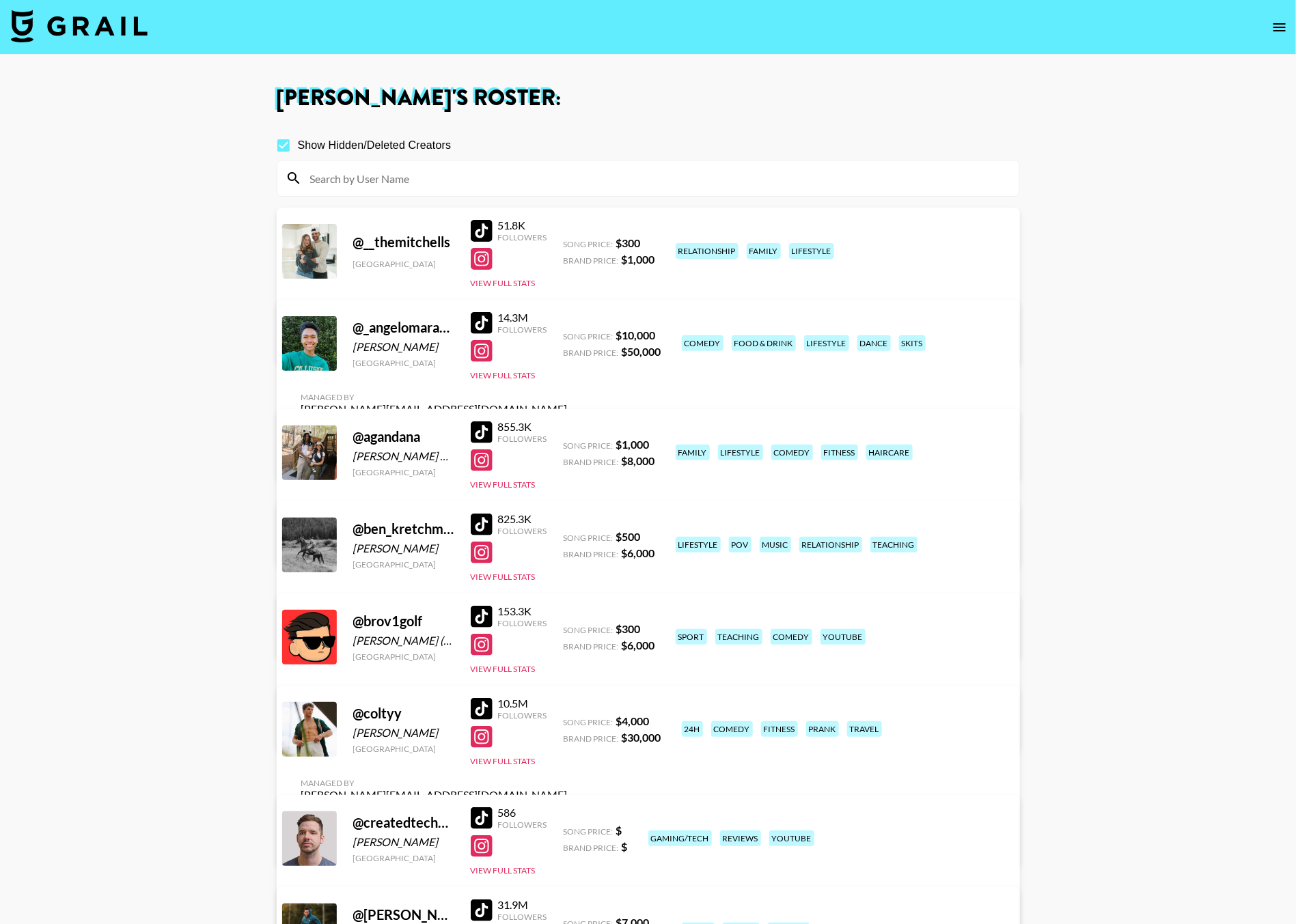
click at [284, 141] on input "Show Hidden/Deleted Creators" at bounding box center [283, 145] width 29 height 29
checkbox input "false"
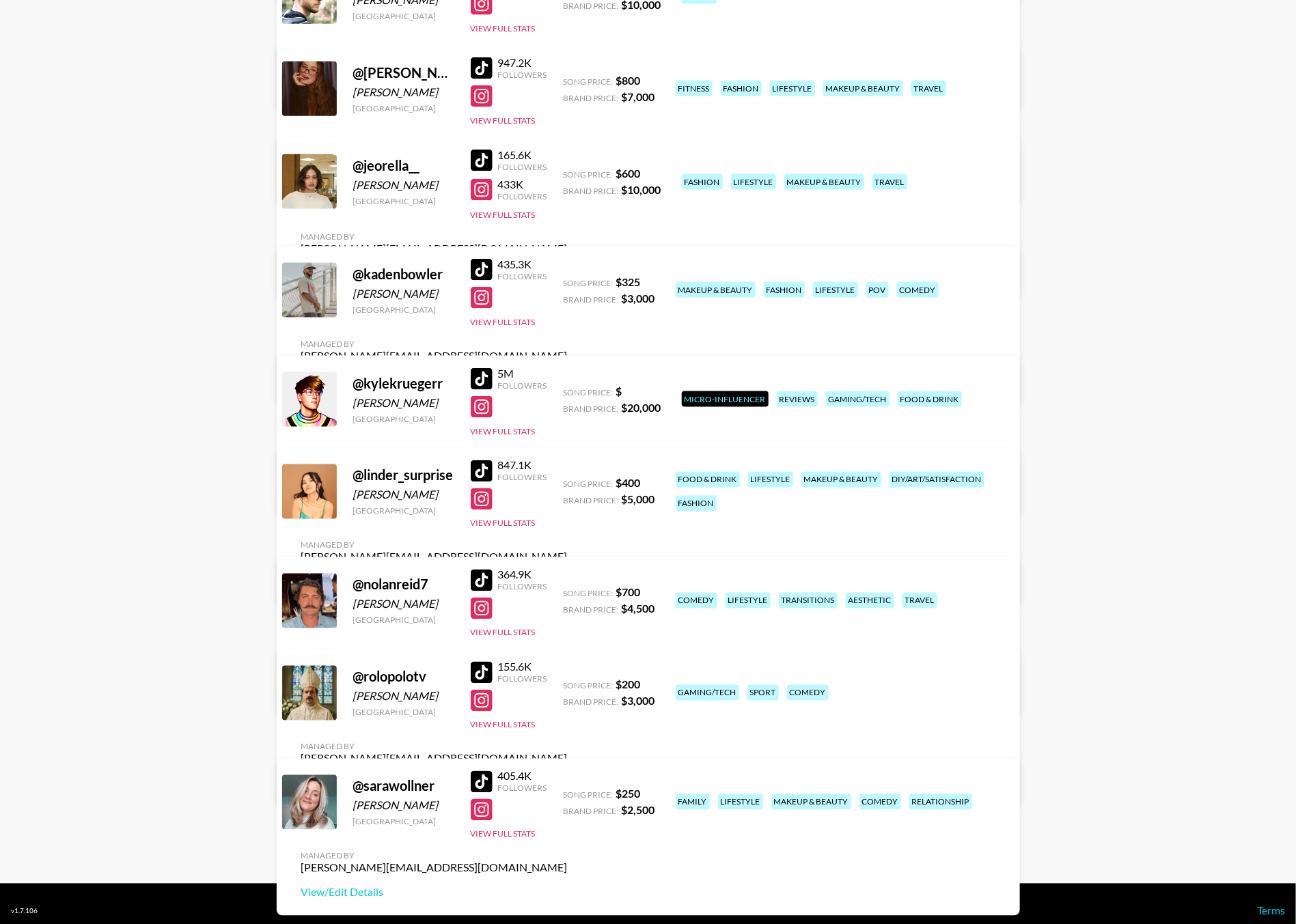
scroll to position [857, 0]
